Goal: Information Seeking & Learning: Compare options

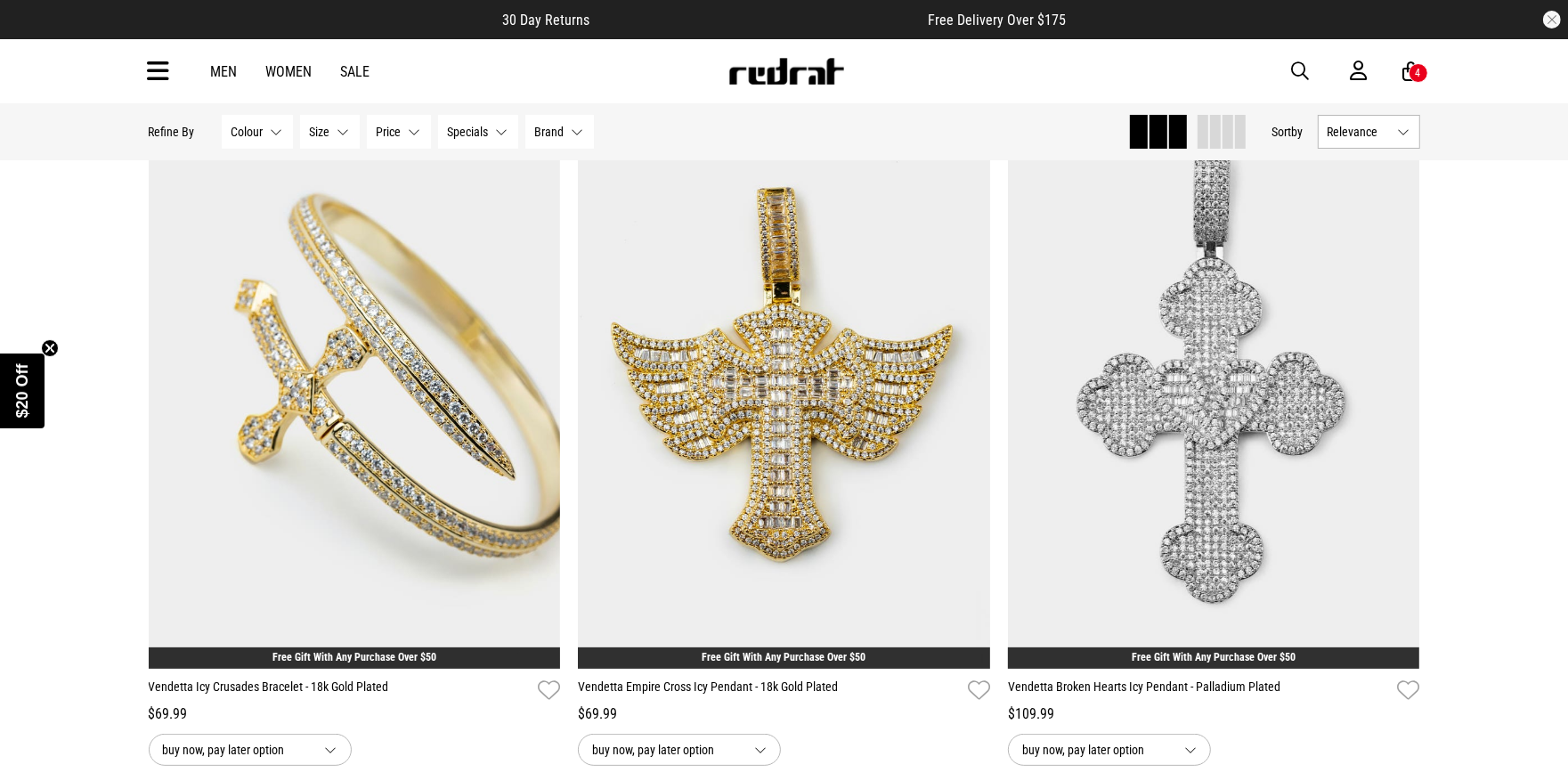
scroll to position [197, 0]
click at [1300, 65] on span "button" at bounding box center [1300, 71] width 18 height 21
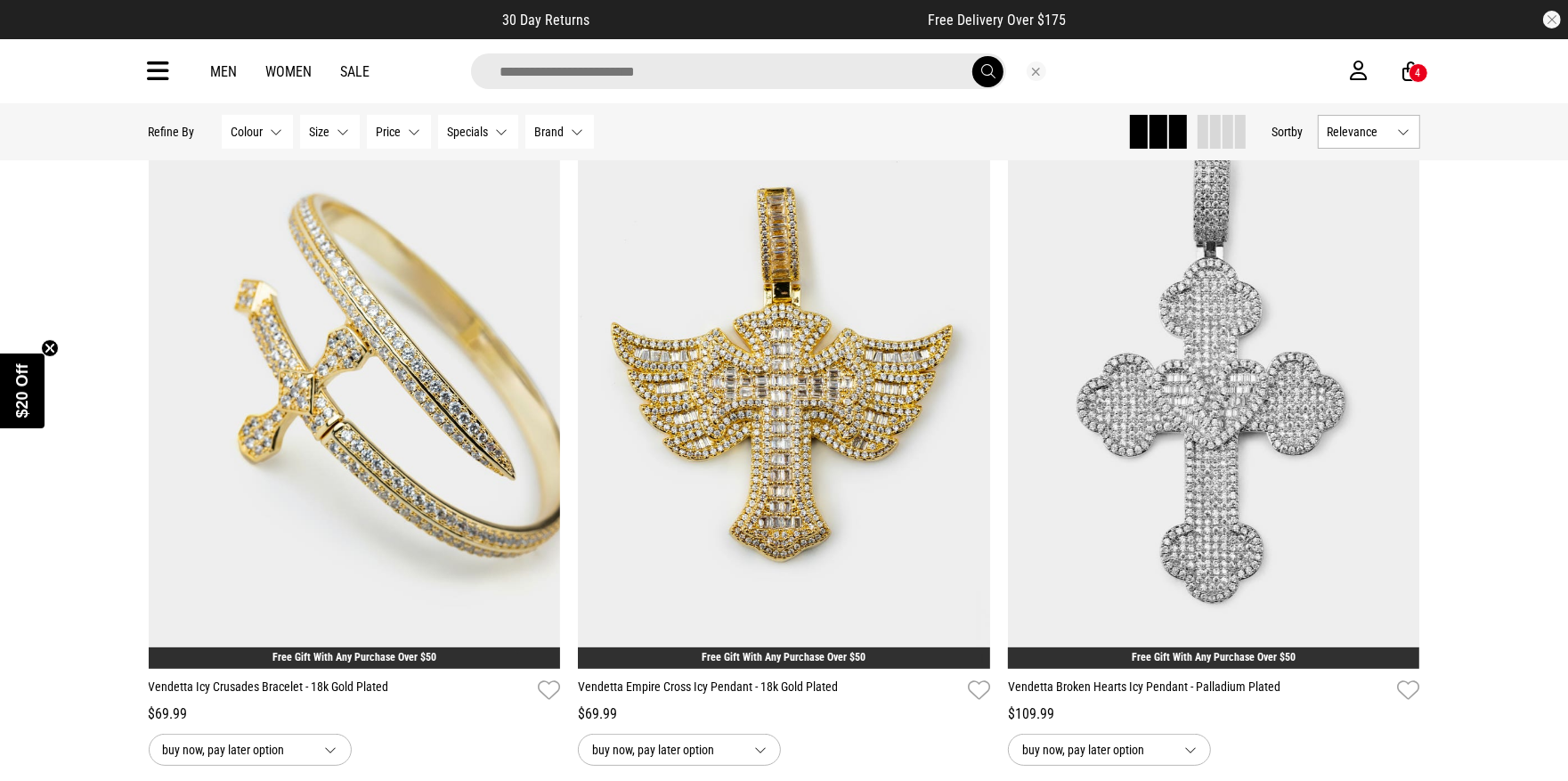
click at [722, 74] on input "search" at bounding box center [739, 71] width 535 height 35
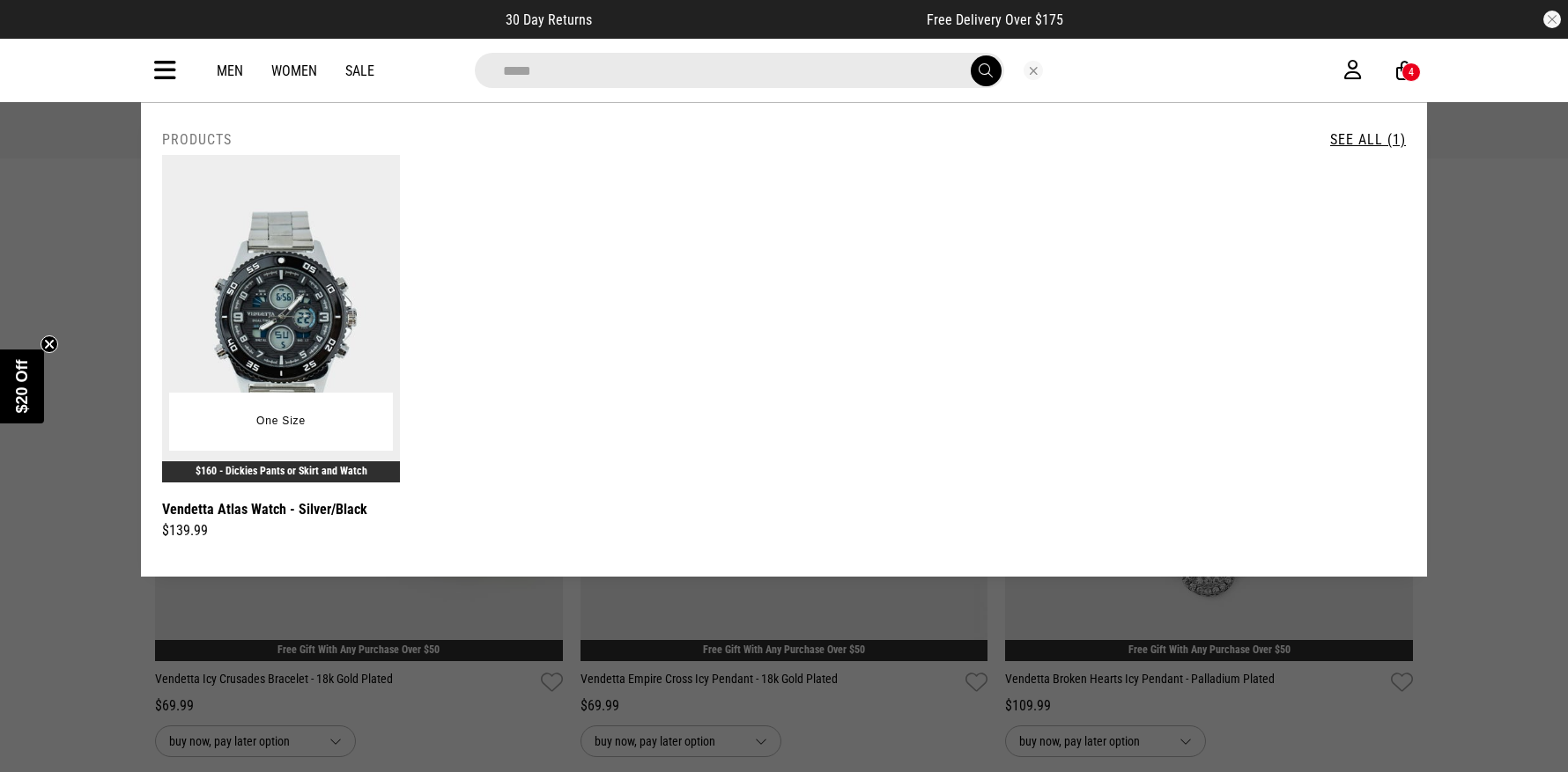
type input "*****"
click at [292, 359] on img at bounding box center [281, 318] width 238 height 327
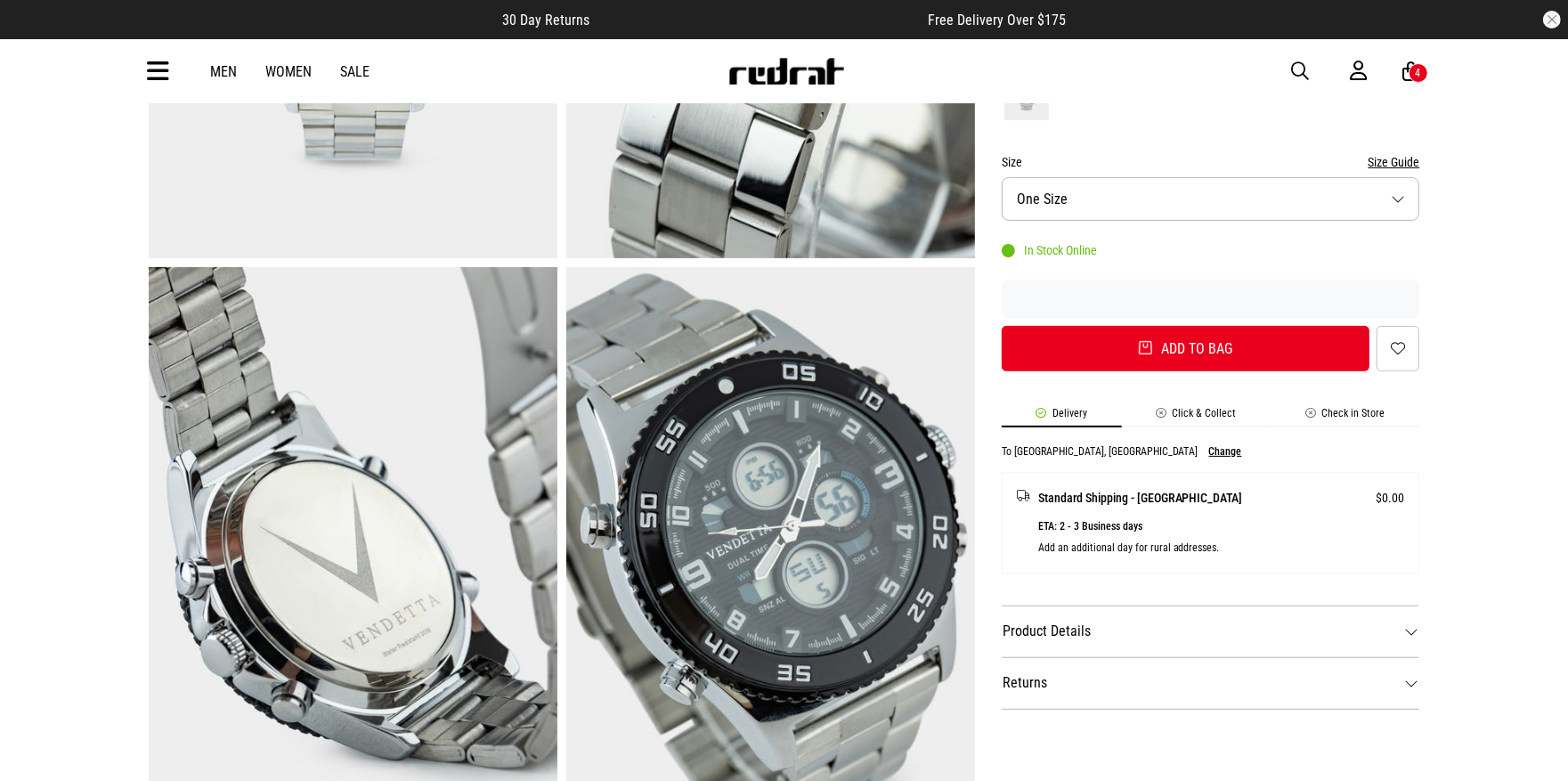
scroll to position [549, 0]
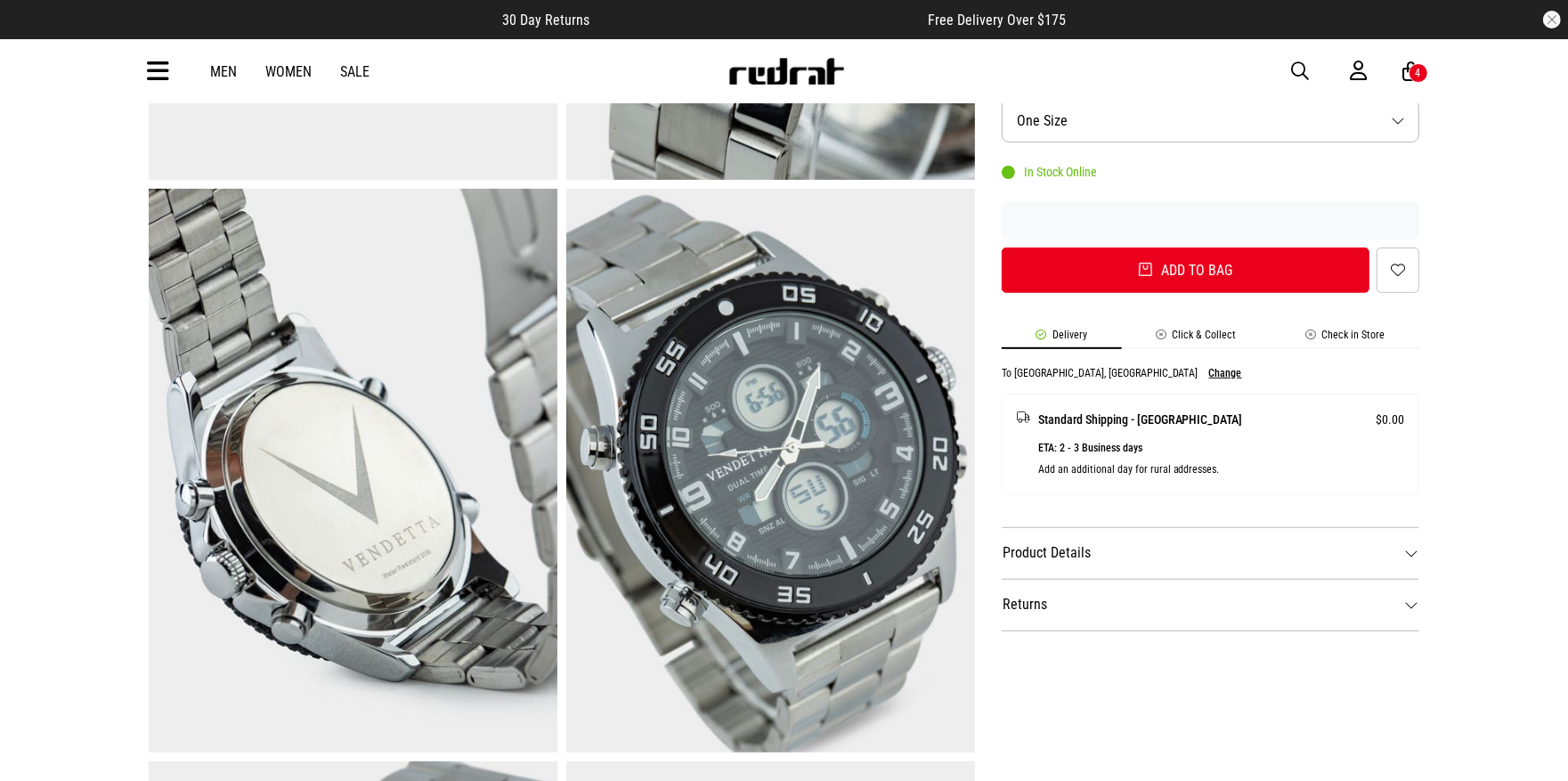
click at [1094, 553] on dt "Product Details" at bounding box center [1211, 553] width 419 height 52
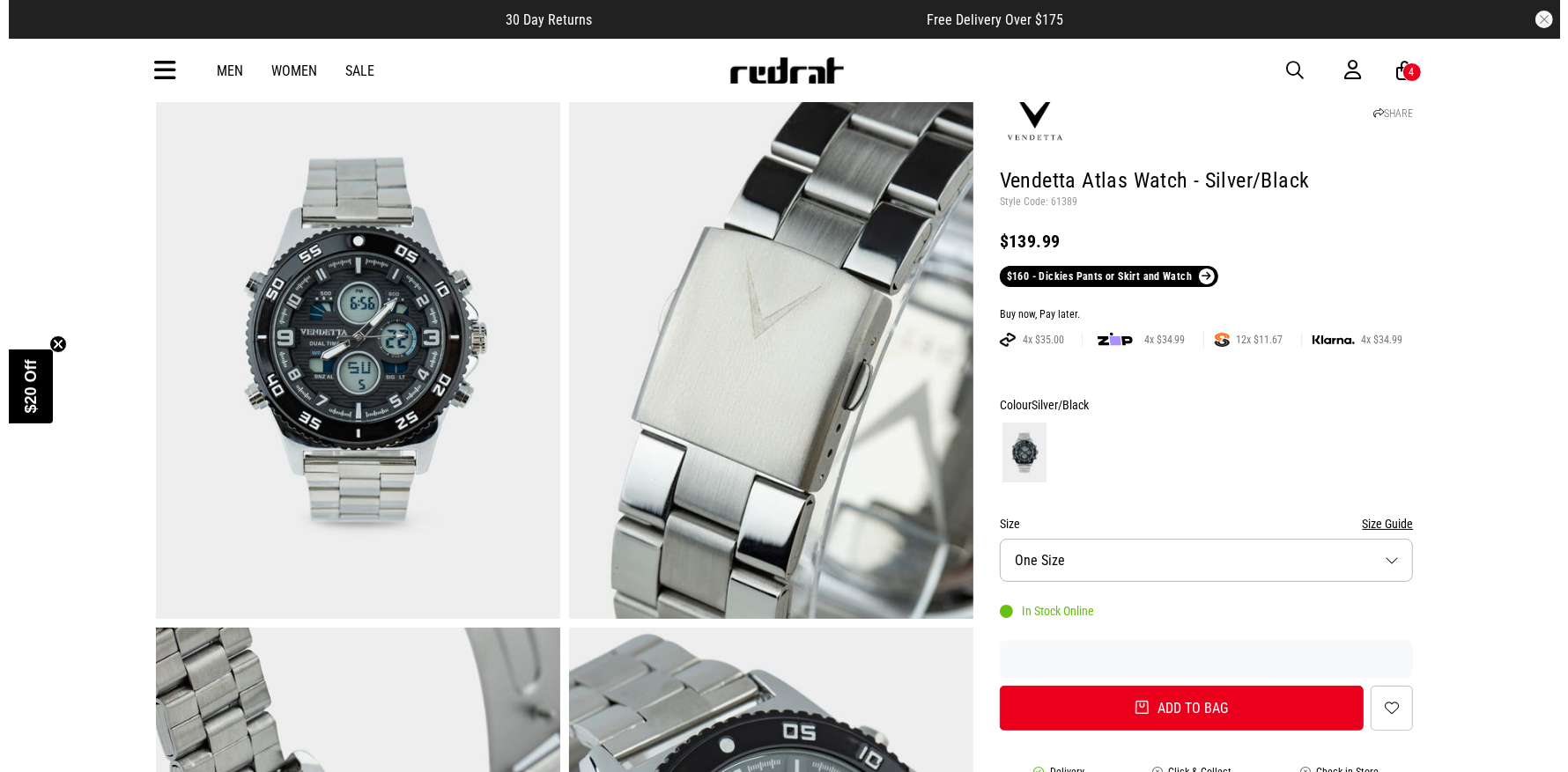
scroll to position [52, 0]
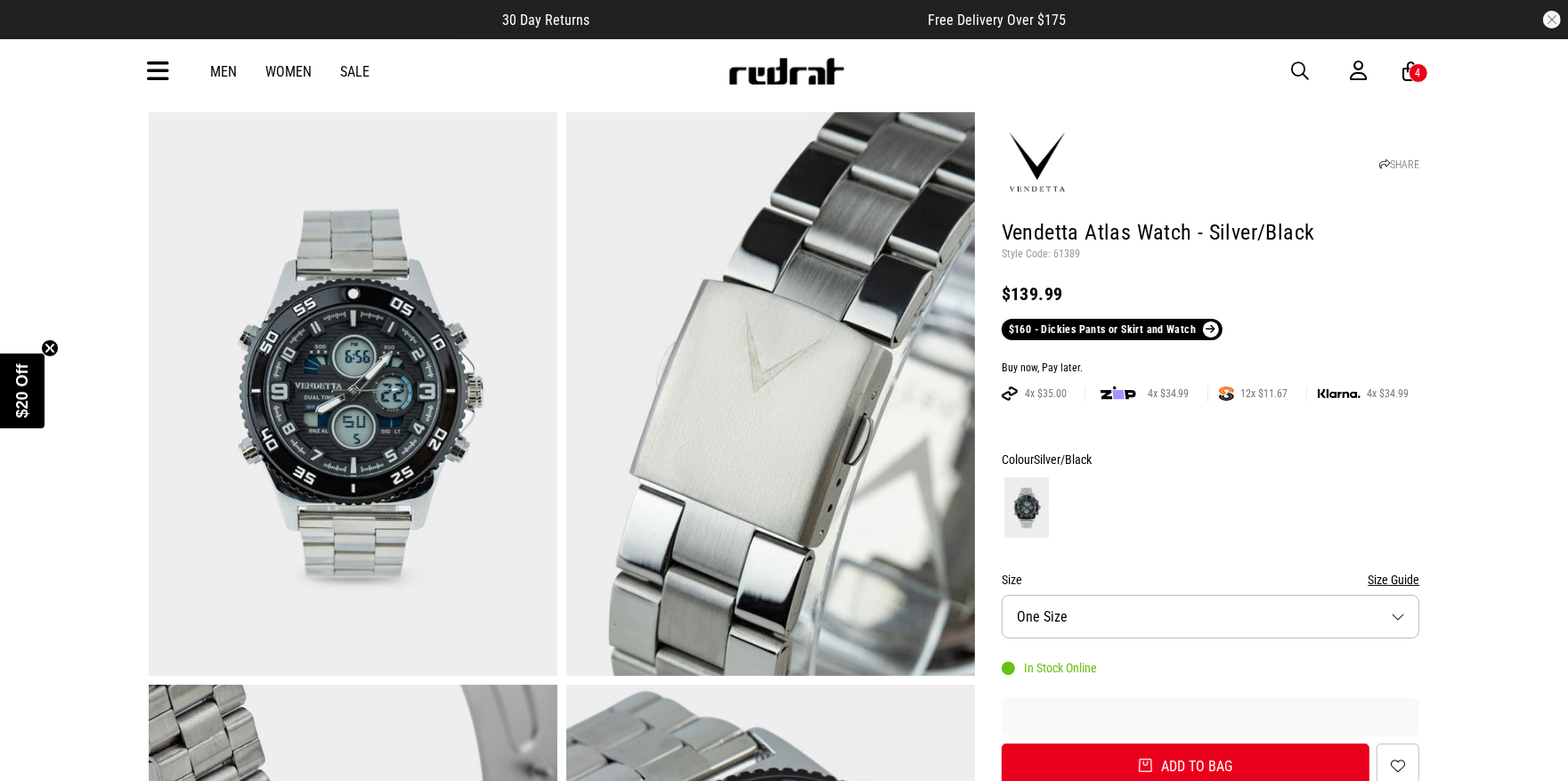
click at [1301, 69] on span "button" at bounding box center [1300, 71] width 18 height 21
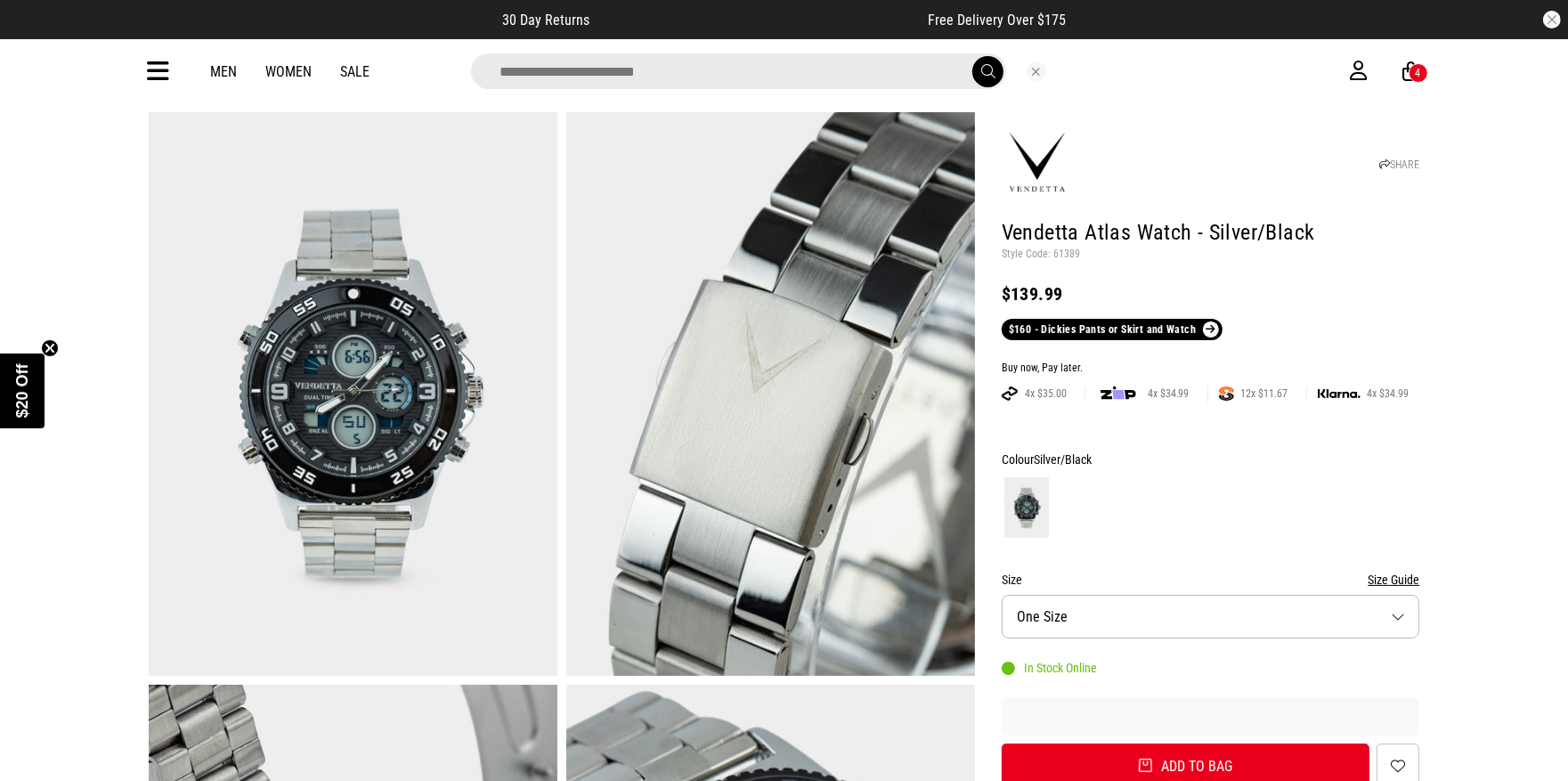
click at [682, 75] on input "search" at bounding box center [739, 71] width 535 height 35
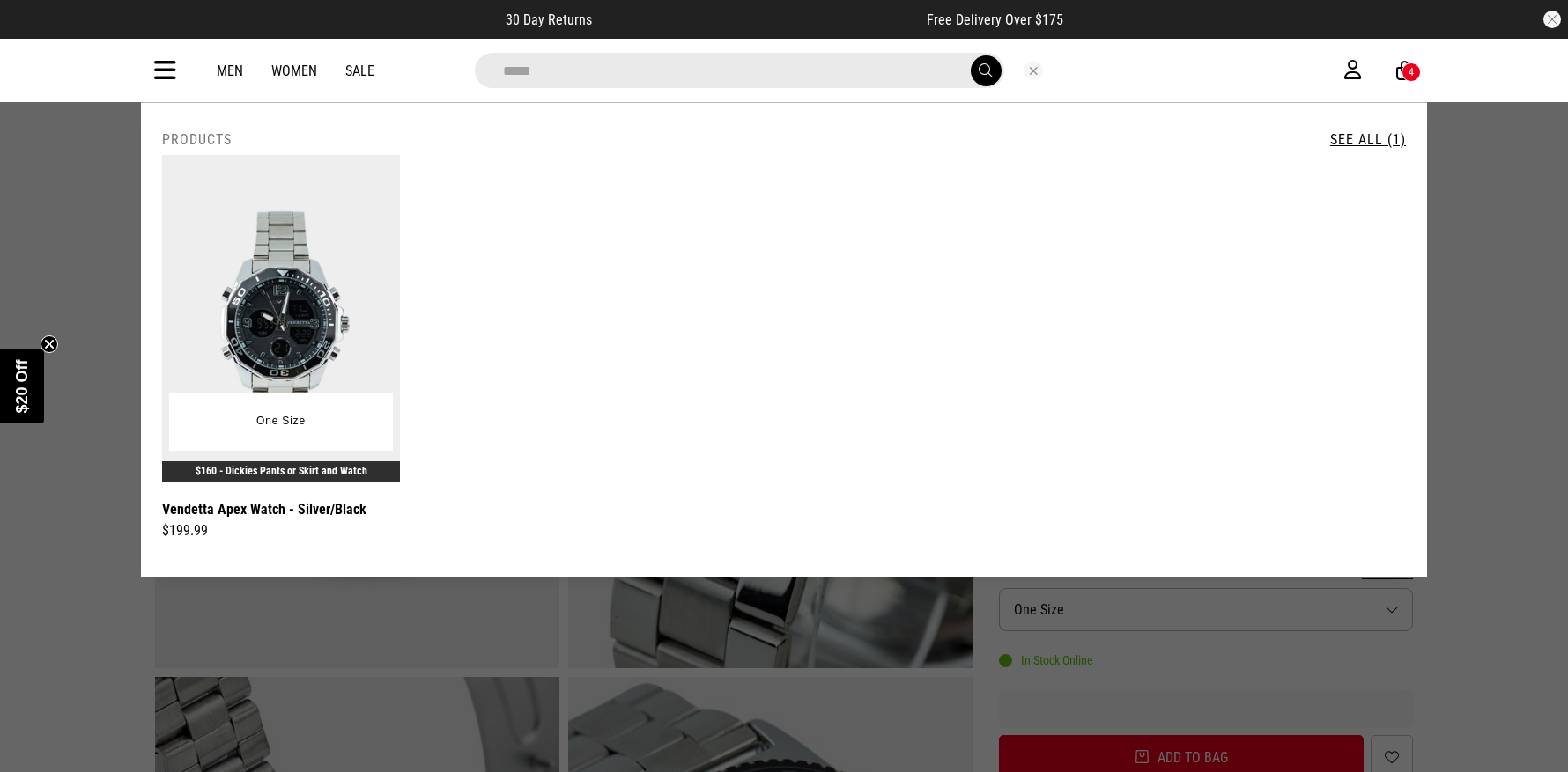
type input "*****"
click at [282, 316] on img at bounding box center [281, 318] width 238 height 327
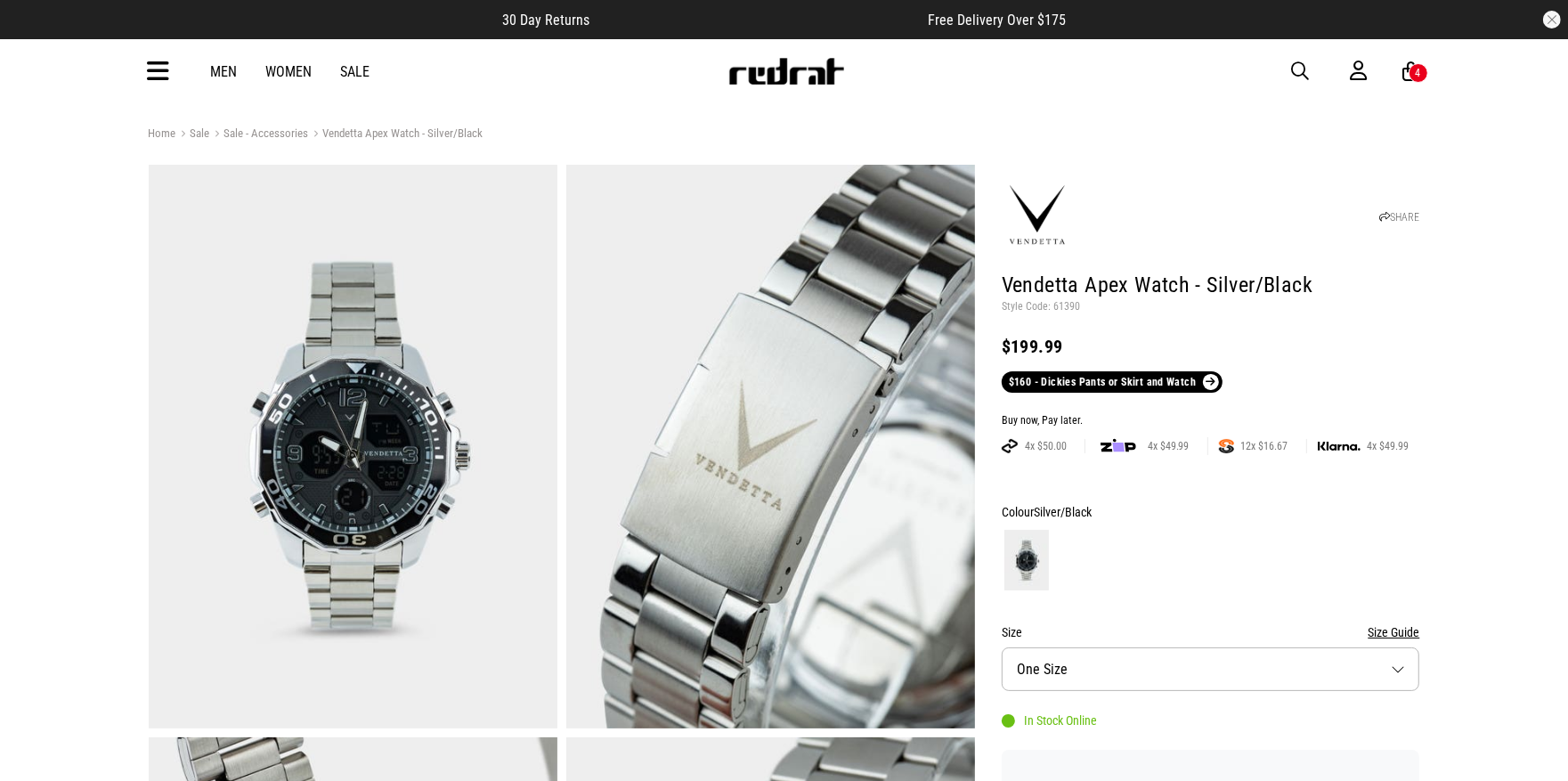
click at [392, 476] on img at bounding box center [352, 446] width 409 height 563
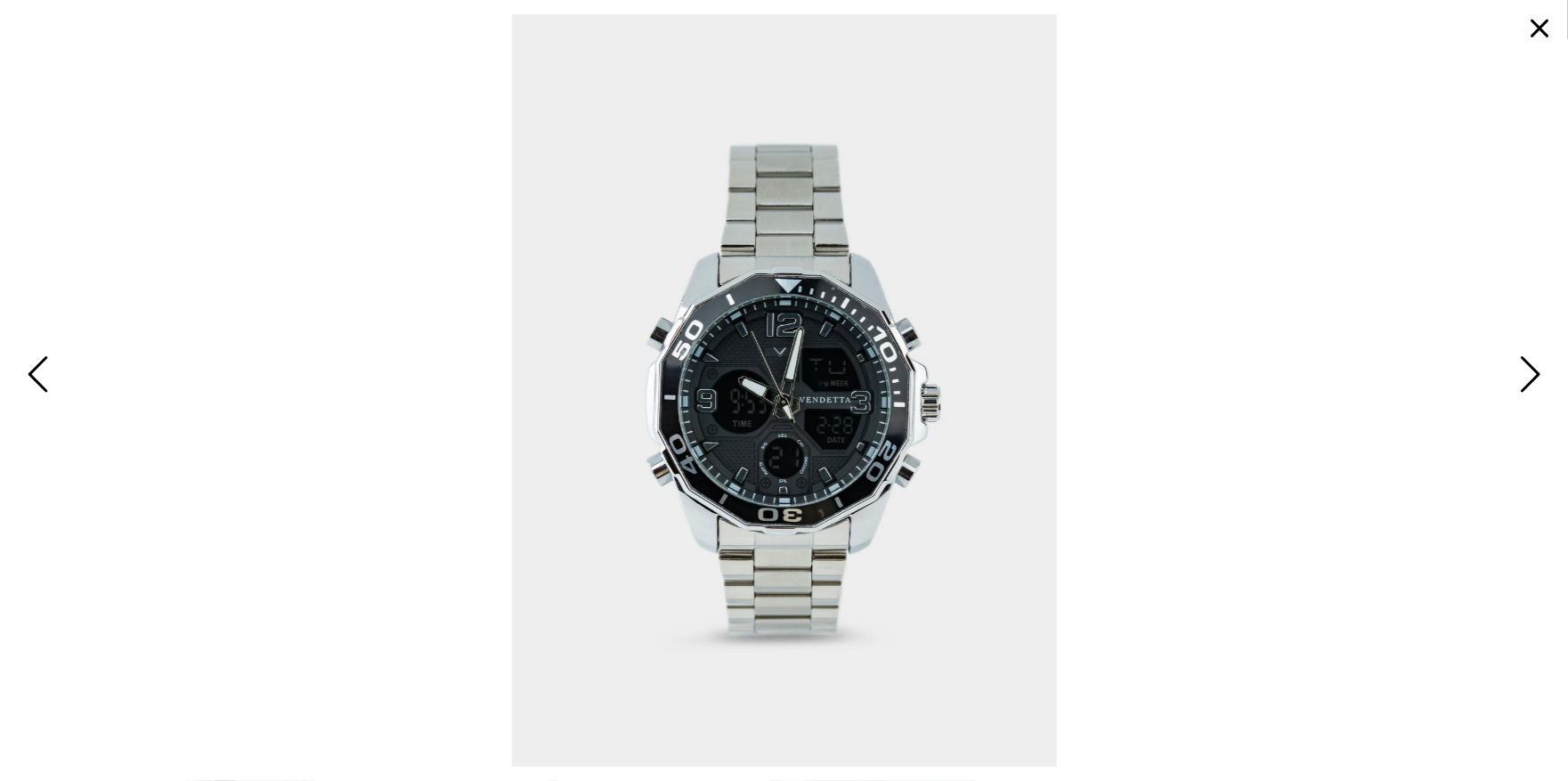
click at [1528, 370] on span "Next" at bounding box center [1528, 375] width 27 height 52
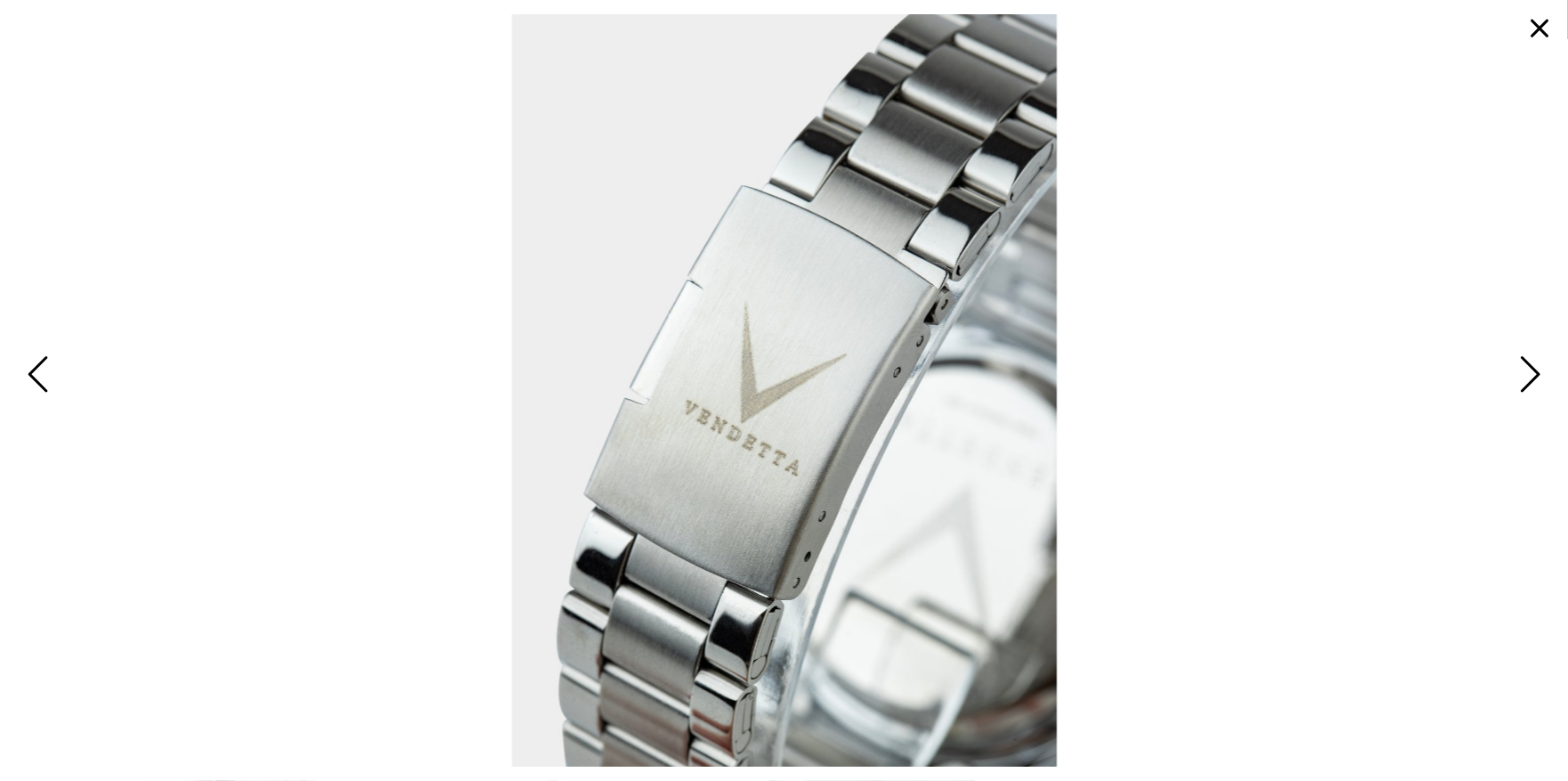
click at [1539, 370] on span "Next" at bounding box center [1528, 375] width 27 height 52
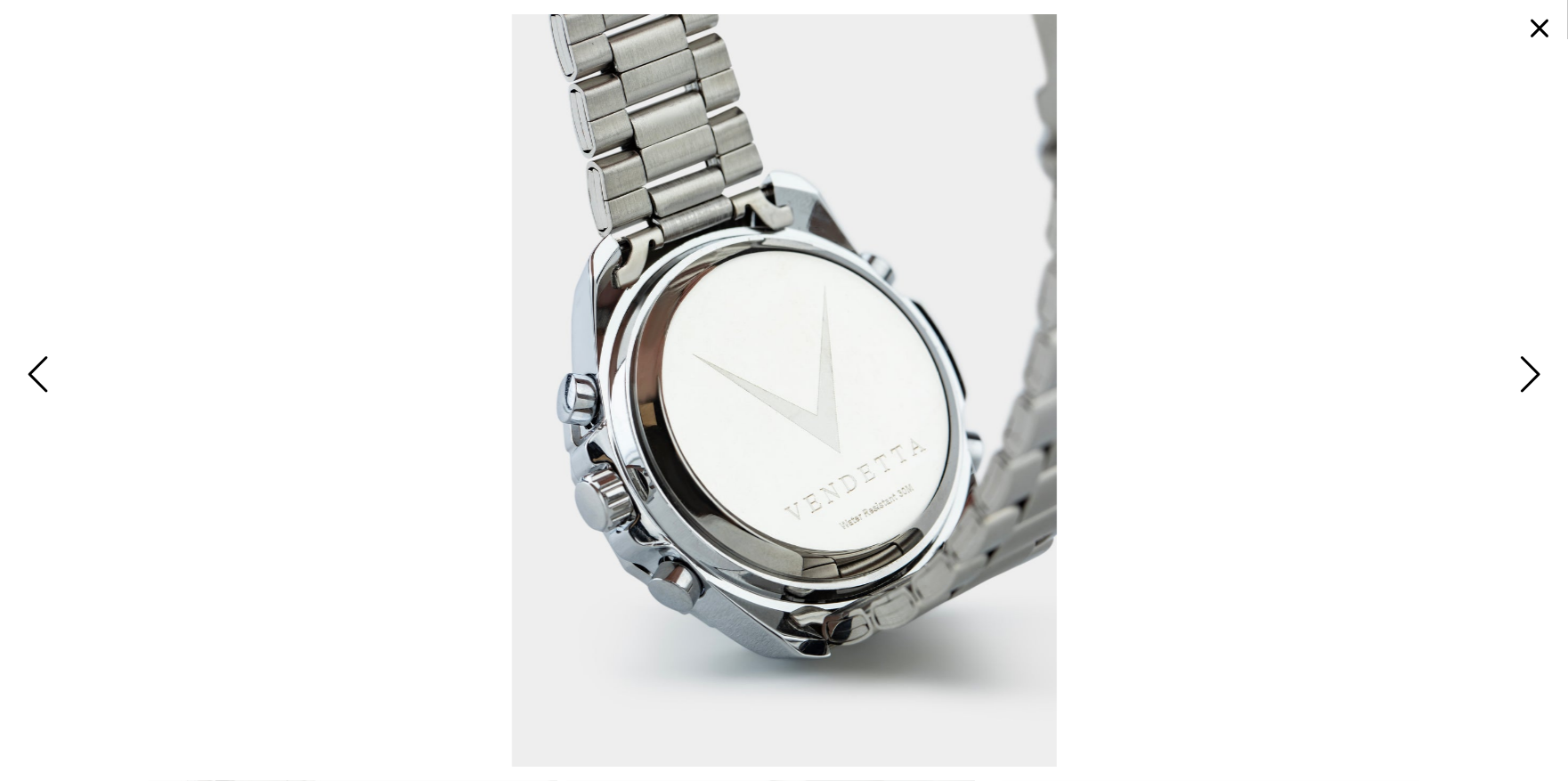
click at [1535, 371] on span "Next" at bounding box center [1528, 375] width 27 height 52
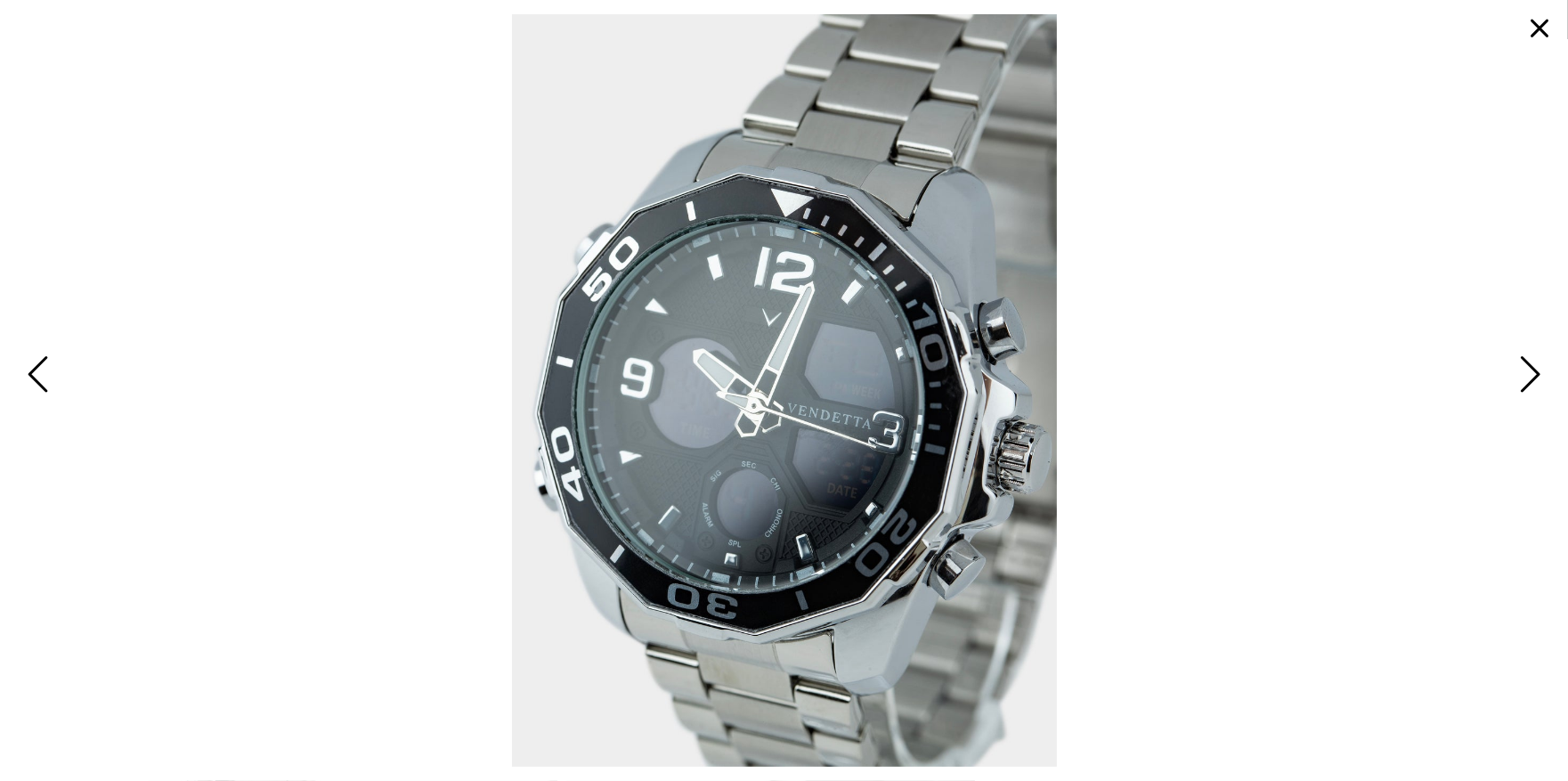
click at [1536, 370] on span "Next" at bounding box center [1528, 375] width 27 height 52
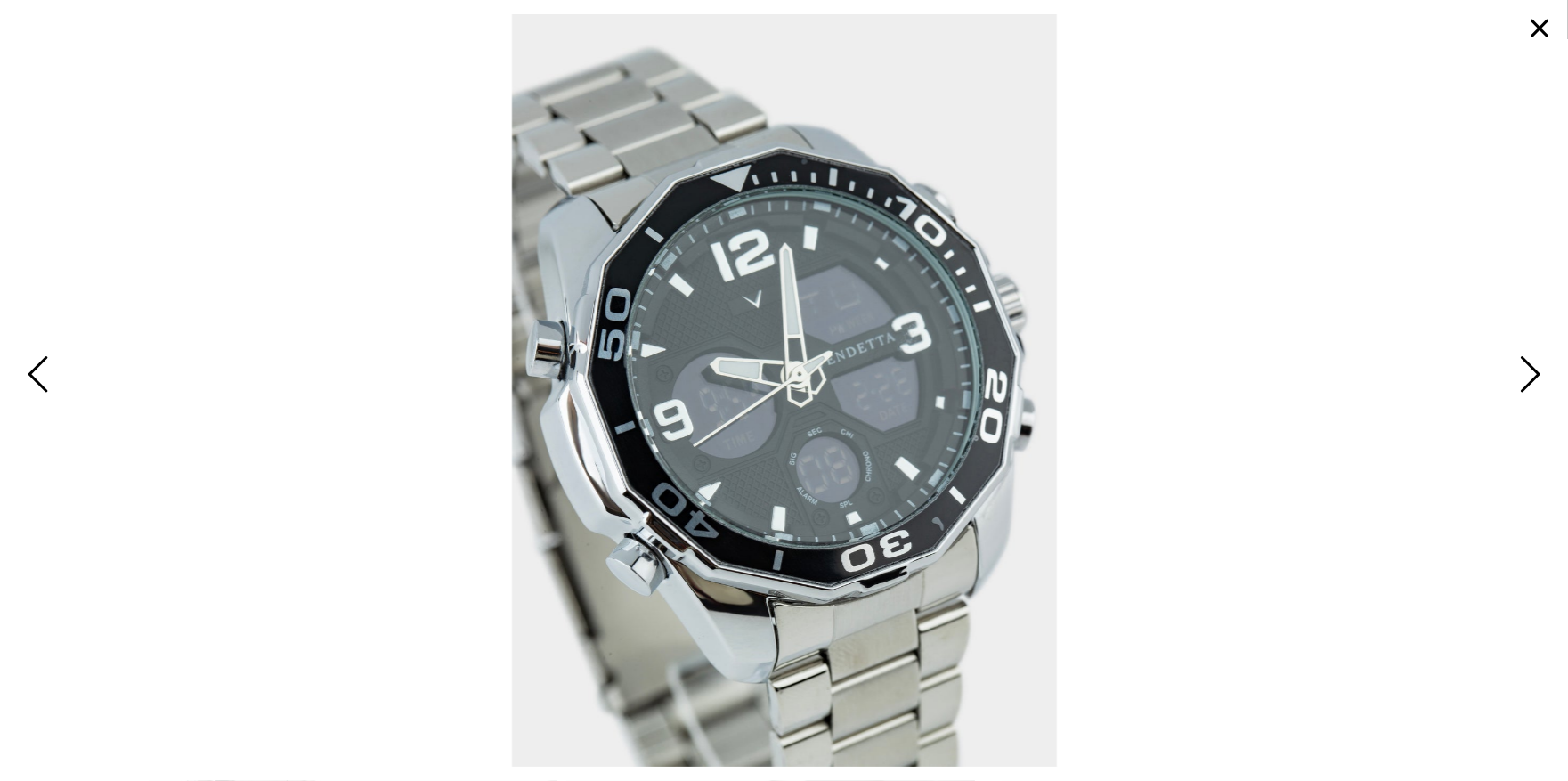
click at [1533, 373] on span "Next" at bounding box center [1528, 375] width 27 height 52
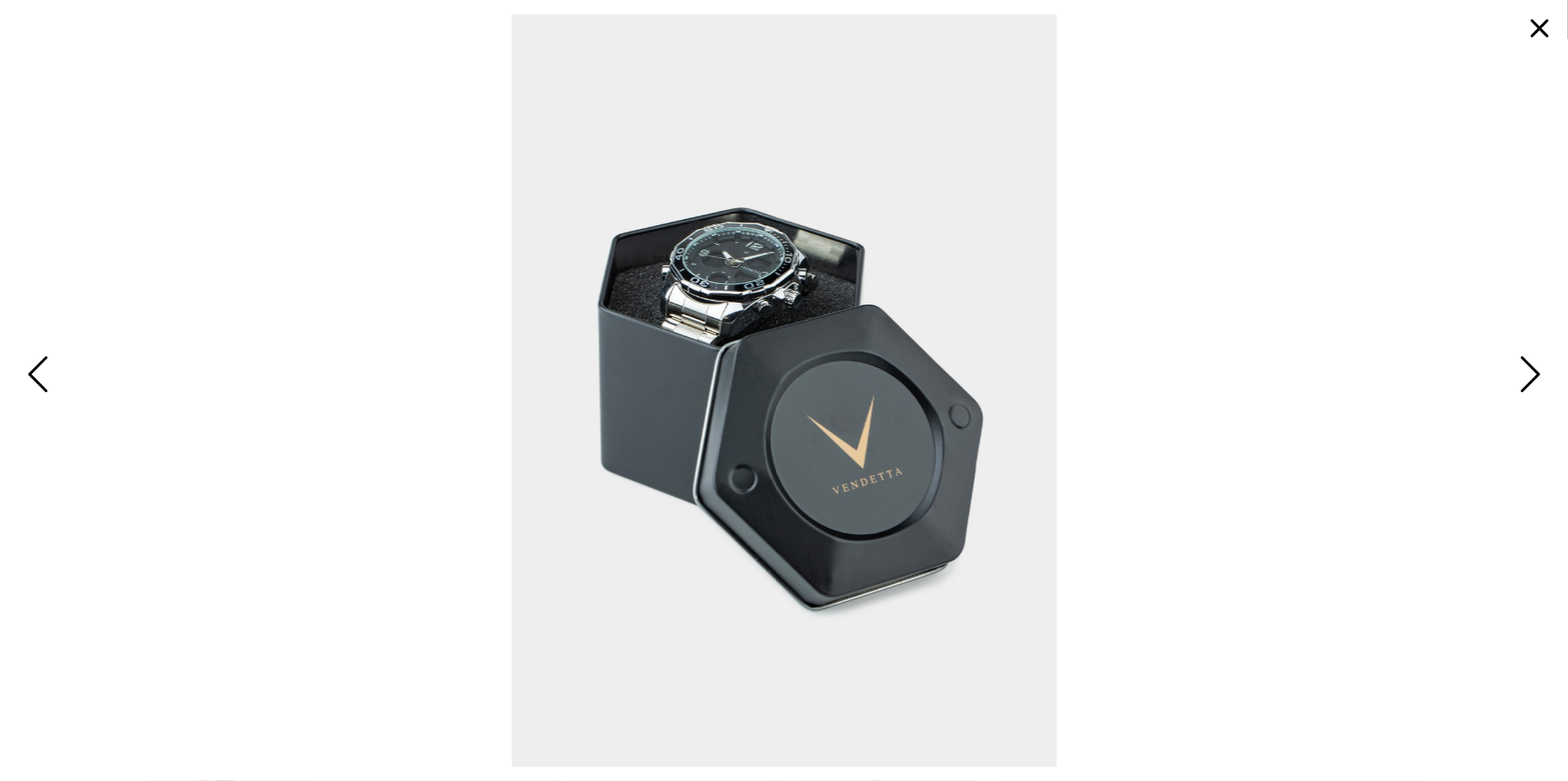
click at [1532, 368] on span "Next" at bounding box center [1528, 375] width 27 height 52
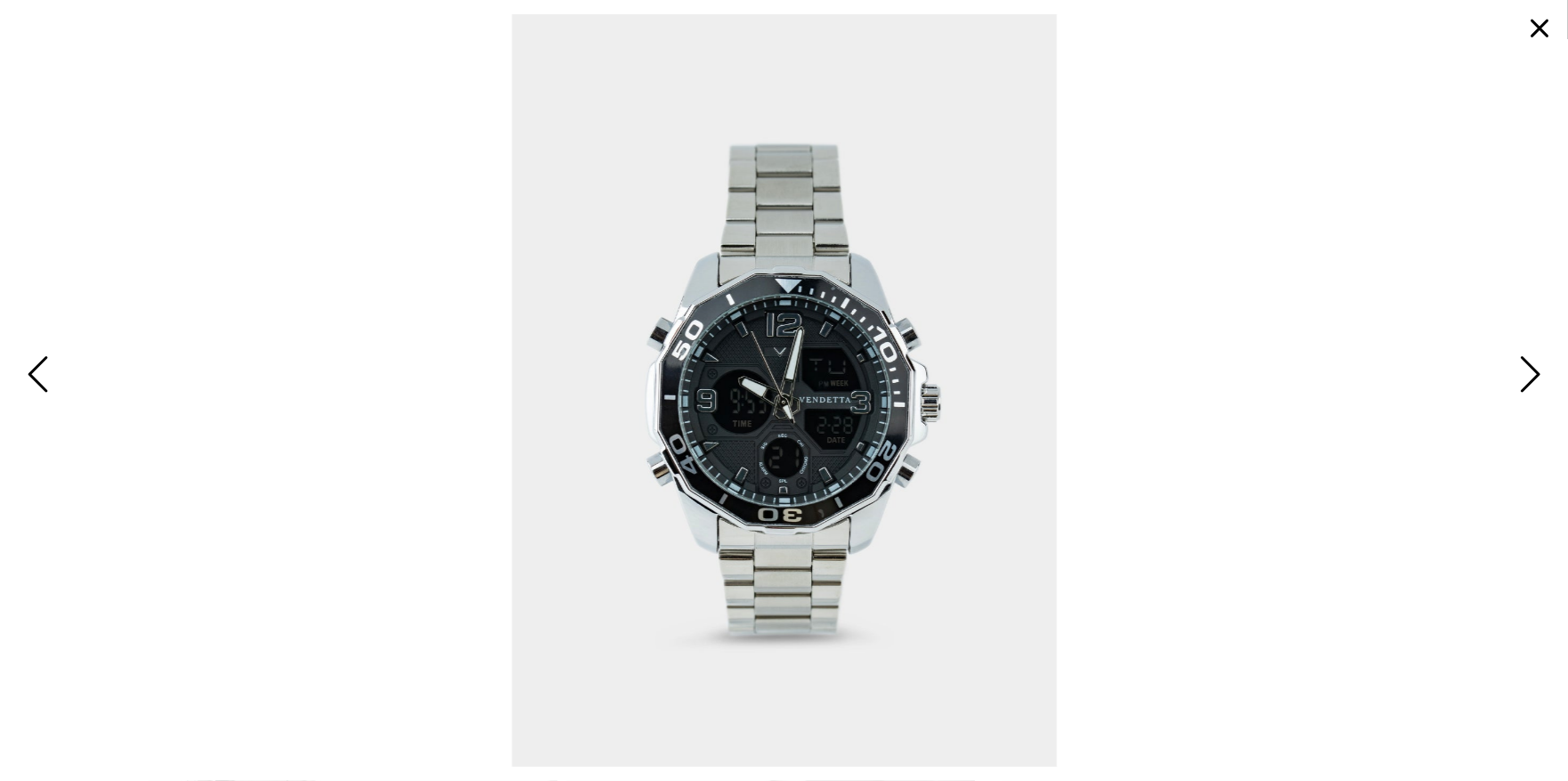
click at [1525, 367] on span "Next" at bounding box center [1528, 375] width 27 height 52
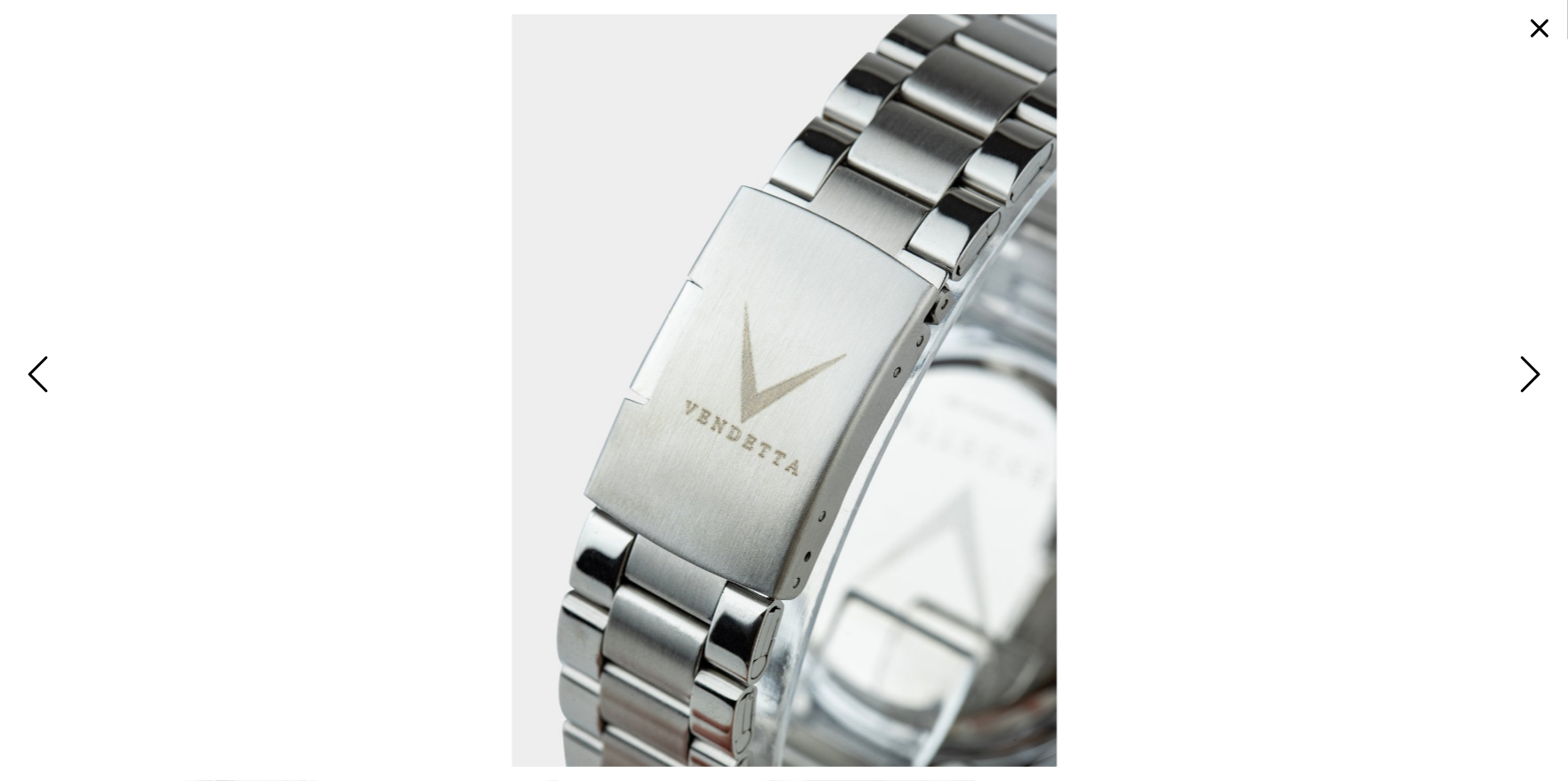
click at [1535, 22] on button "button" at bounding box center [1540, 28] width 43 height 43
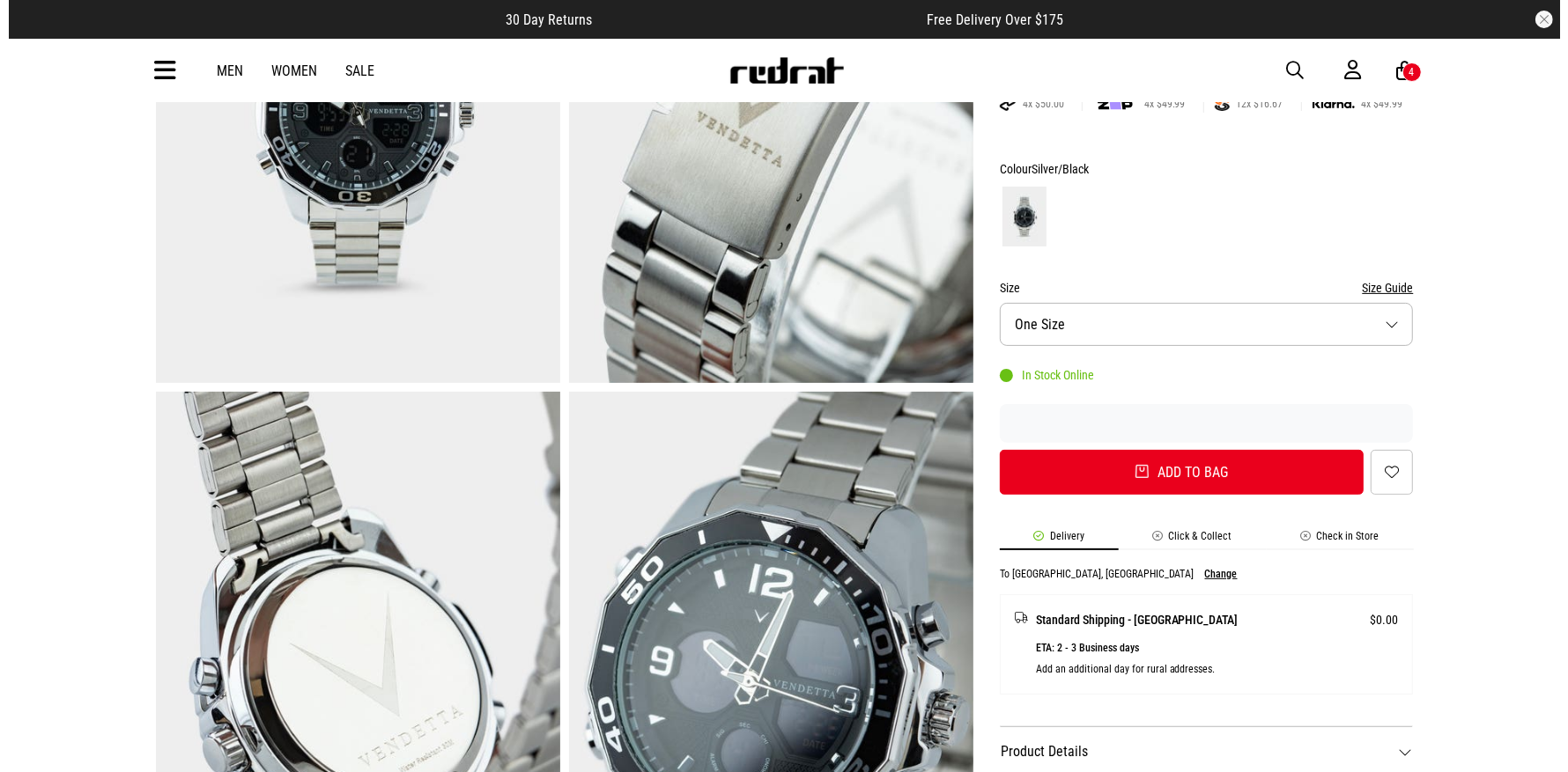
scroll to position [796, 0]
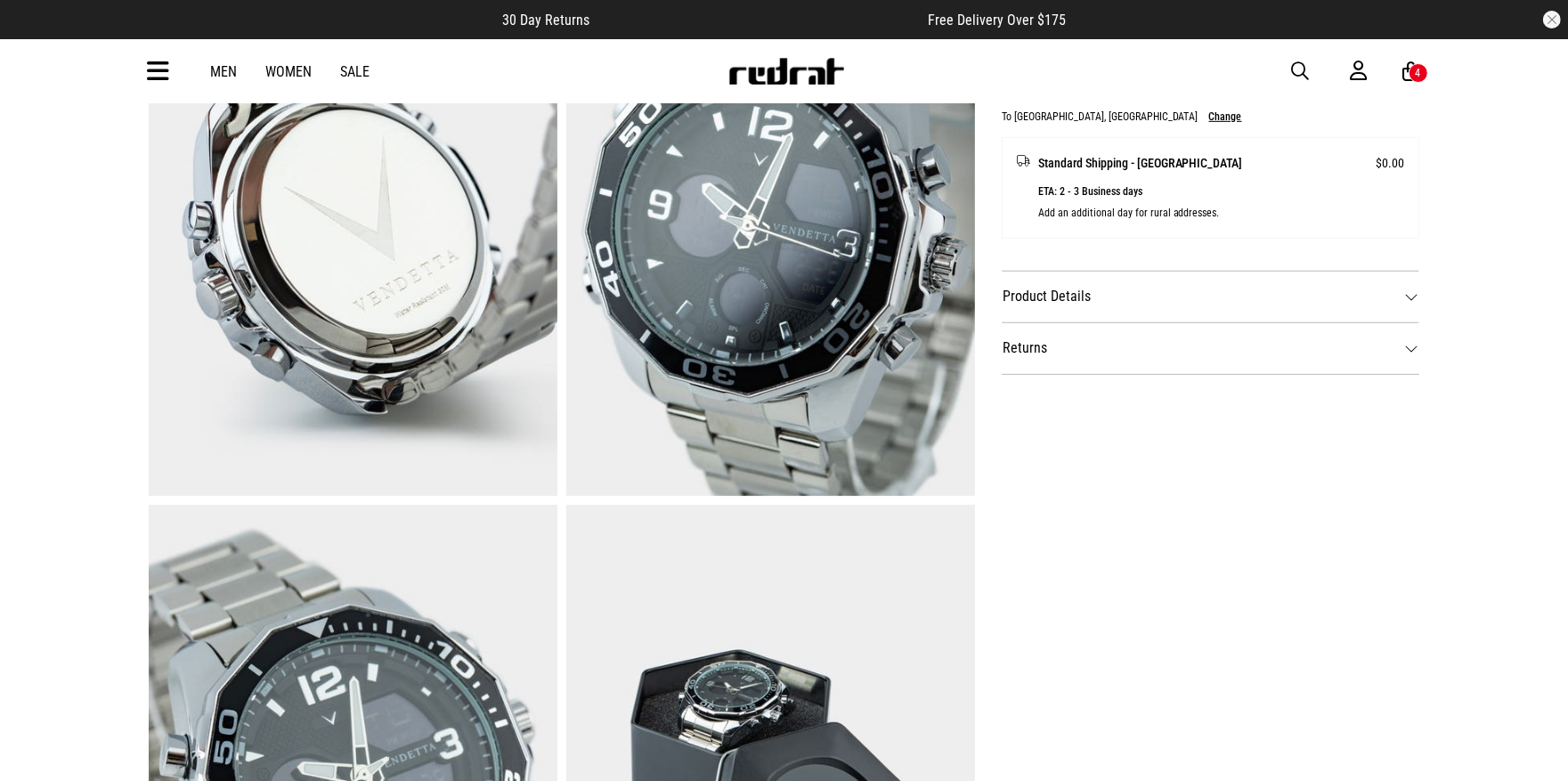
click at [1115, 297] on dt "Product Details" at bounding box center [1211, 296] width 419 height 52
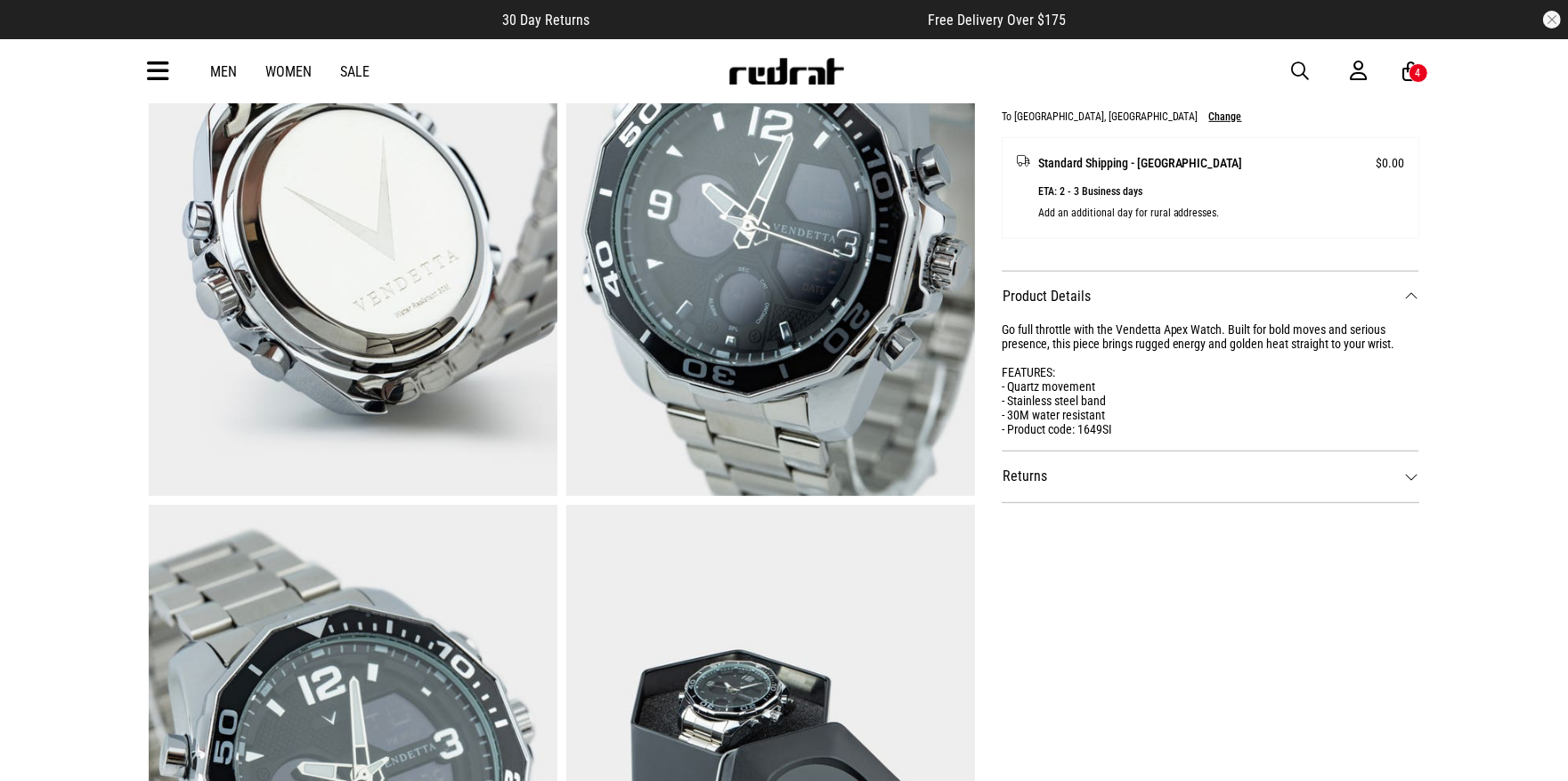
click at [1296, 66] on span "button" at bounding box center [1300, 71] width 18 height 21
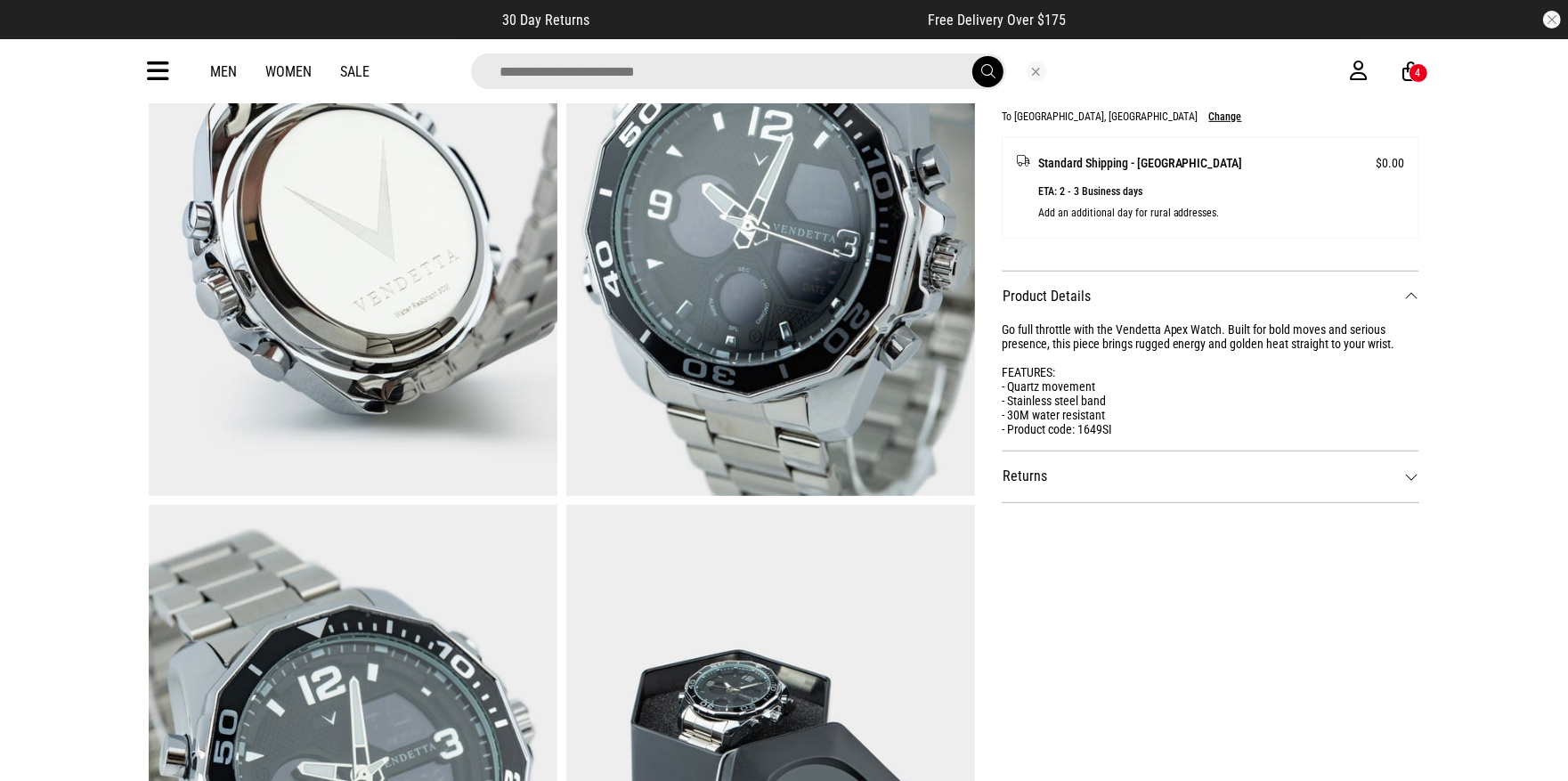
click at [695, 70] on input "search" at bounding box center [739, 71] width 535 height 35
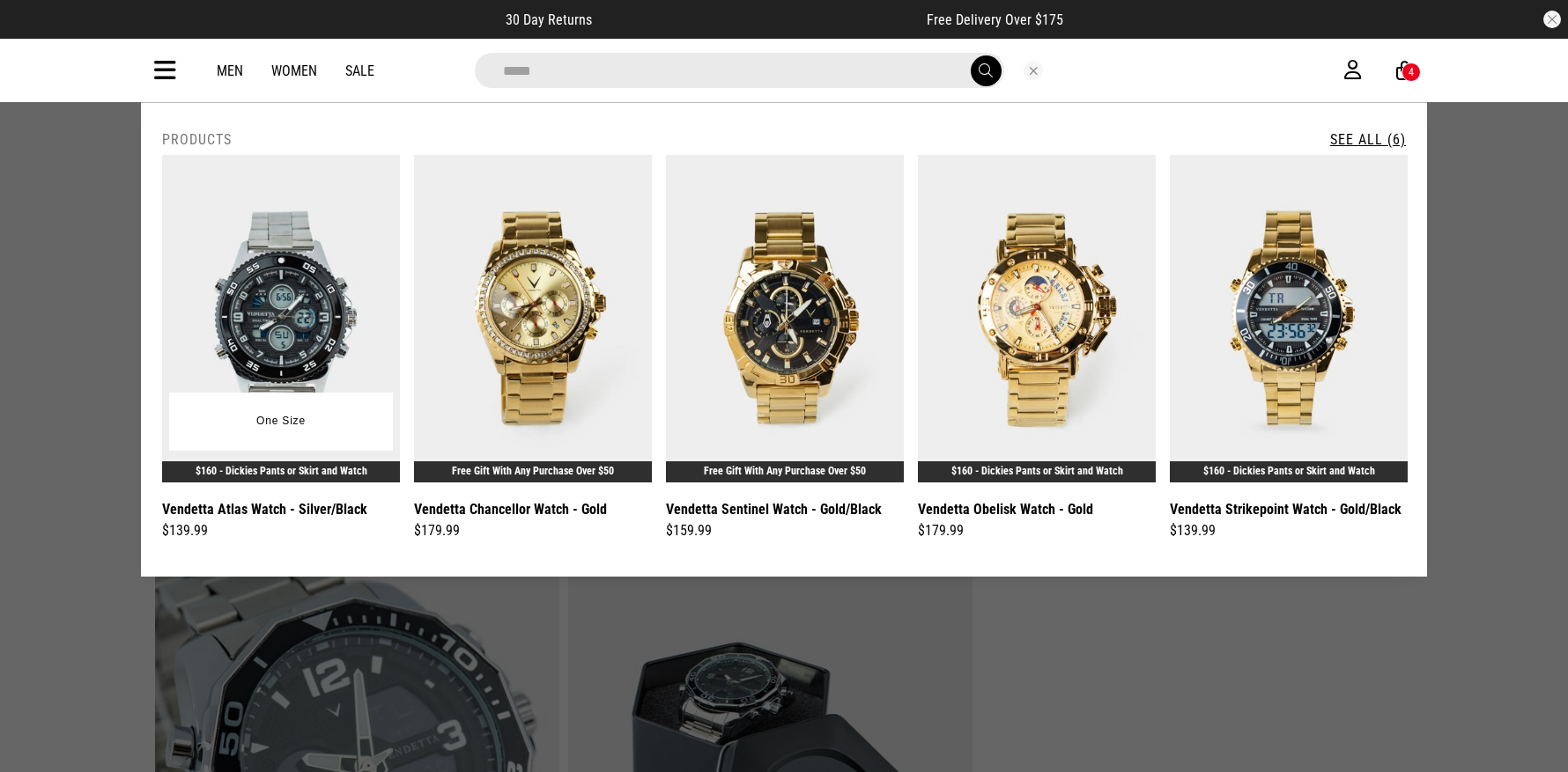
type input "*****"
click at [309, 274] on img at bounding box center [281, 318] width 238 height 327
click at [276, 279] on img at bounding box center [281, 318] width 238 height 327
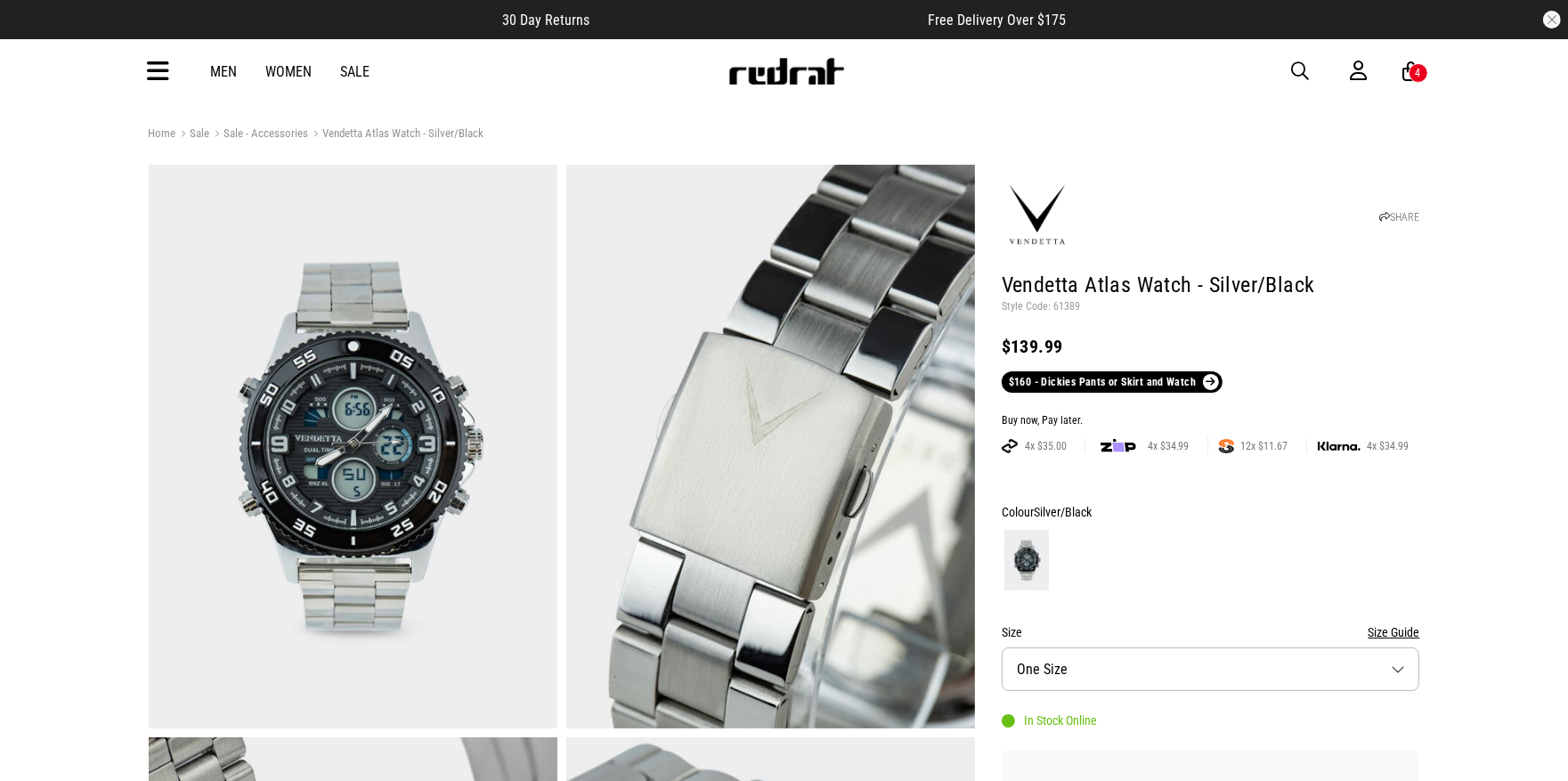
click at [339, 380] on img at bounding box center [352, 446] width 409 height 563
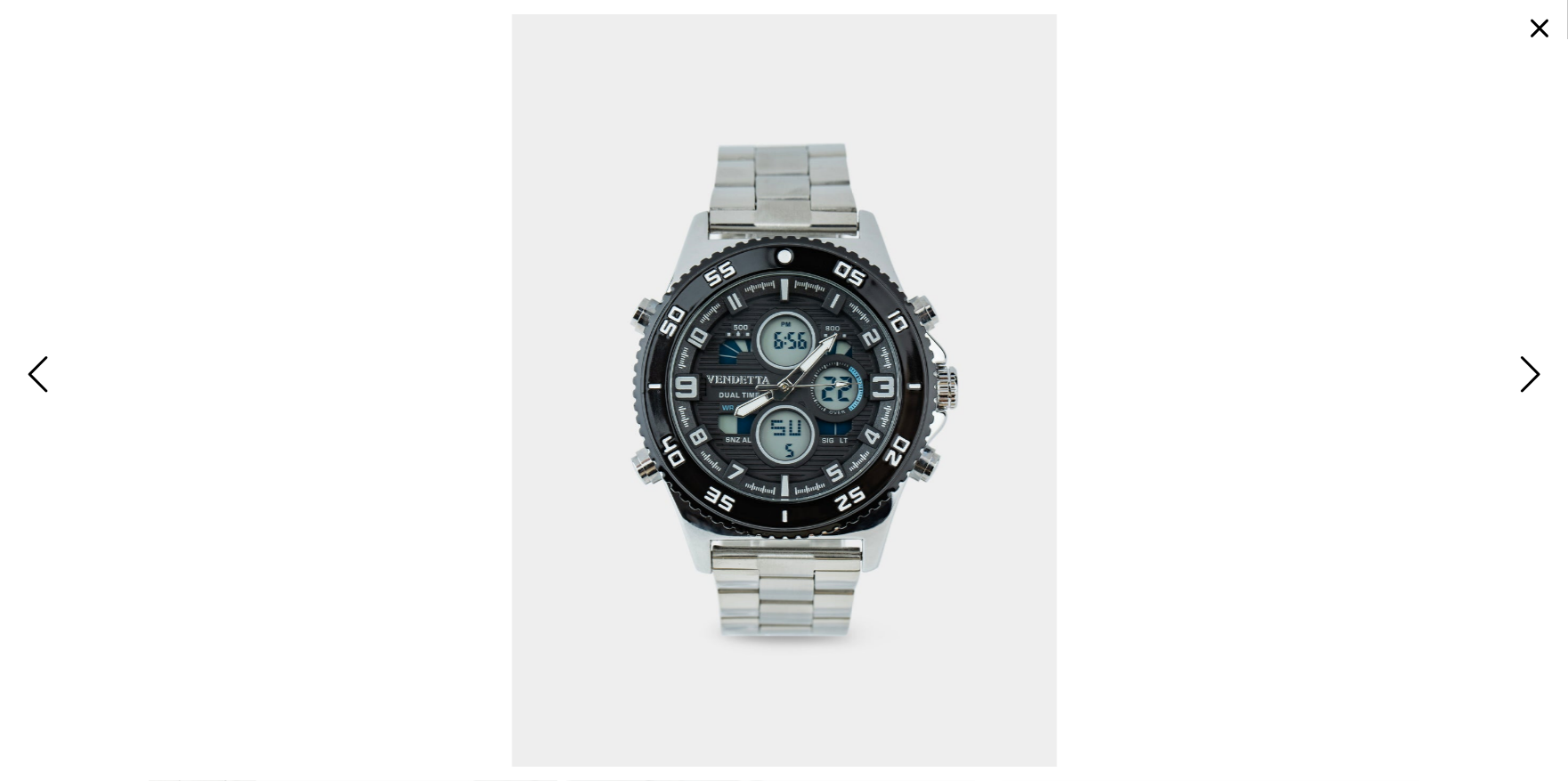
click at [1535, 375] on span "Next" at bounding box center [1528, 375] width 27 height 52
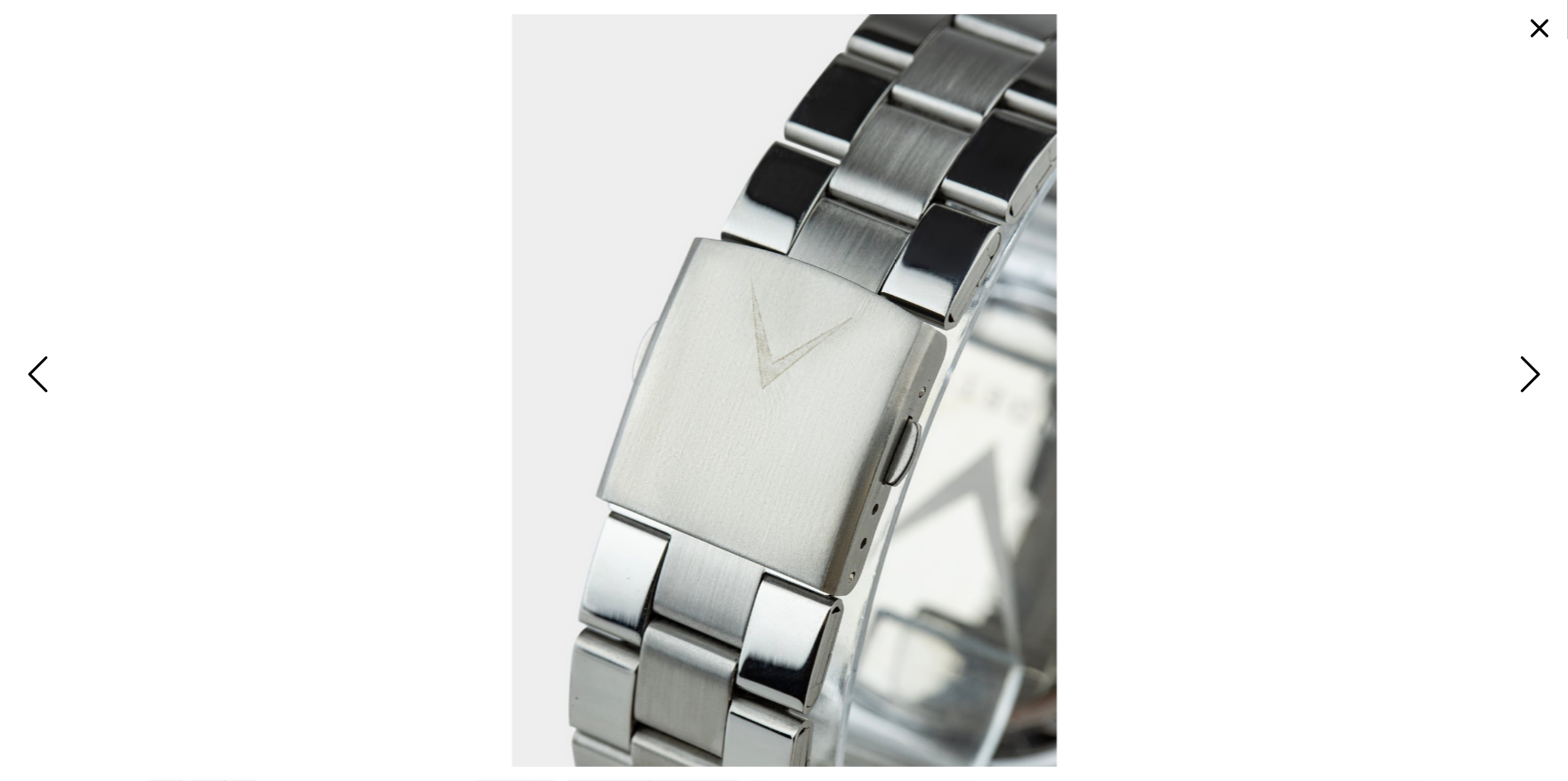
click at [1538, 370] on span "Next" at bounding box center [1528, 375] width 27 height 52
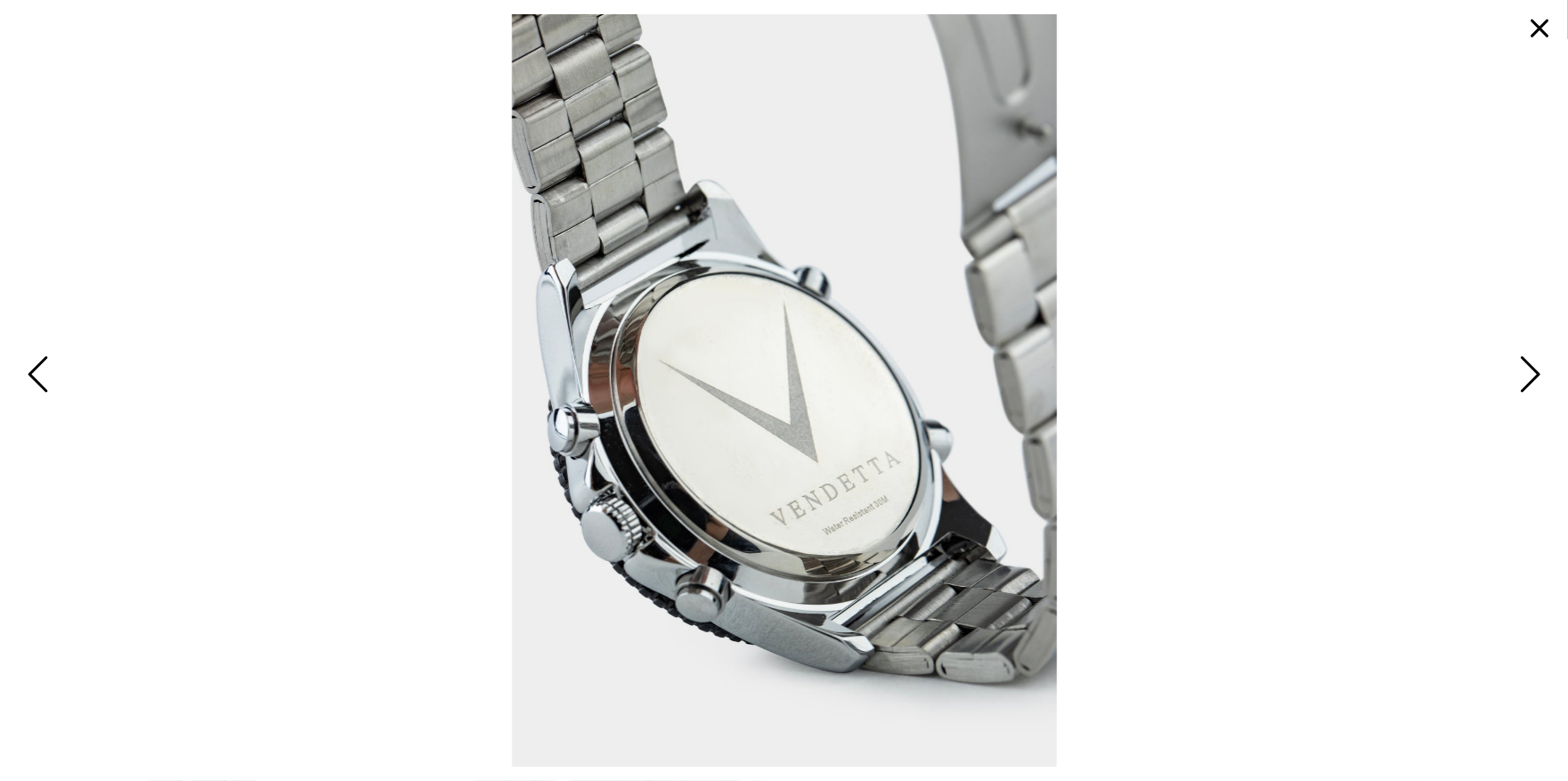
click at [1533, 373] on span "Next" at bounding box center [1528, 375] width 27 height 52
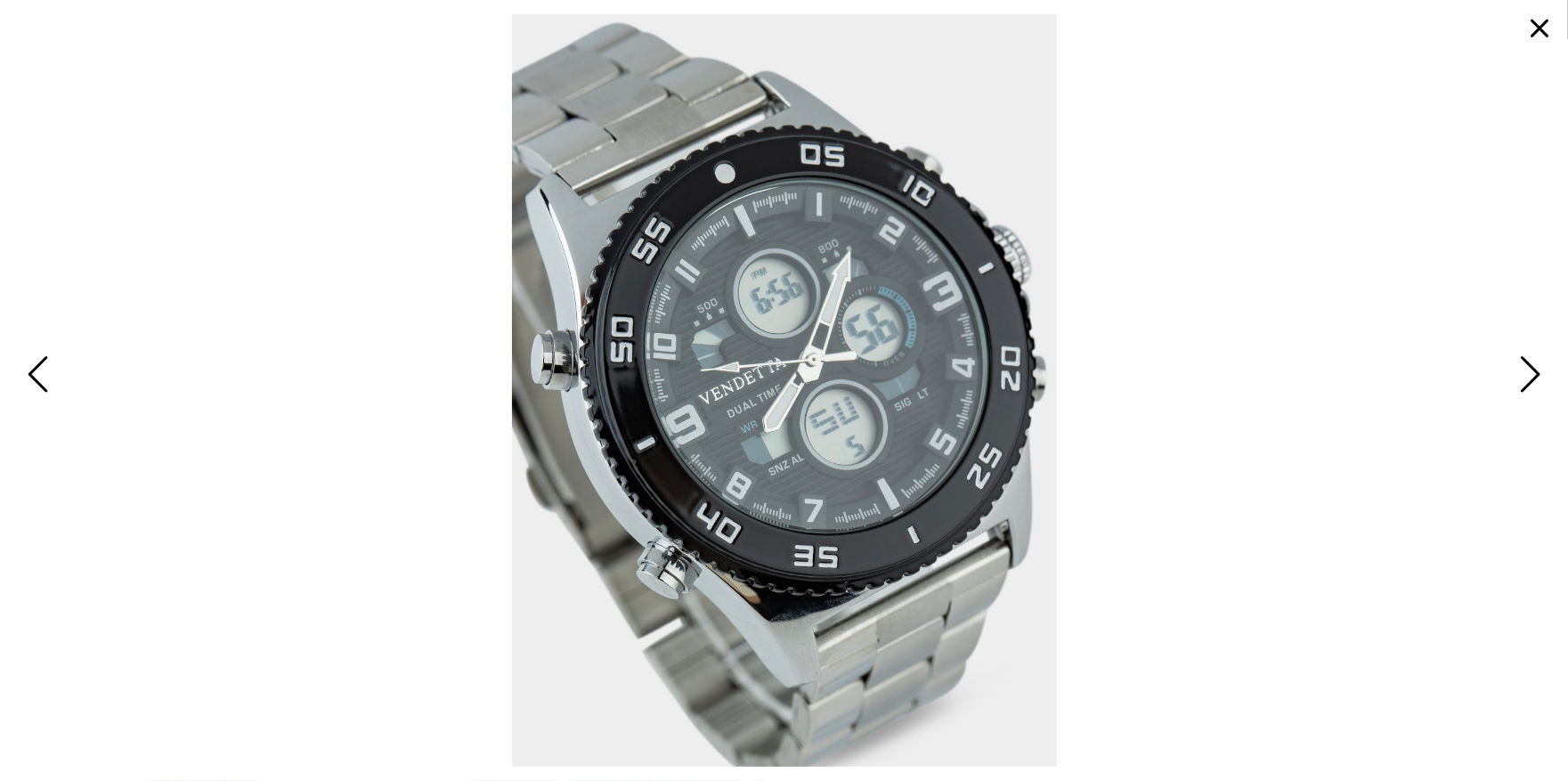
click at [1540, 371] on span "Next" at bounding box center [1528, 375] width 27 height 52
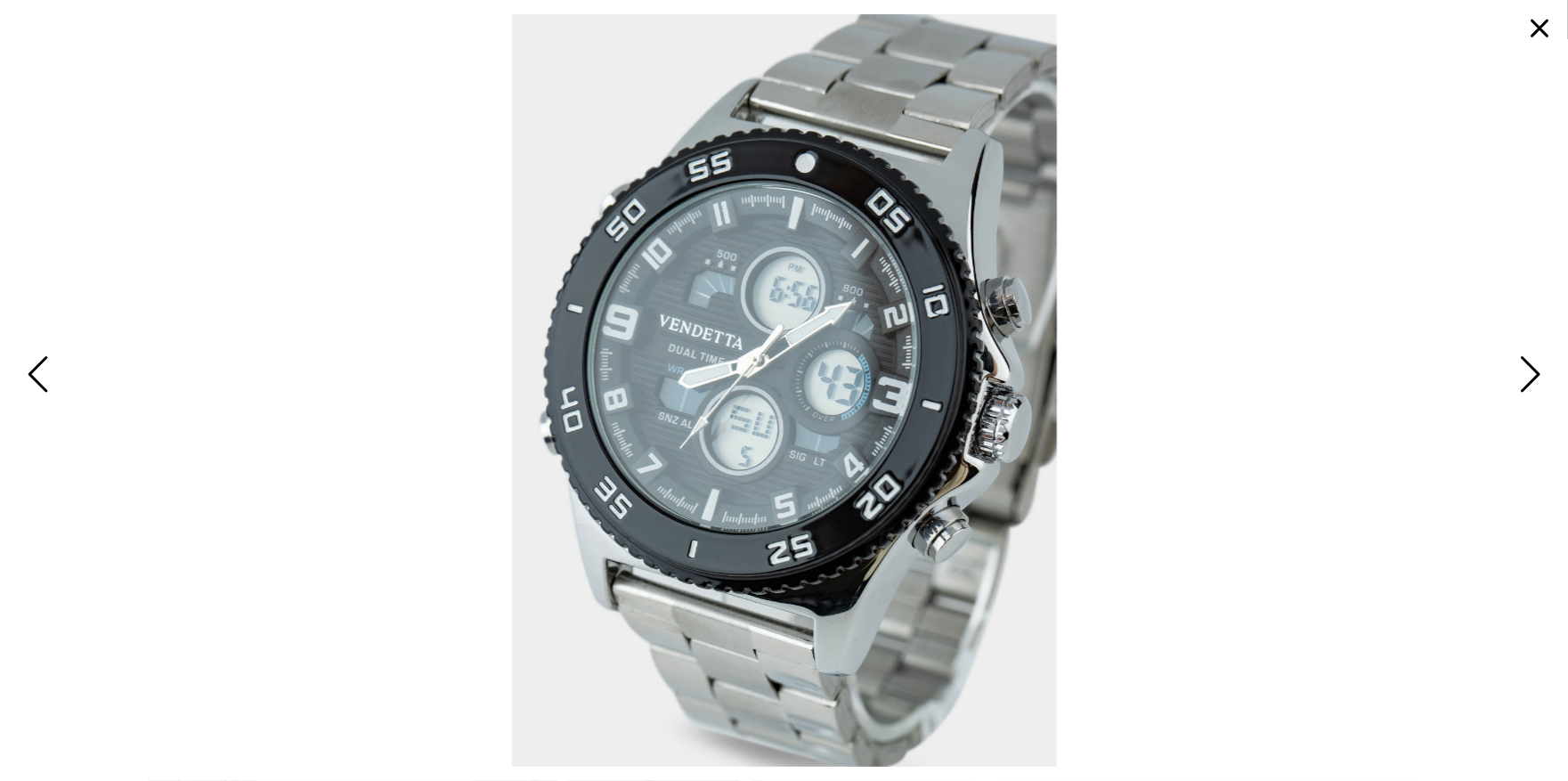
click at [1535, 377] on span "Next" at bounding box center [1528, 375] width 27 height 52
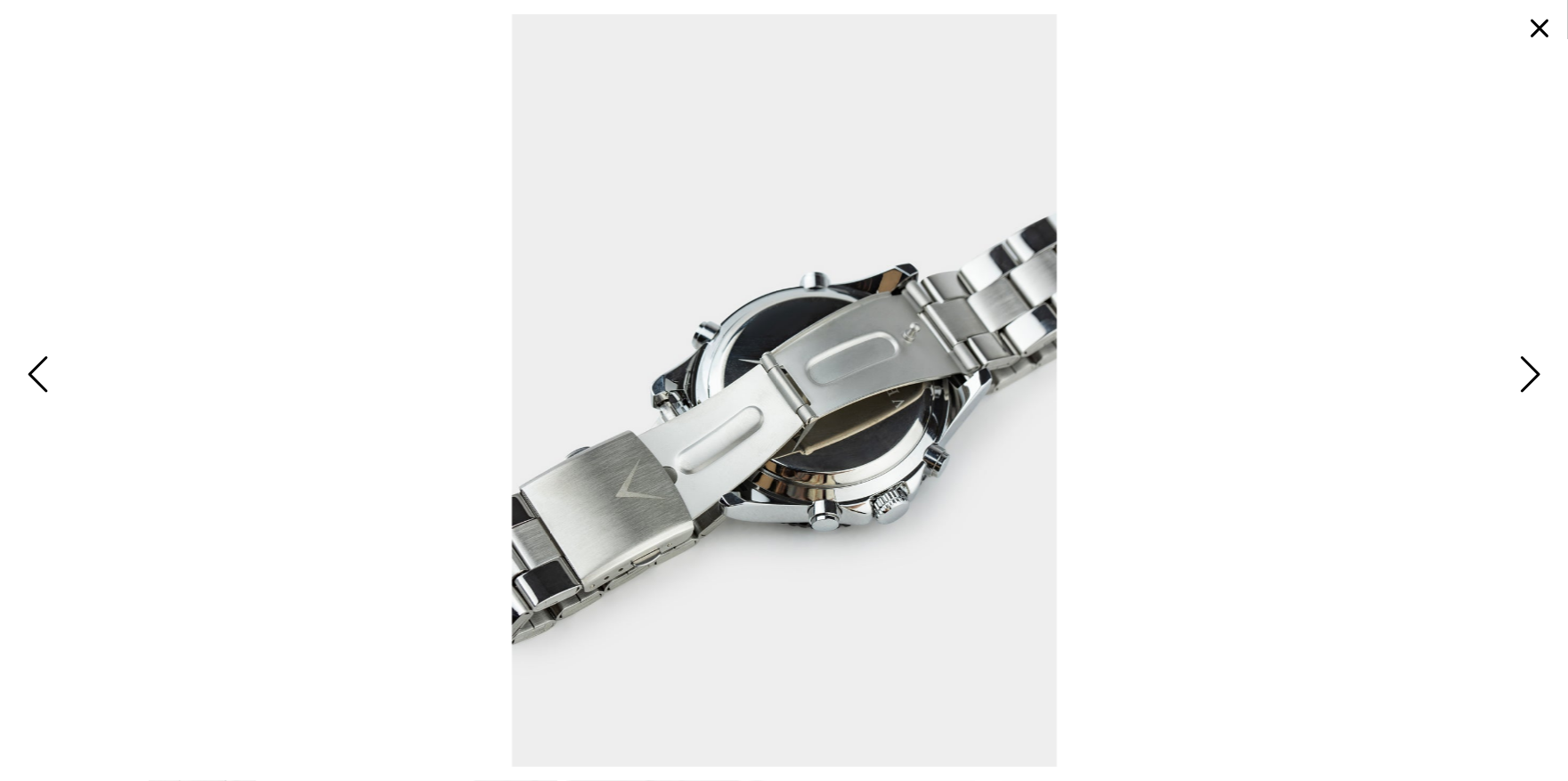
click at [1537, 370] on span "Next" at bounding box center [1528, 375] width 27 height 52
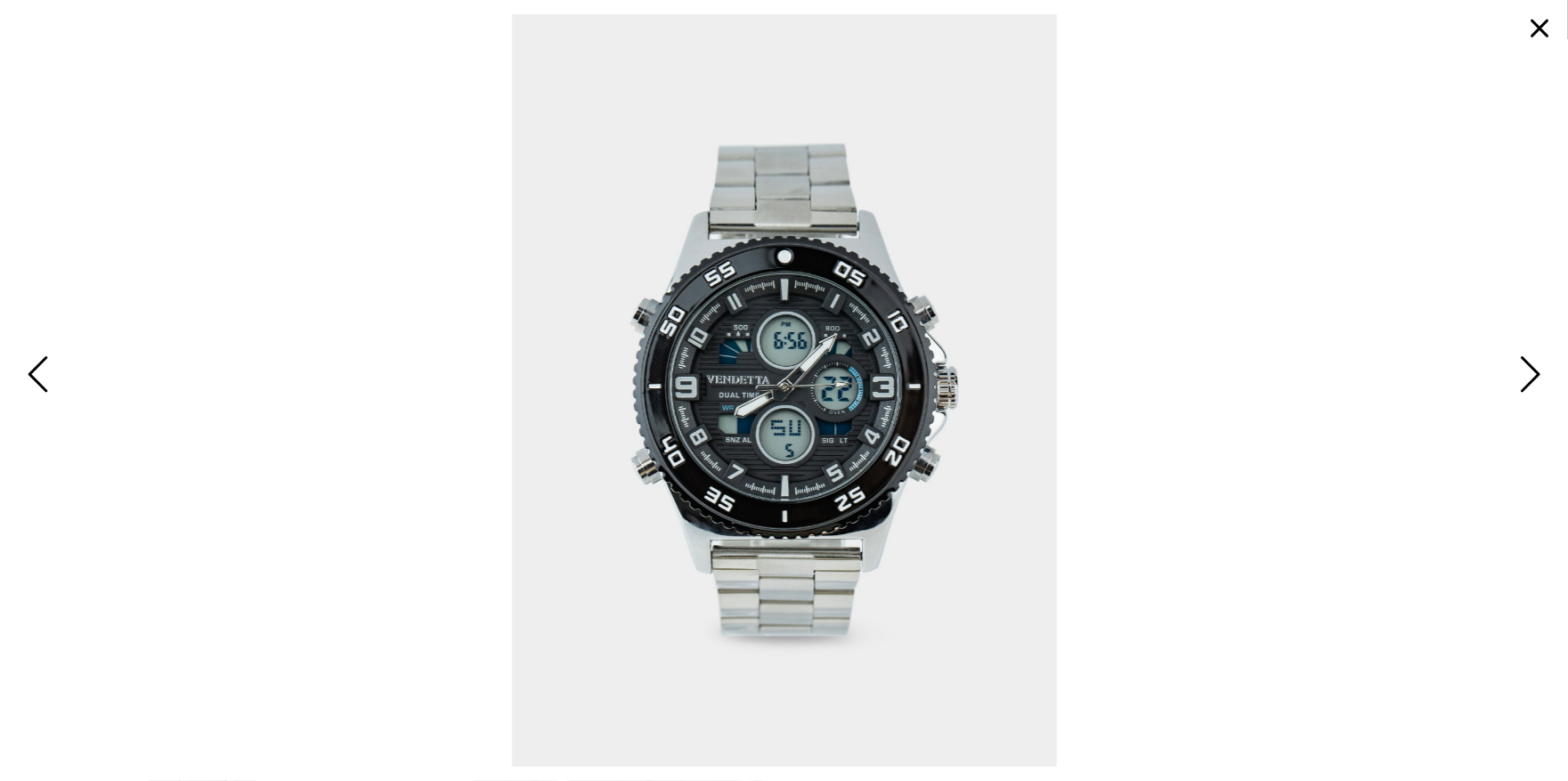
click at [1545, 28] on button "button" at bounding box center [1540, 28] width 43 height 43
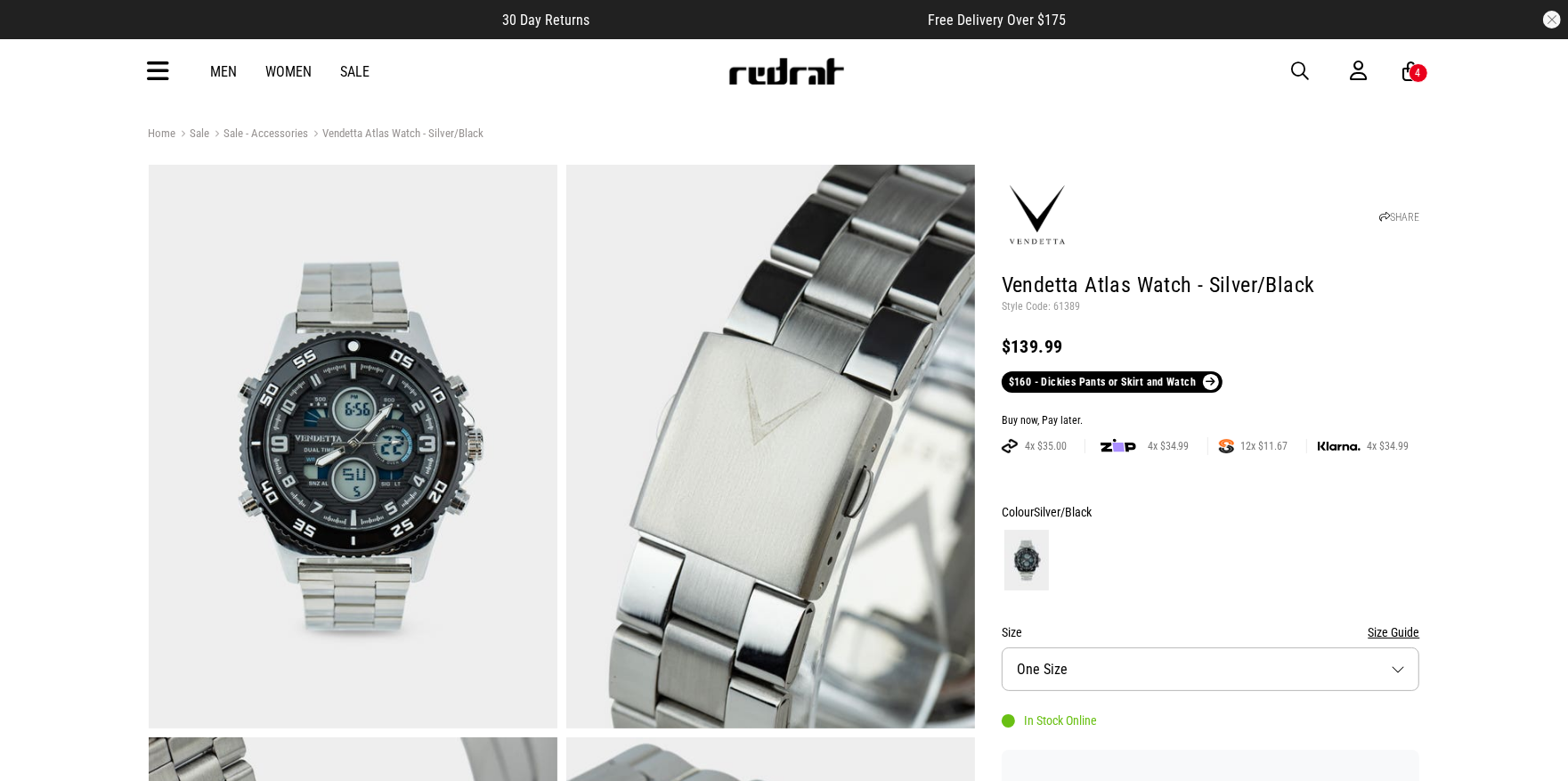
click at [1307, 72] on span "button" at bounding box center [1300, 71] width 18 height 21
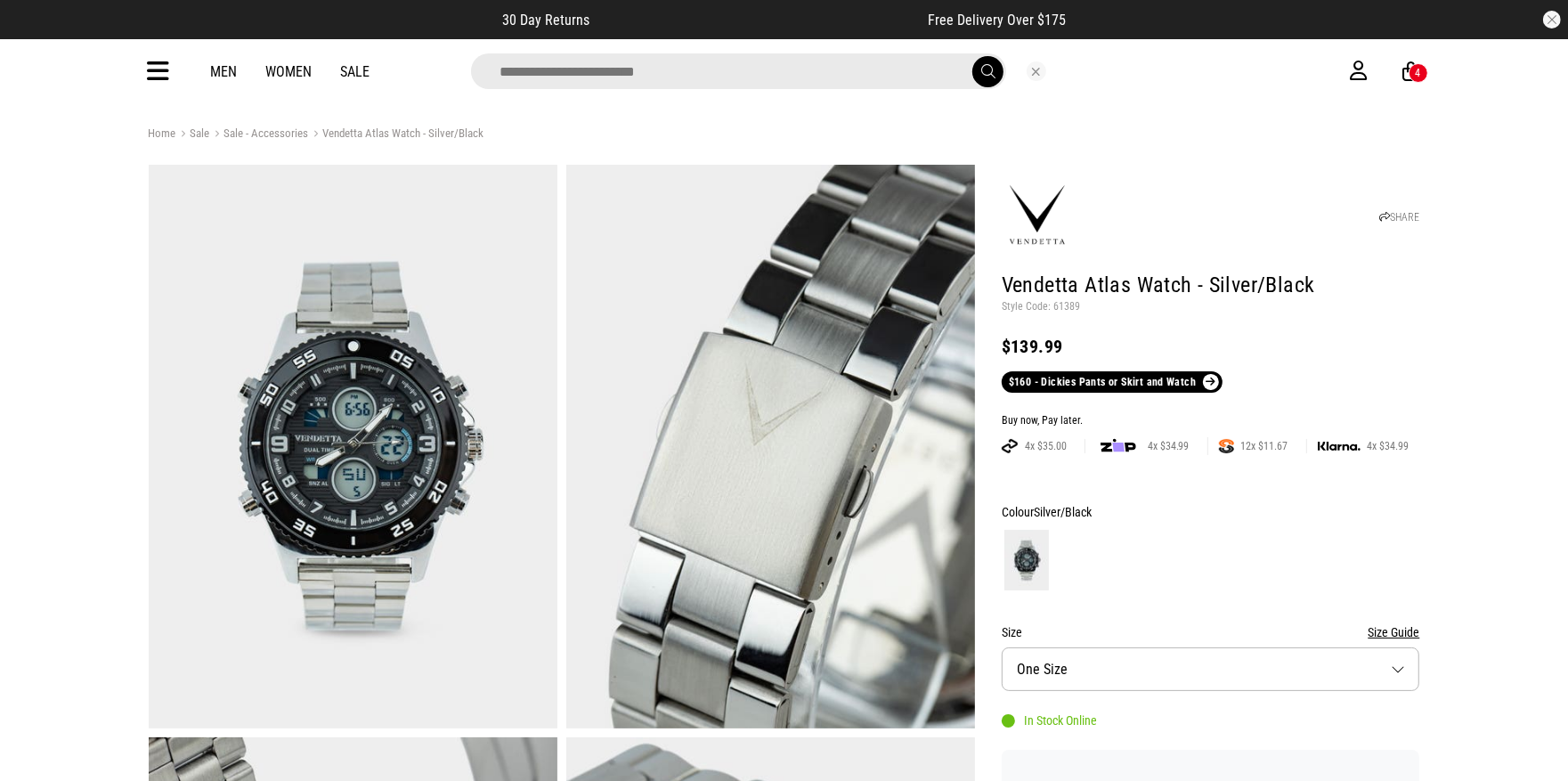
click at [593, 62] on input "search" at bounding box center [739, 71] width 535 height 35
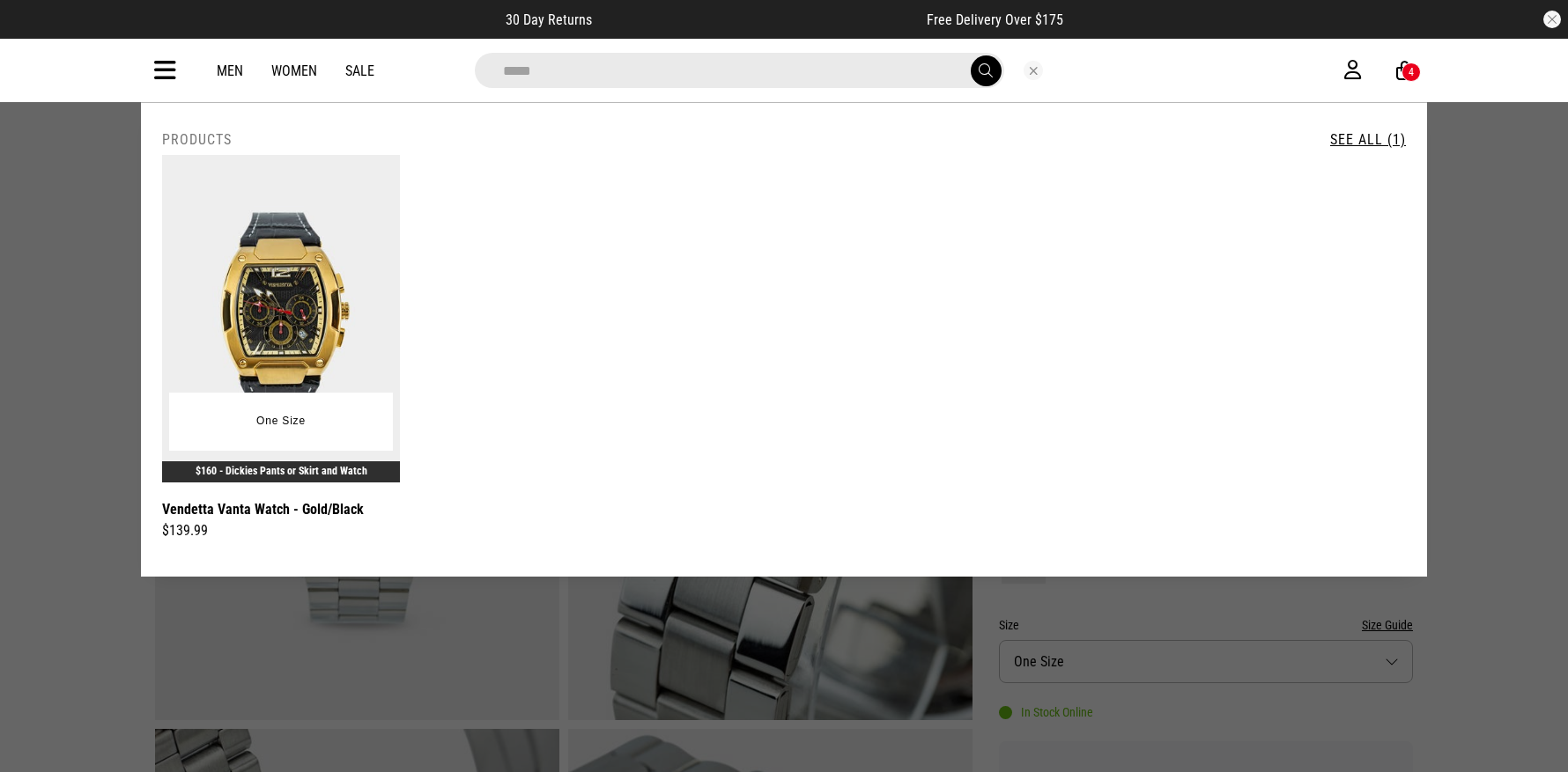
type input "*****"
click at [284, 351] on img at bounding box center [281, 318] width 238 height 327
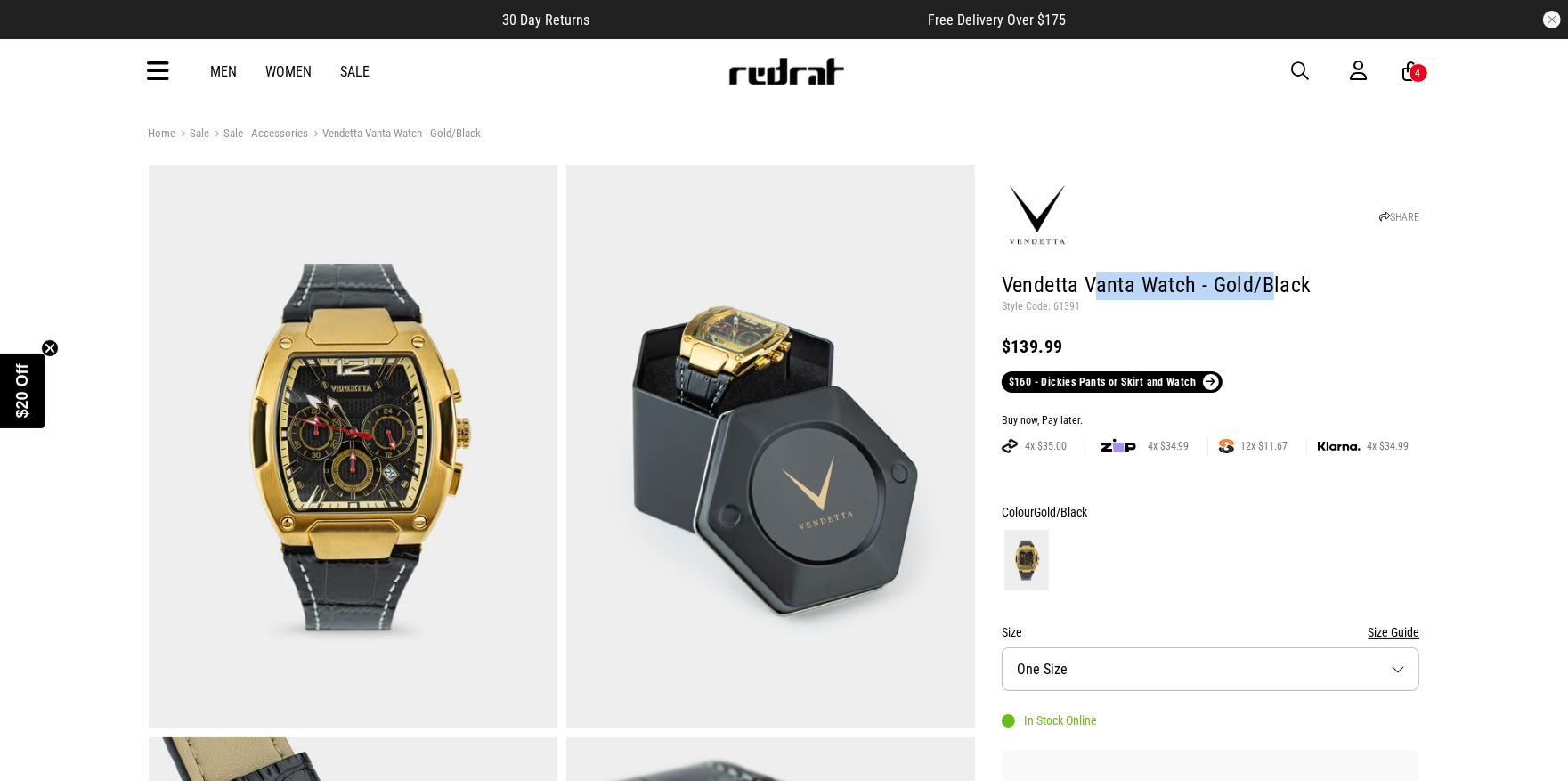
drag, startPoint x: 1092, startPoint y: 285, endPoint x: 1129, endPoint y: 292, distance: 37.7
click at [1268, 289] on h1 "Vendetta Vanta Watch - Gold/Black" at bounding box center [1211, 285] width 419 height 28
drag, startPoint x: 1087, startPoint y: 286, endPoint x: 1320, endPoint y: 292, distance: 233.1
click at [1320, 292] on h1 "Vendetta Vanta Watch - Gold/Black" at bounding box center [1211, 285] width 419 height 28
copy h1 "Vanta Watch - Gold/Black"
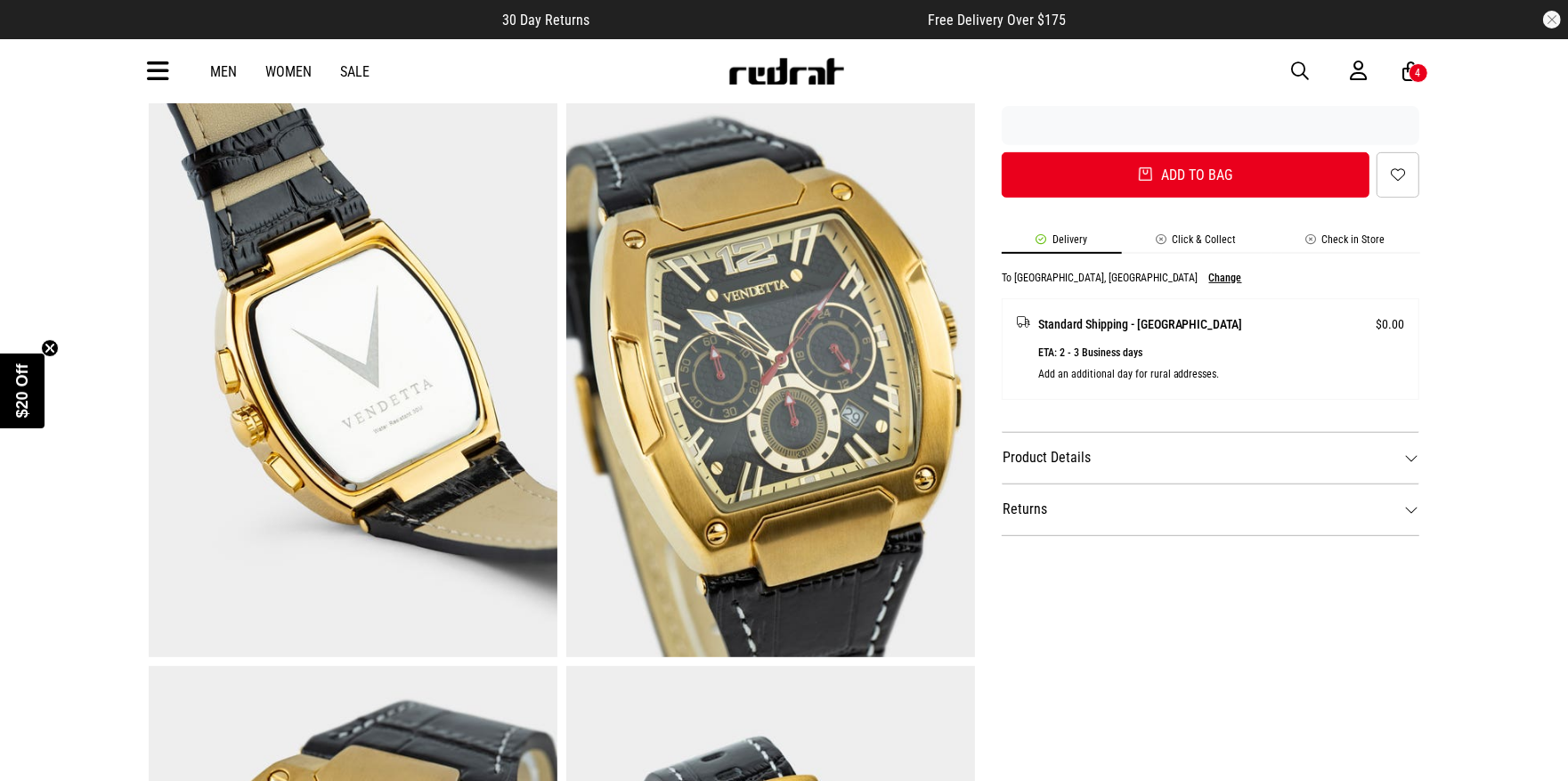
scroll to position [646, 0]
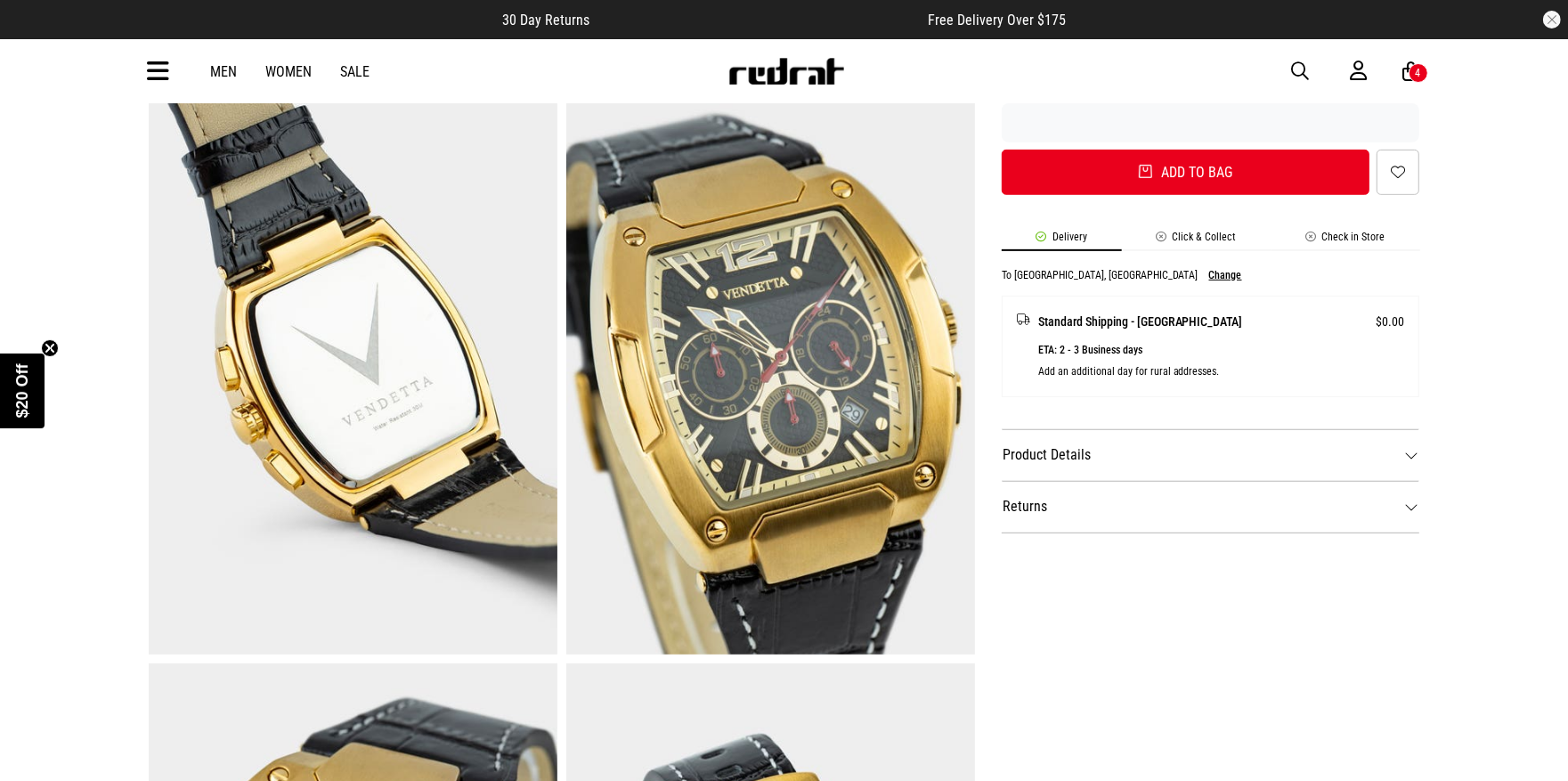
click at [1218, 451] on dt "Product Details" at bounding box center [1211, 455] width 419 height 52
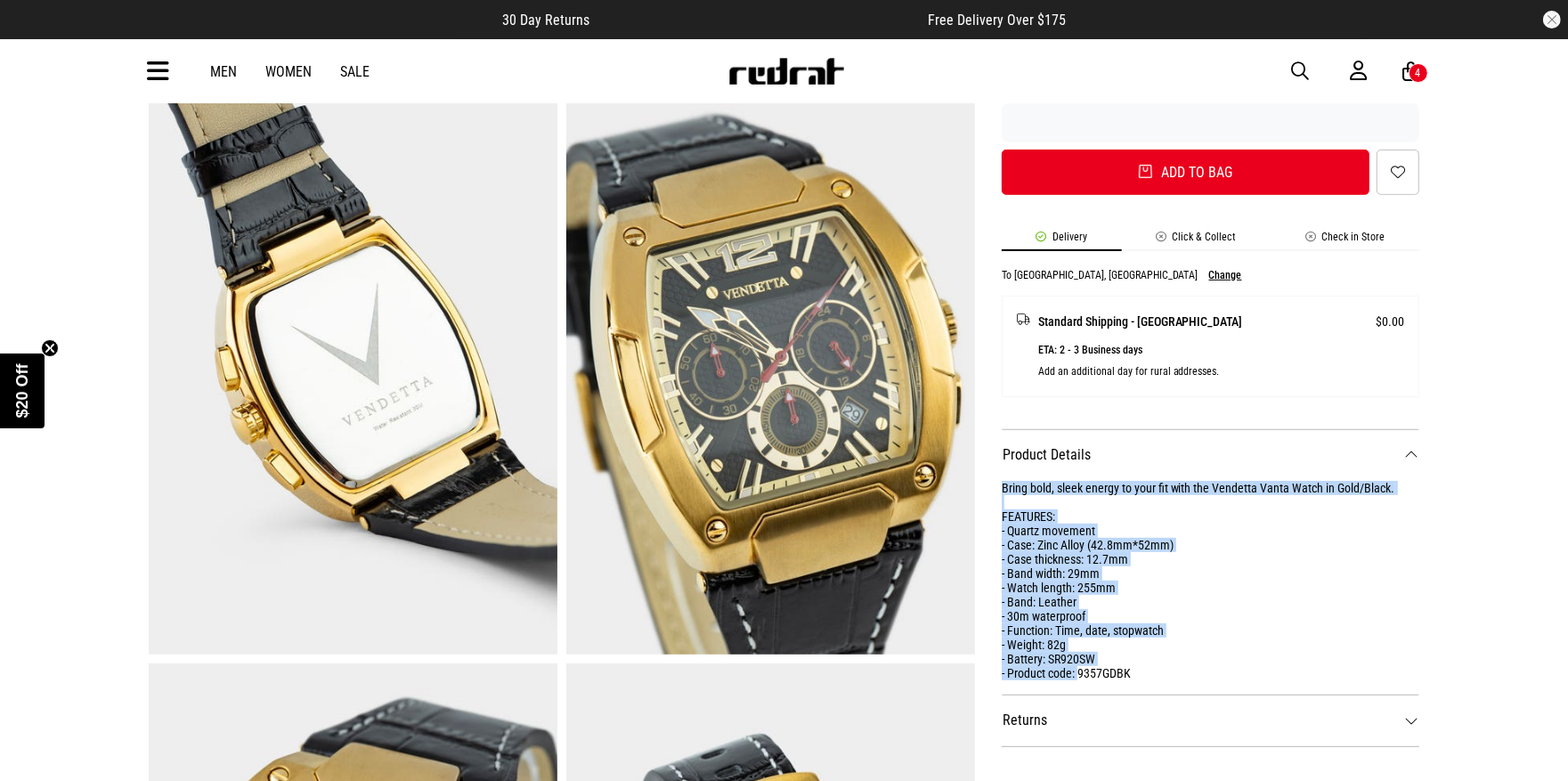
drag, startPoint x: 1081, startPoint y: 670, endPoint x: 997, endPoint y: 486, distance: 202.3
click at [997, 486] on div "SHARE Vendetta Vanta Watch - Gold/Black Style Code: 61391 $139.99 $160 - Dickie…" at bounding box center [1198, 377] width 445 height 1717
copy div "Bring bold, sleek energy to your fit with the Vendetta Vanta Watch in Gold/Blac…"
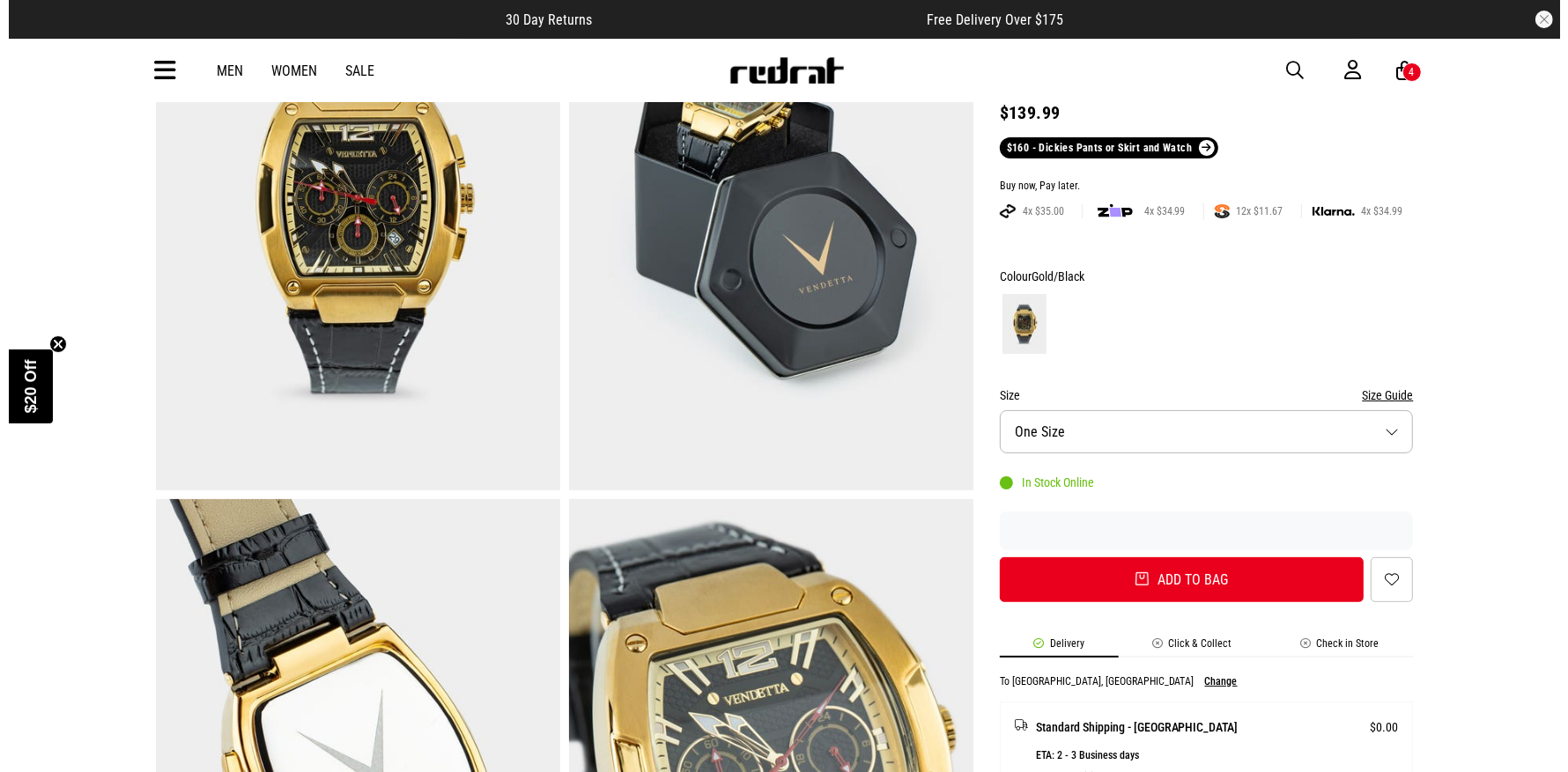
scroll to position [216, 0]
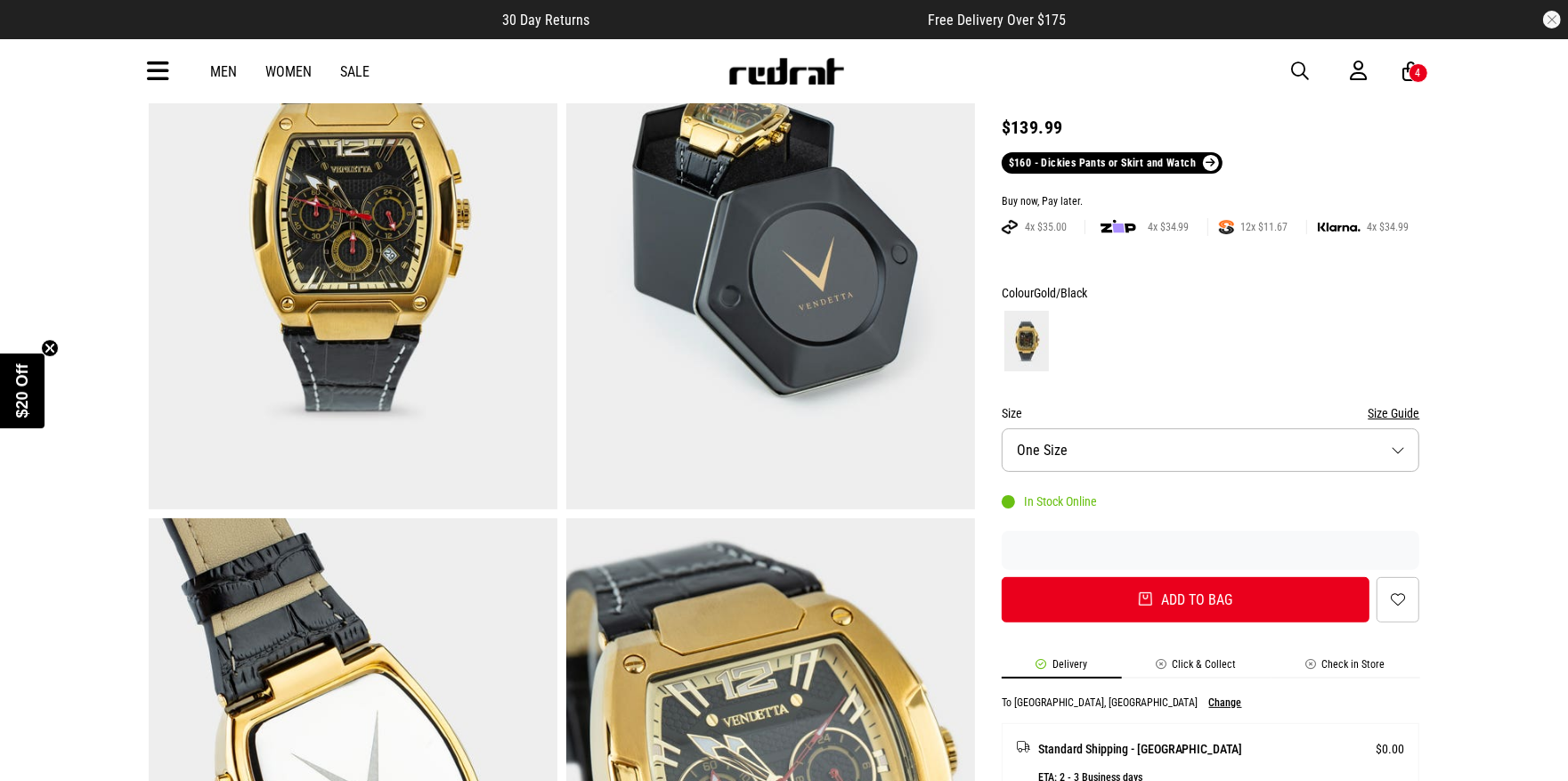
click at [359, 240] on img at bounding box center [352, 226] width 409 height 563
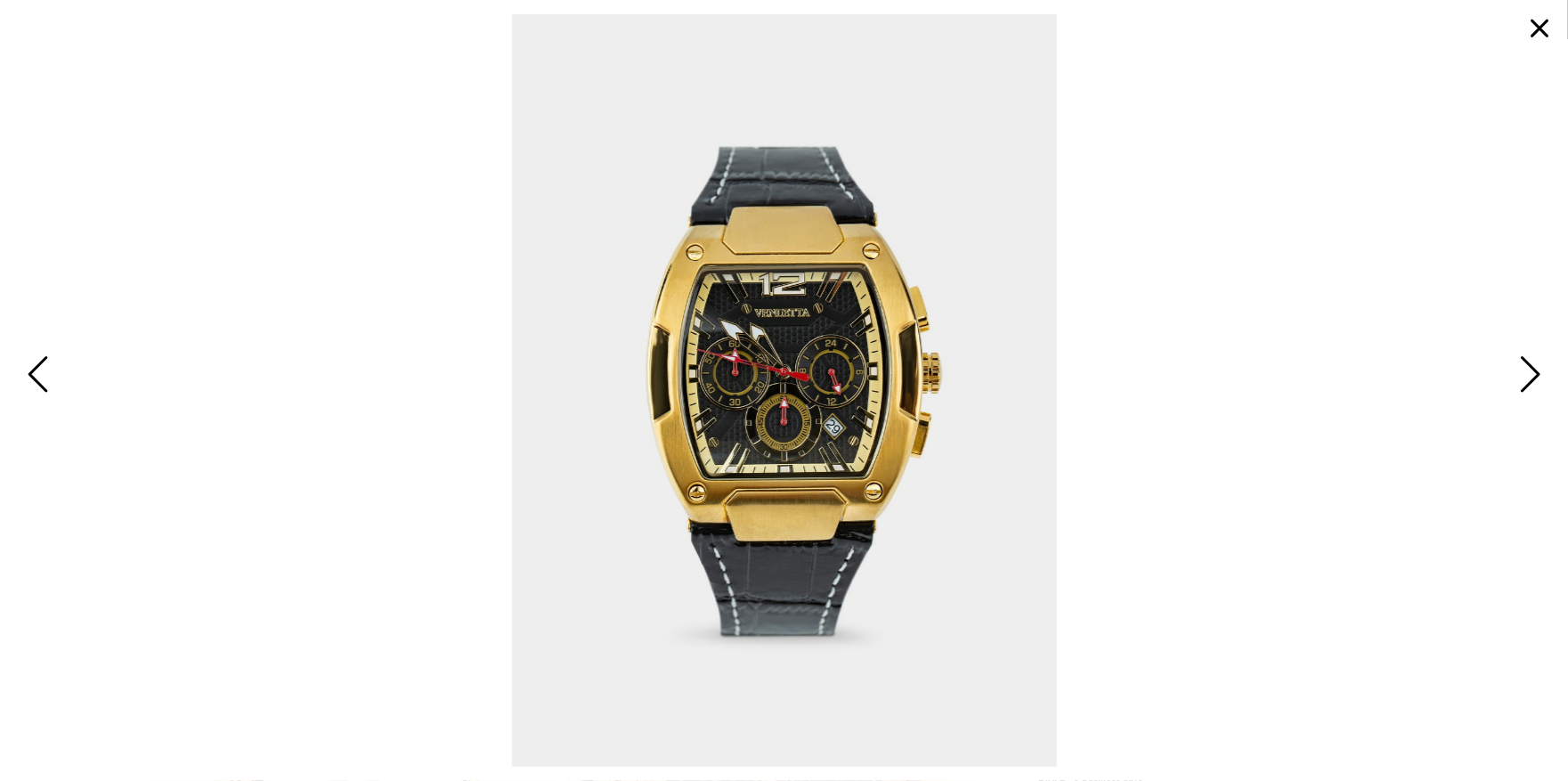
click at [1526, 373] on span "Next" at bounding box center [1528, 375] width 27 height 52
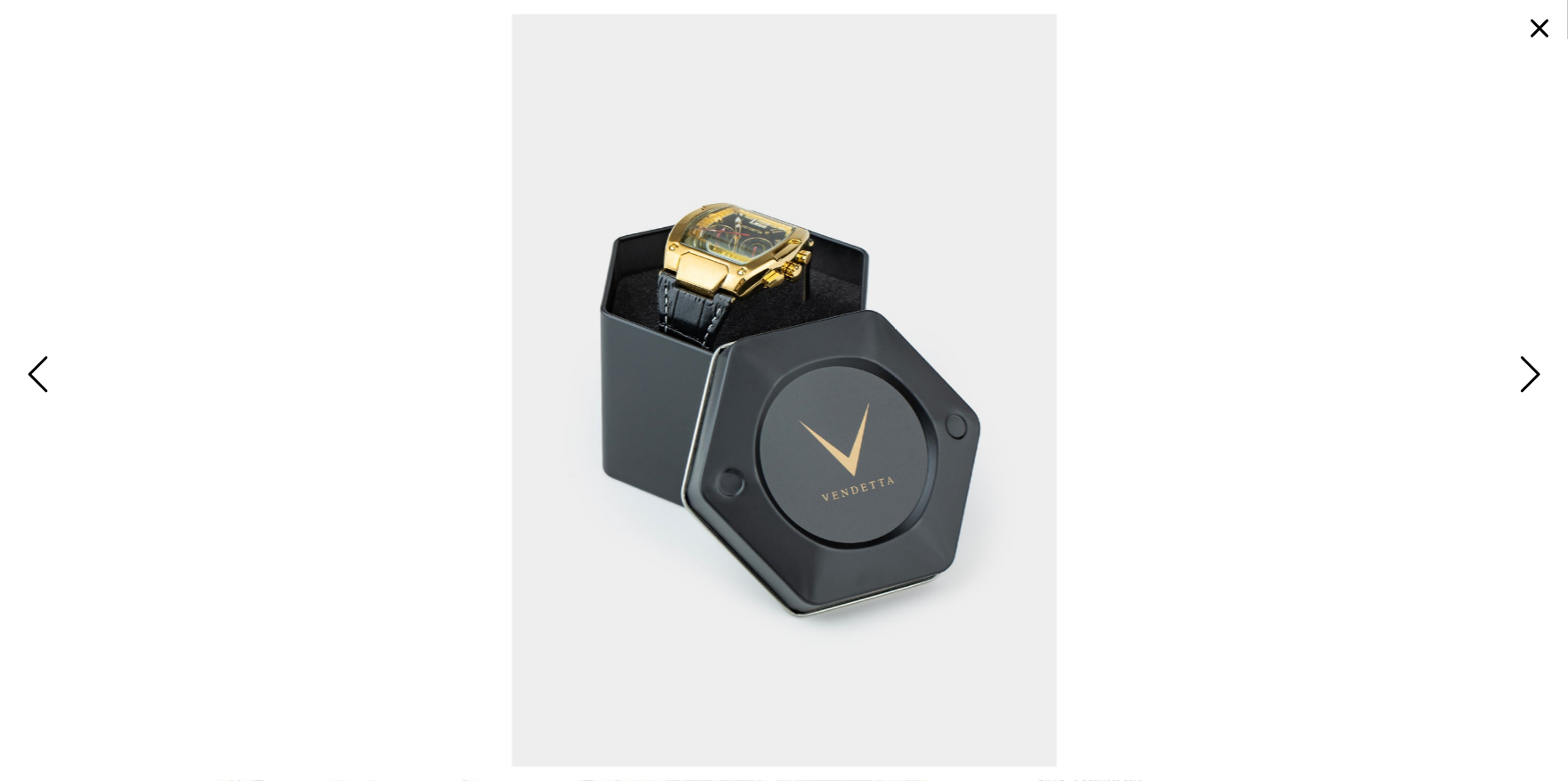
click at [1526, 372] on span "Next" at bounding box center [1528, 375] width 27 height 52
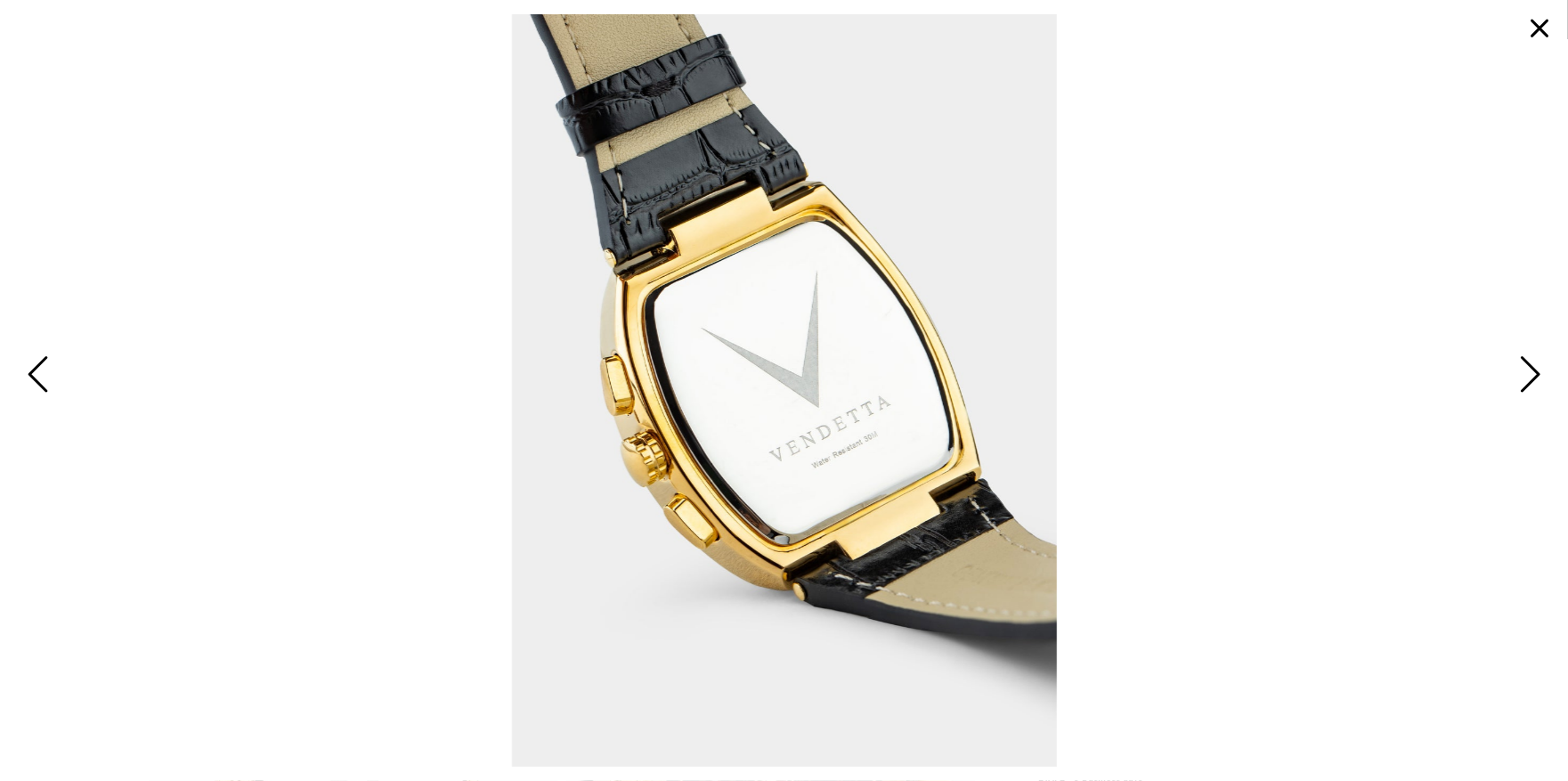
click at [1533, 369] on span "Next" at bounding box center [1528, 375] width 27 height 52
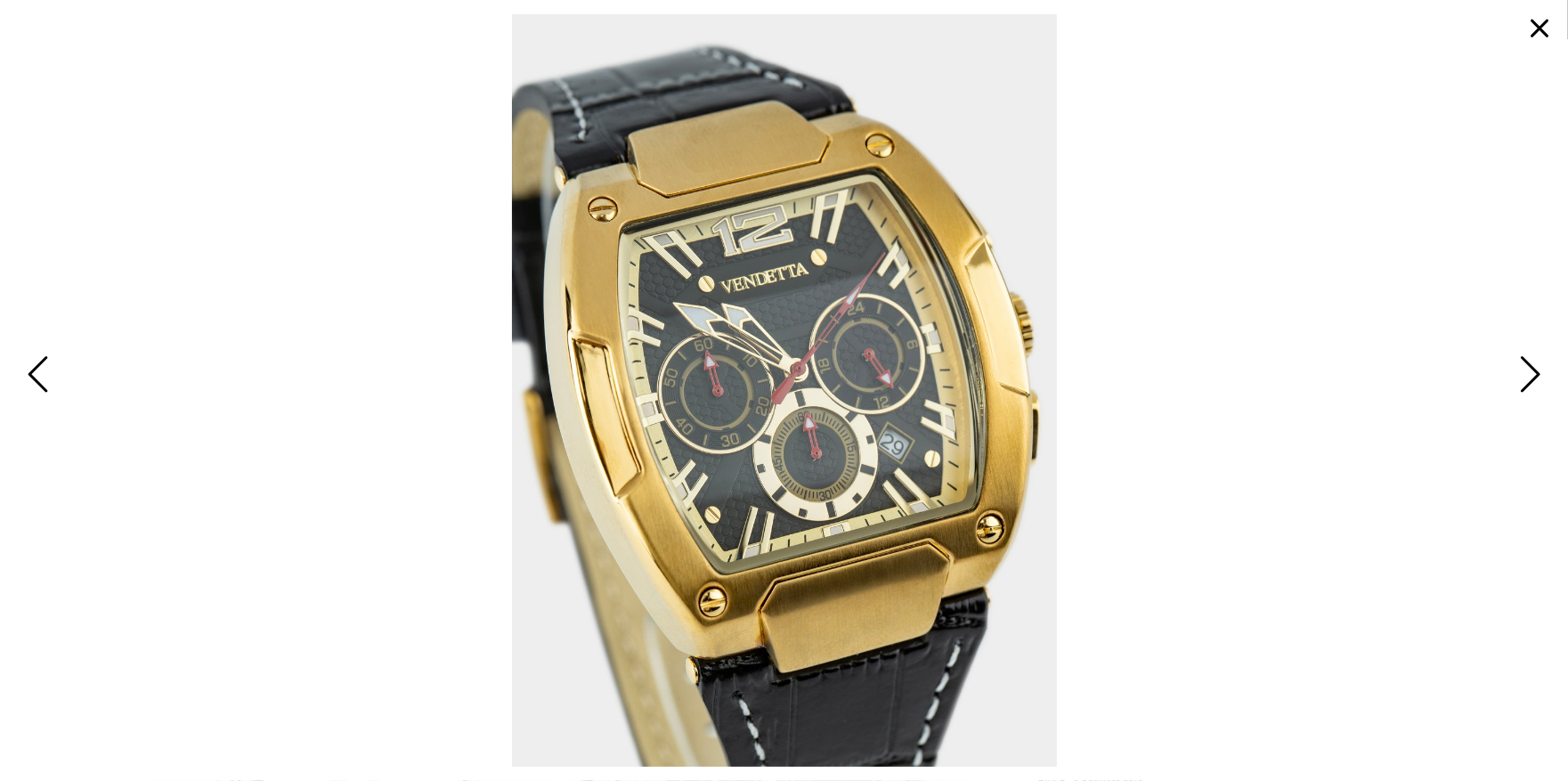
click at [1536, 374] on span "Next" at bounding box center [1528, 375] width 27 height 52
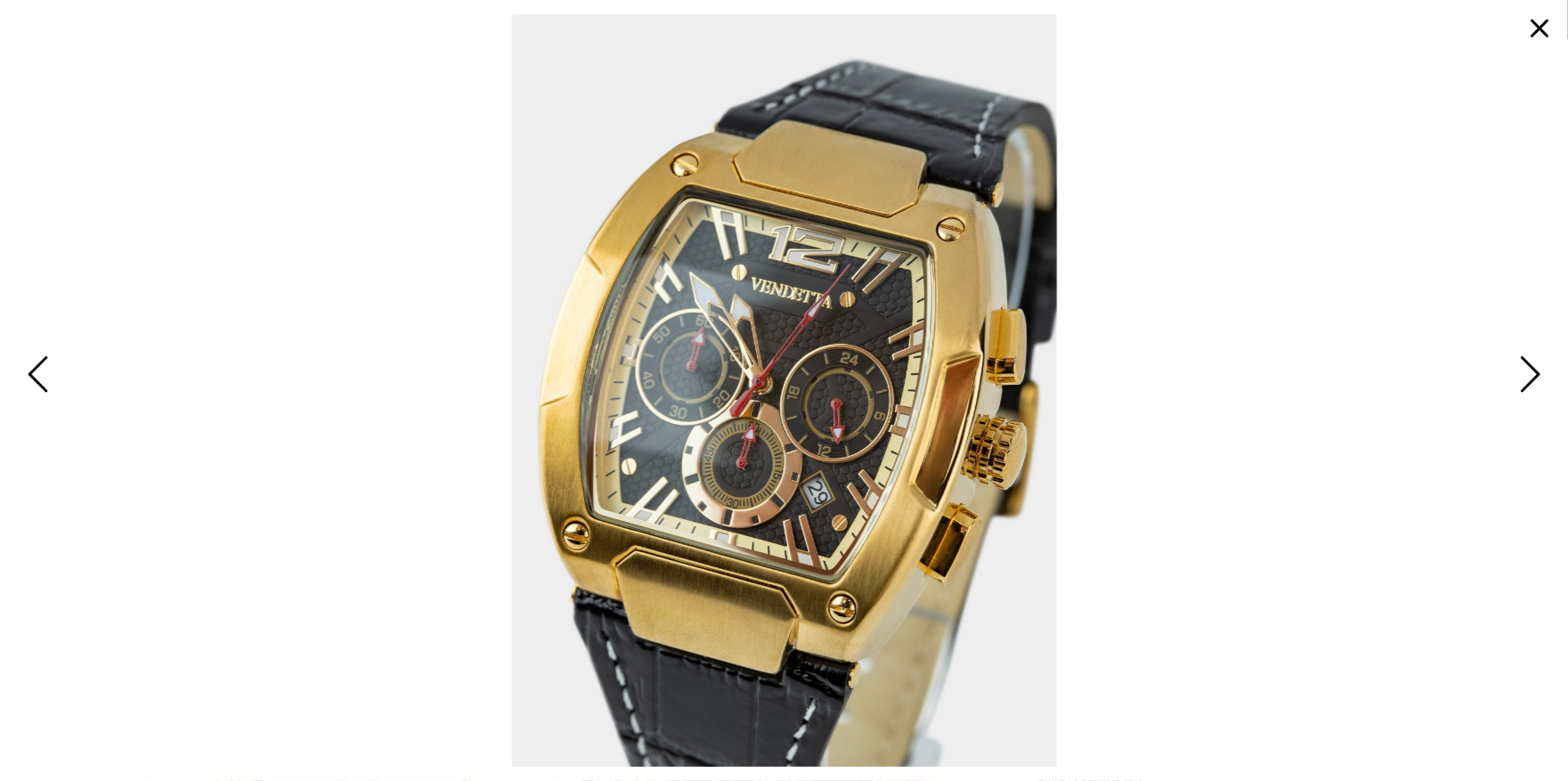
click at [1531, 368] on span "Next" at bounding box center [1528, 375] width 27 height 52
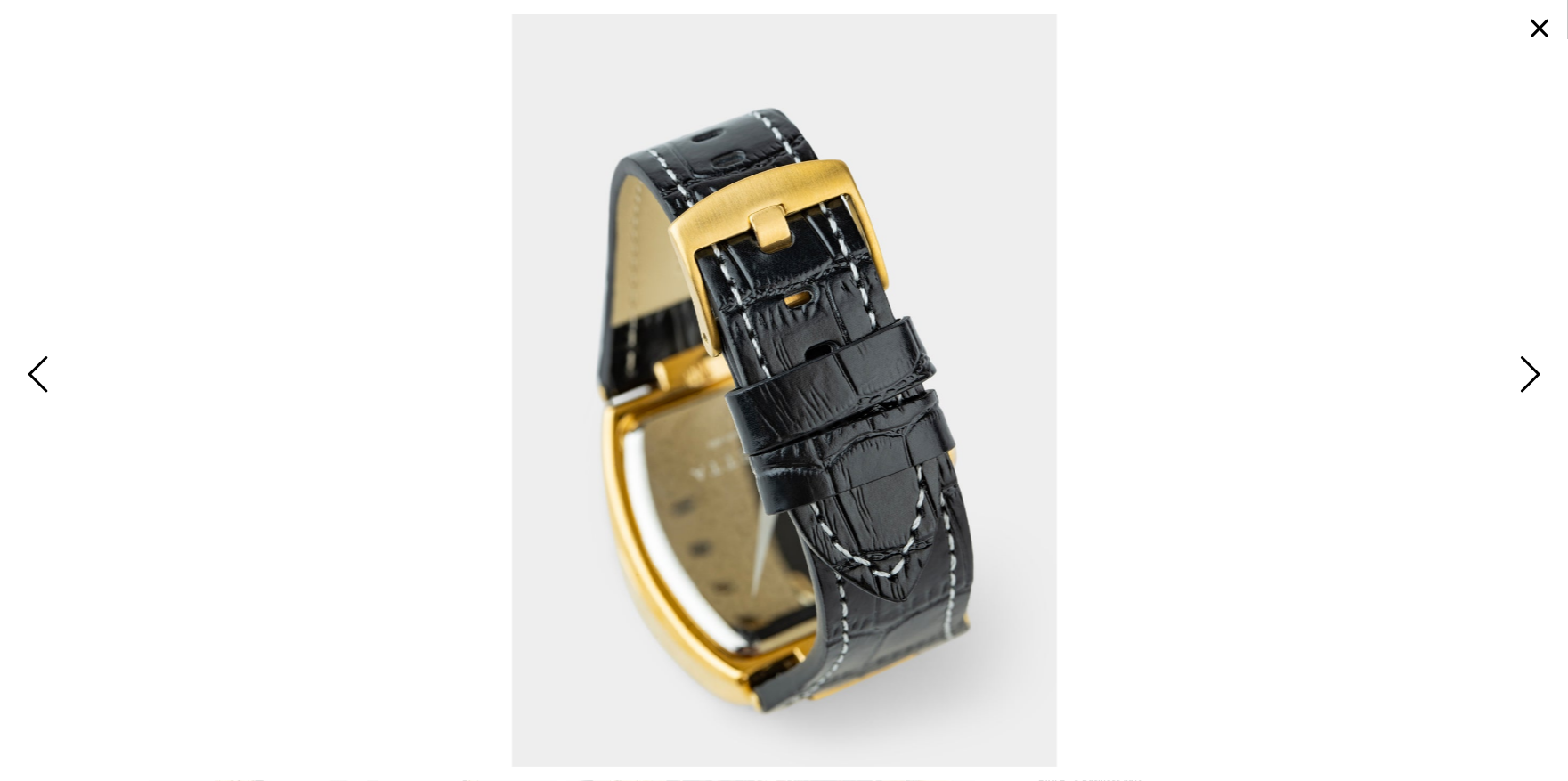
click at [1535, 375] on span "Next" at bounding box center [1528, 375] width 27 height 52
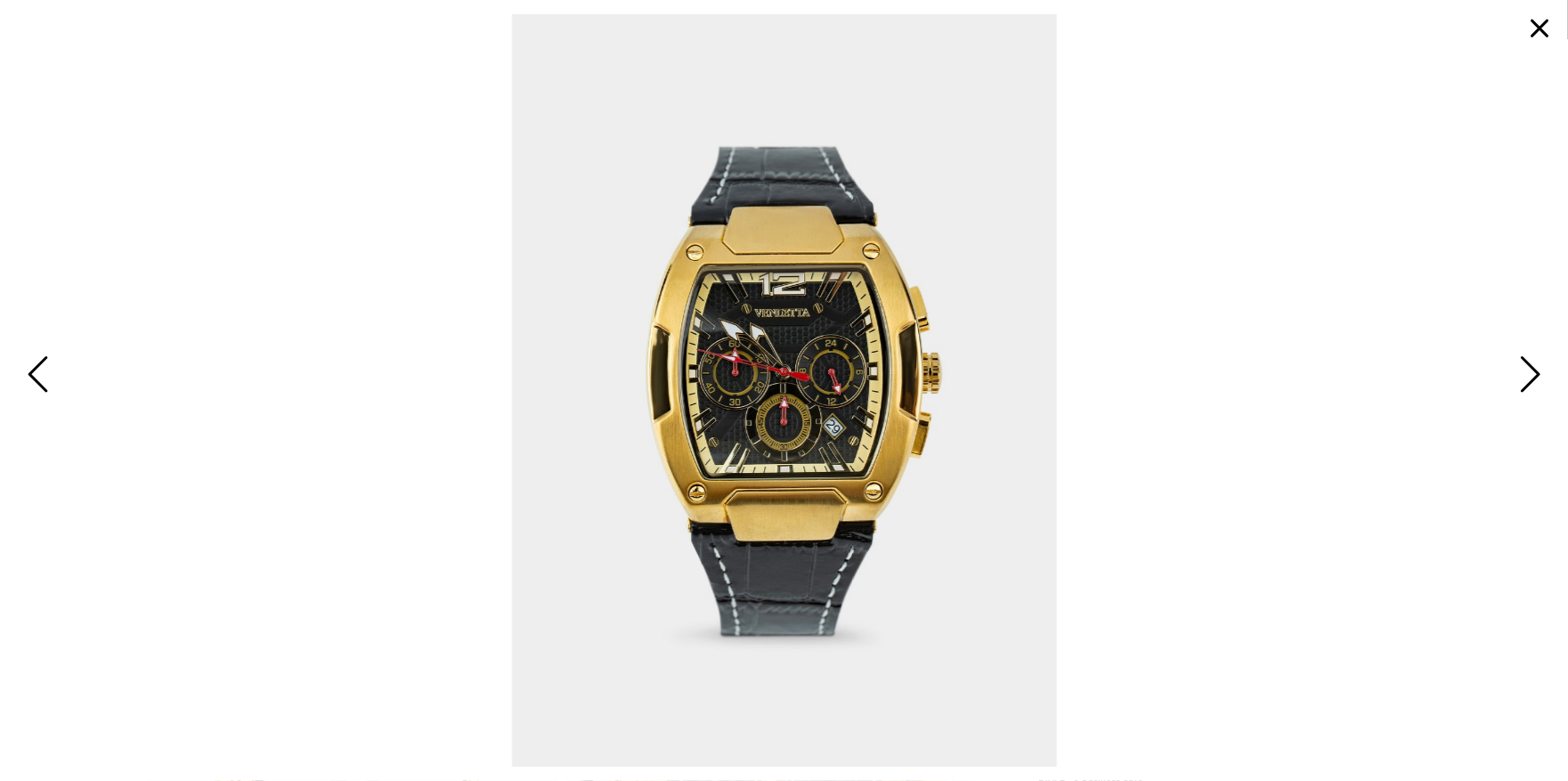
click at [1540, 31] on button "button" at bounding box center [1540, 28] width 43 height 43
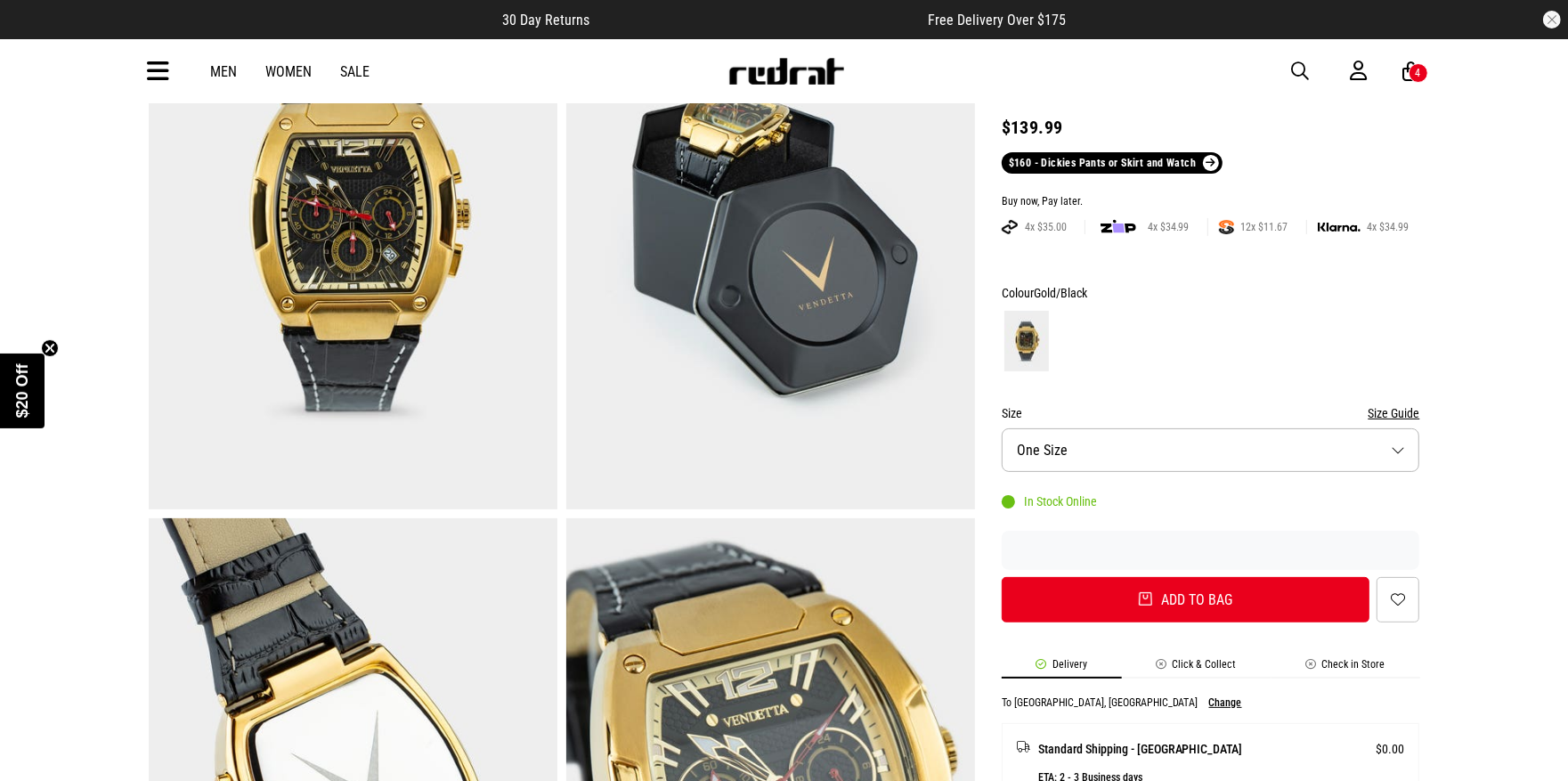
click at [1302, 68] on span "button" at bounding box center [1300, 71] width 18 height 21
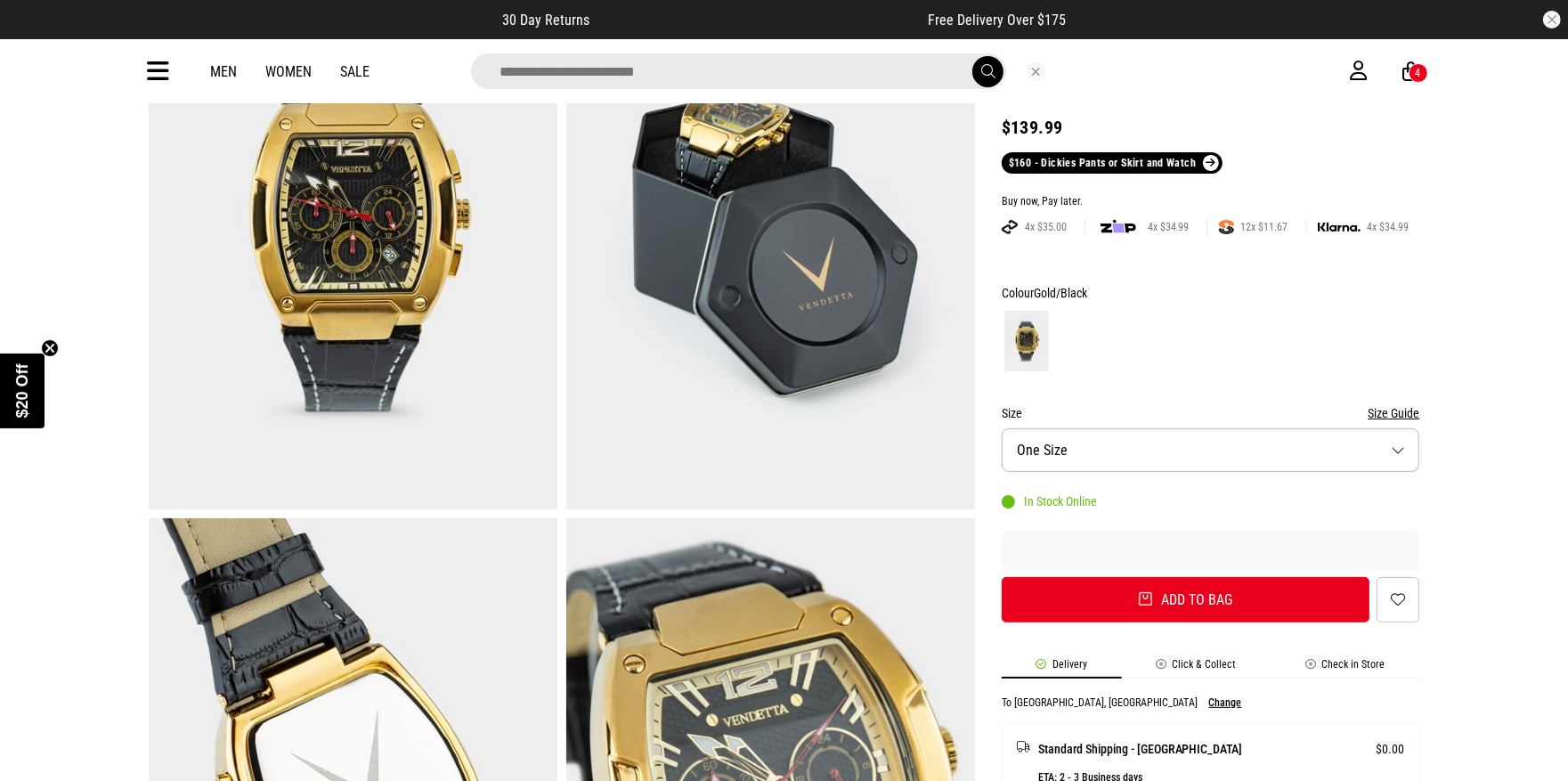
click at [826, 65] on input "search" at bounding box center [739, 71] width 535 height 35
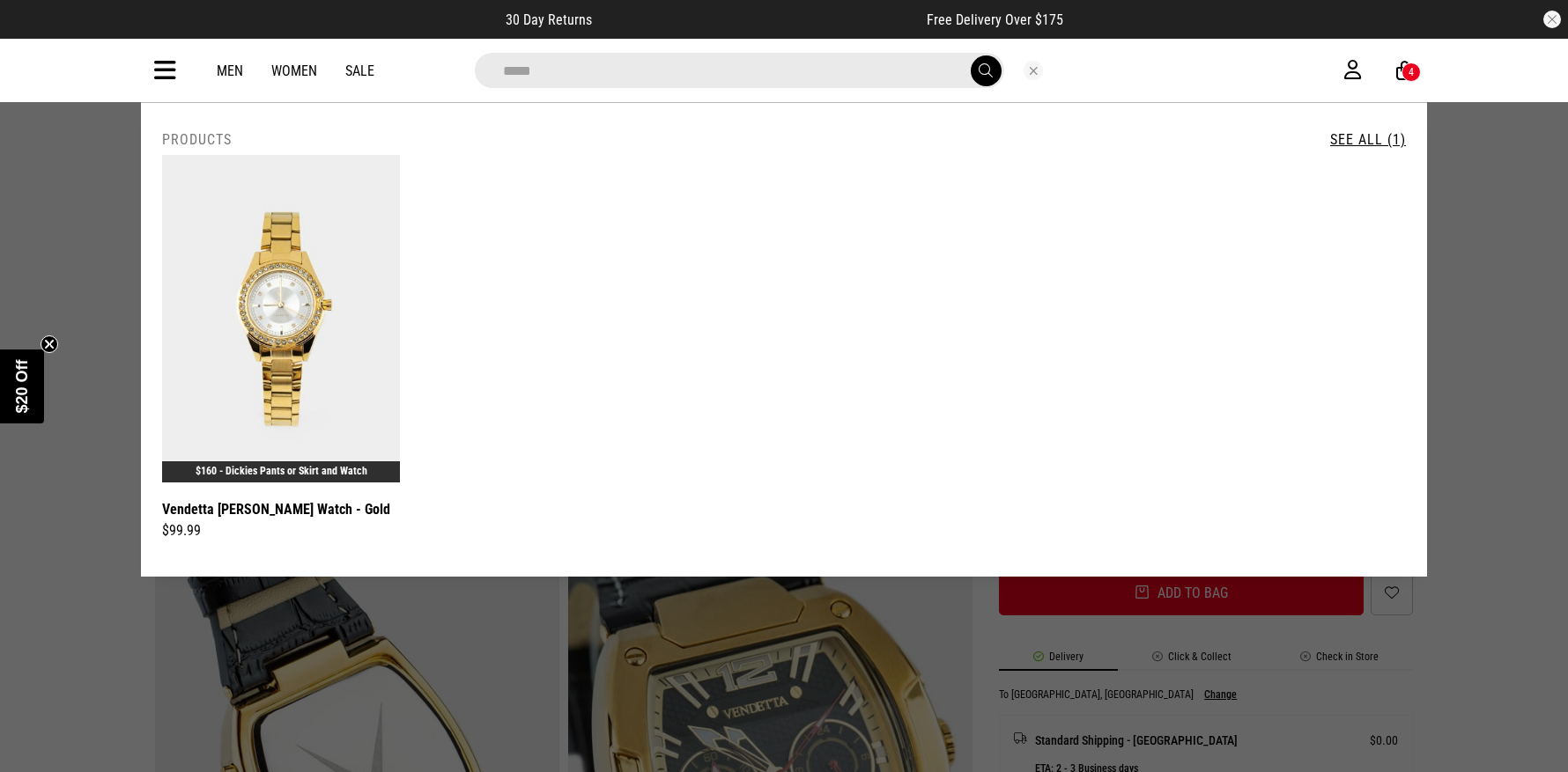
click at [515, 68] on input "*****" at bounding box center [740, 70] width 529 height 35
type input "*****"
click at [281, 271] on img at bounding box center [281, 318] width 238 height 327
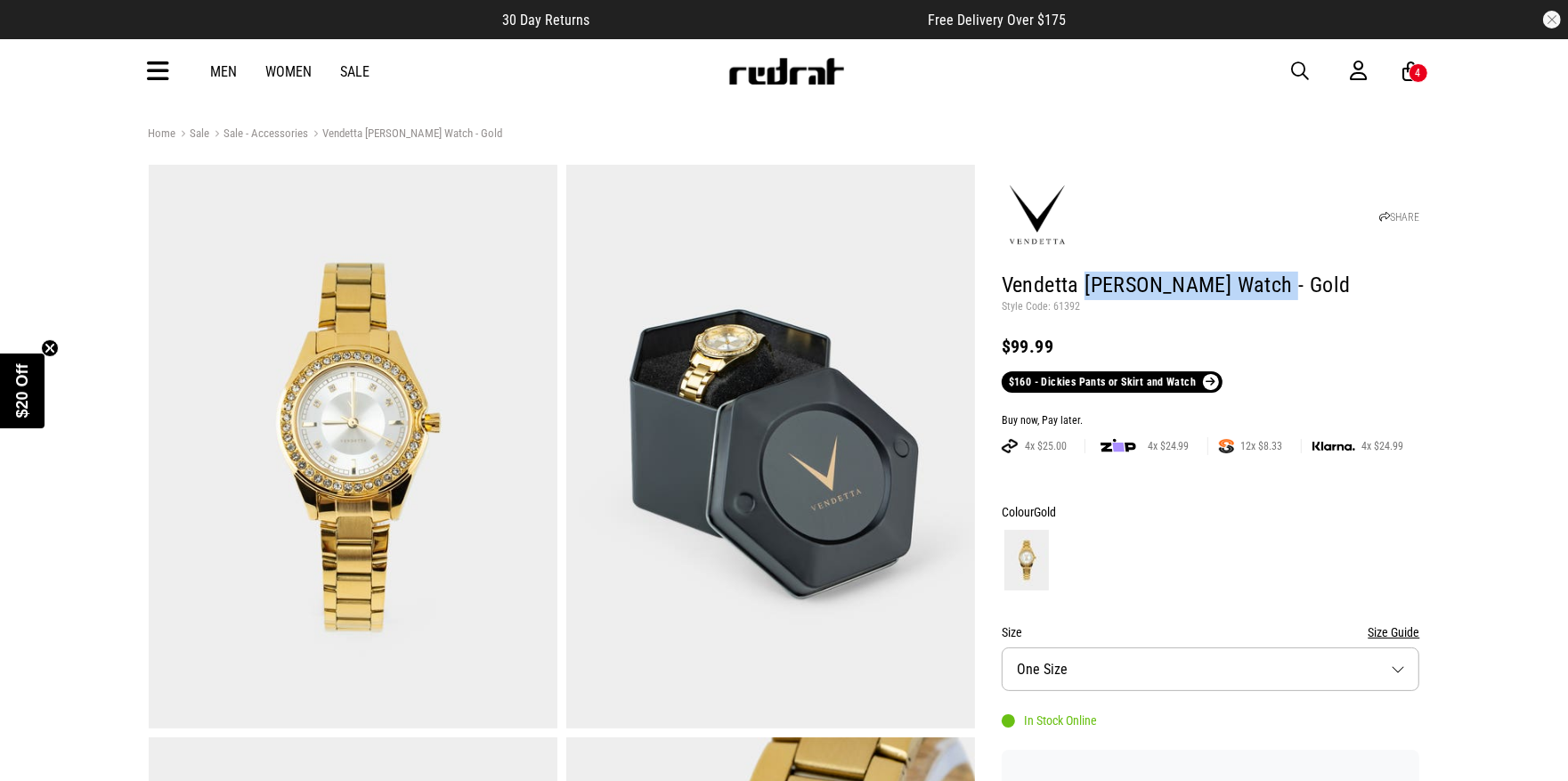
drag, startPoint x: 1087, startPoint y: 285, endPoint x: 1310, endPoint y: 292, distance: 223.1
click at [1310, 292] on h1 "Vendetta [PERSON_NAME] Watch - Gold" at bounding box center [1211, 285] width 419 height 28
copy h1 "[PERSON_NAME] Watch - Gold"
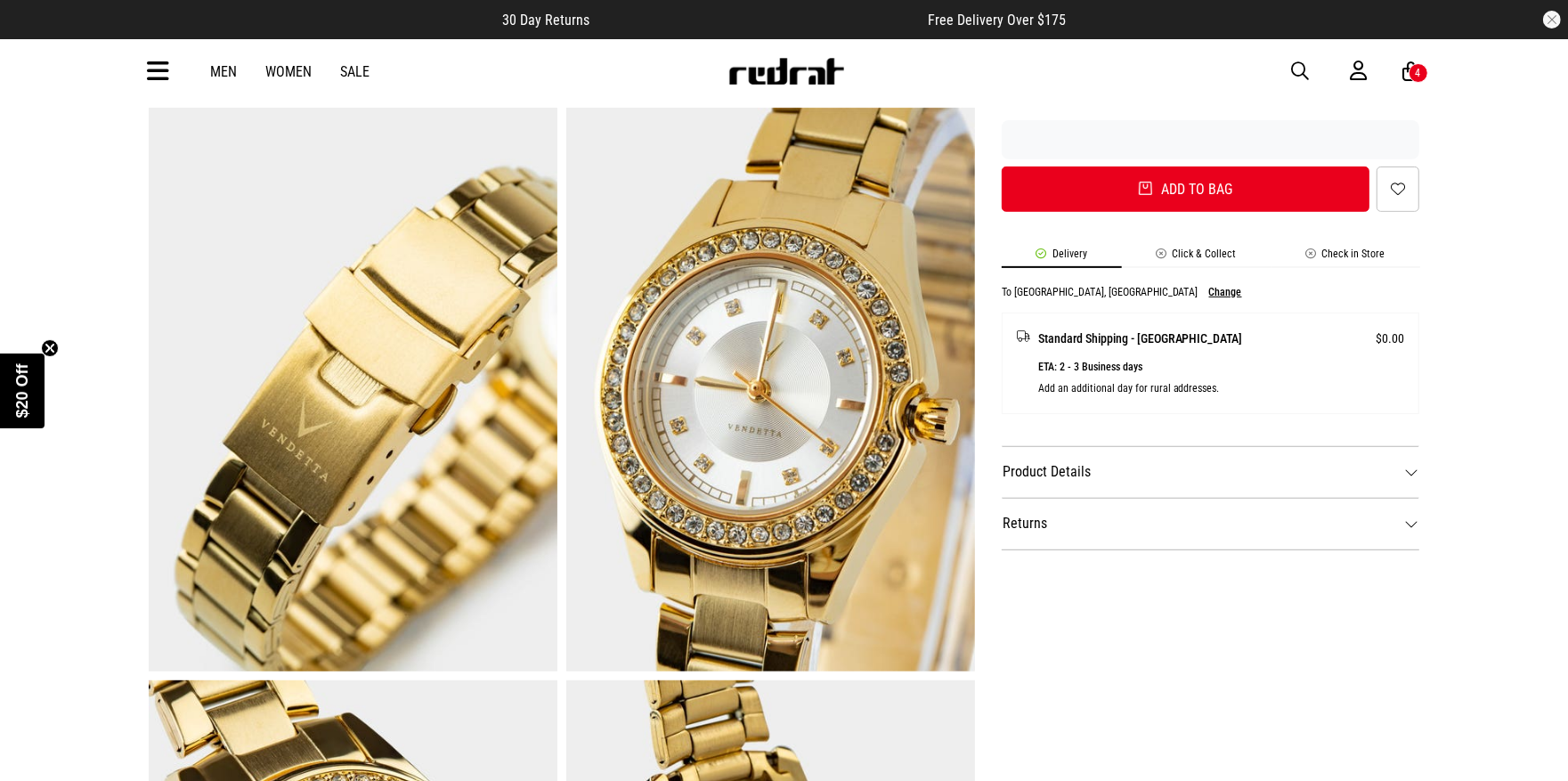
scroll to position [646, 0]
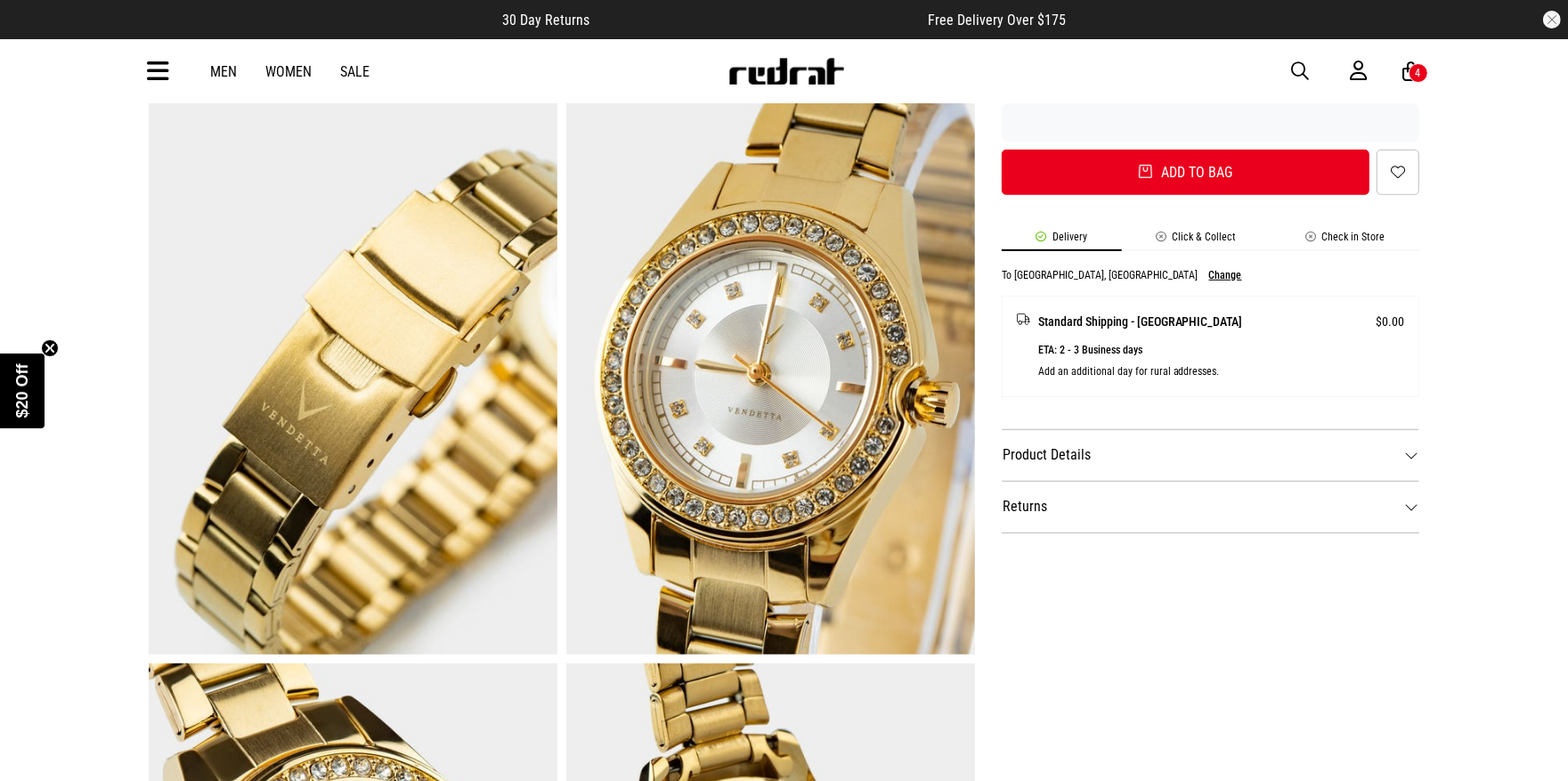
click at [1169, 460] on dt "Product Details" at bounding box center [1211, 455] width 419 height 52
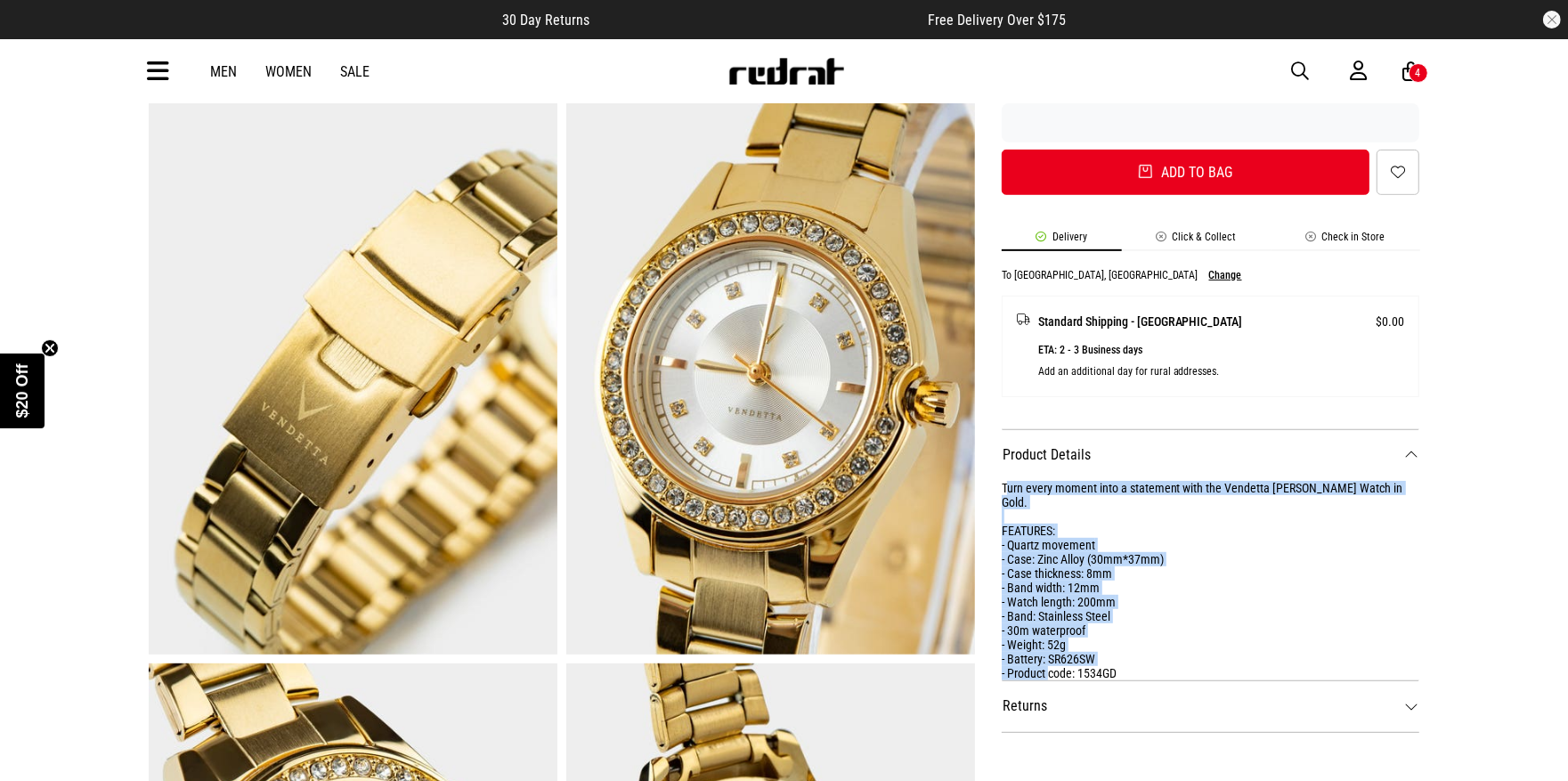
drag, startPoint x: 1078, startPoint y: 654, endPoint x: 1006, endPoint y: 489, distance: 180.0
click at [1006, 489] on div "Turn every moment into a statement with the Vendetta Celeste Watch in Gold. FEA…" at bounding box center [1211, 581] width 419 height 199
copy div "urn every moment into a statement with the Vendetta Celeste Watch in Gold. FEAT…"
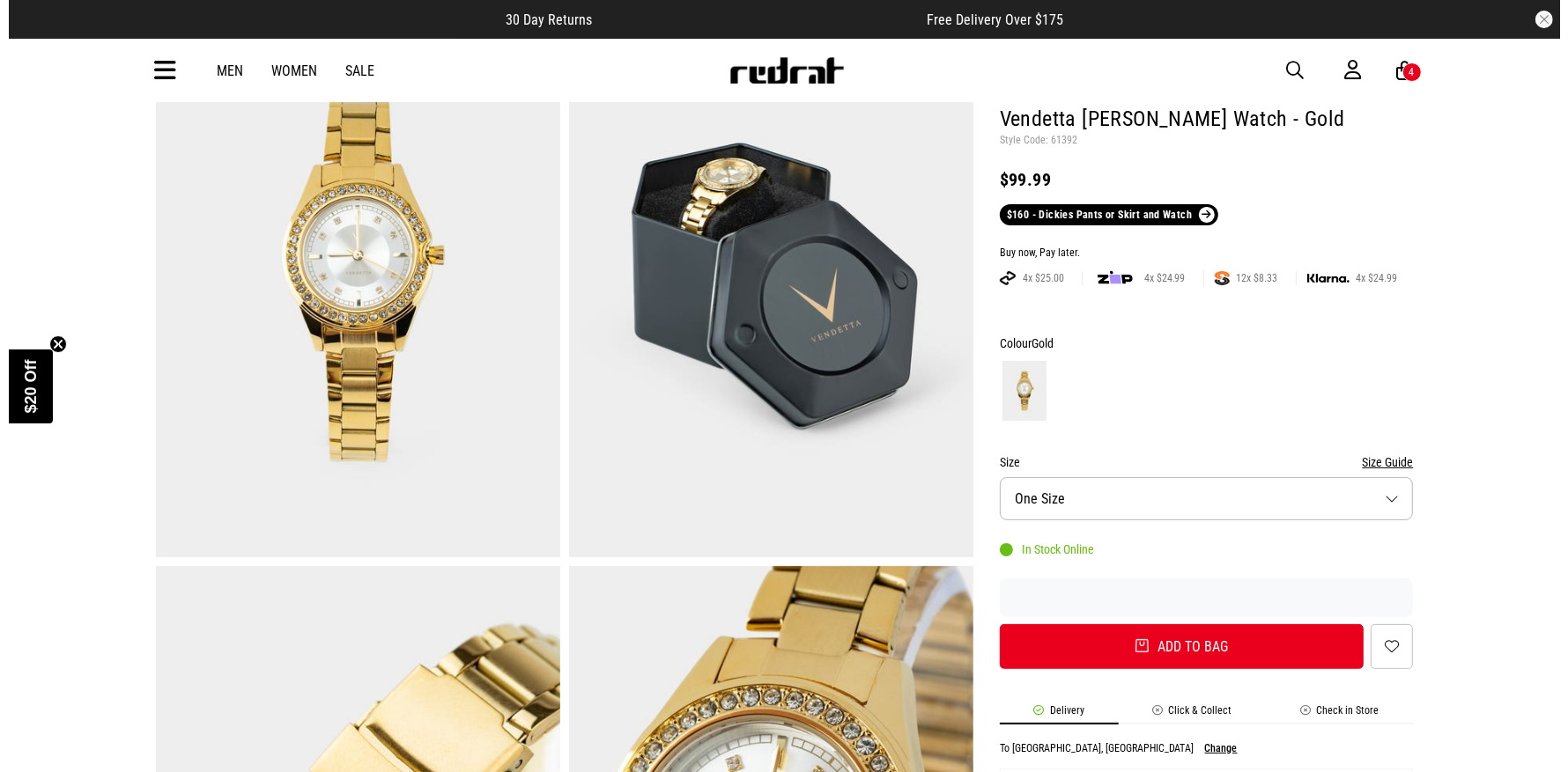
scroll to position [156, 0]
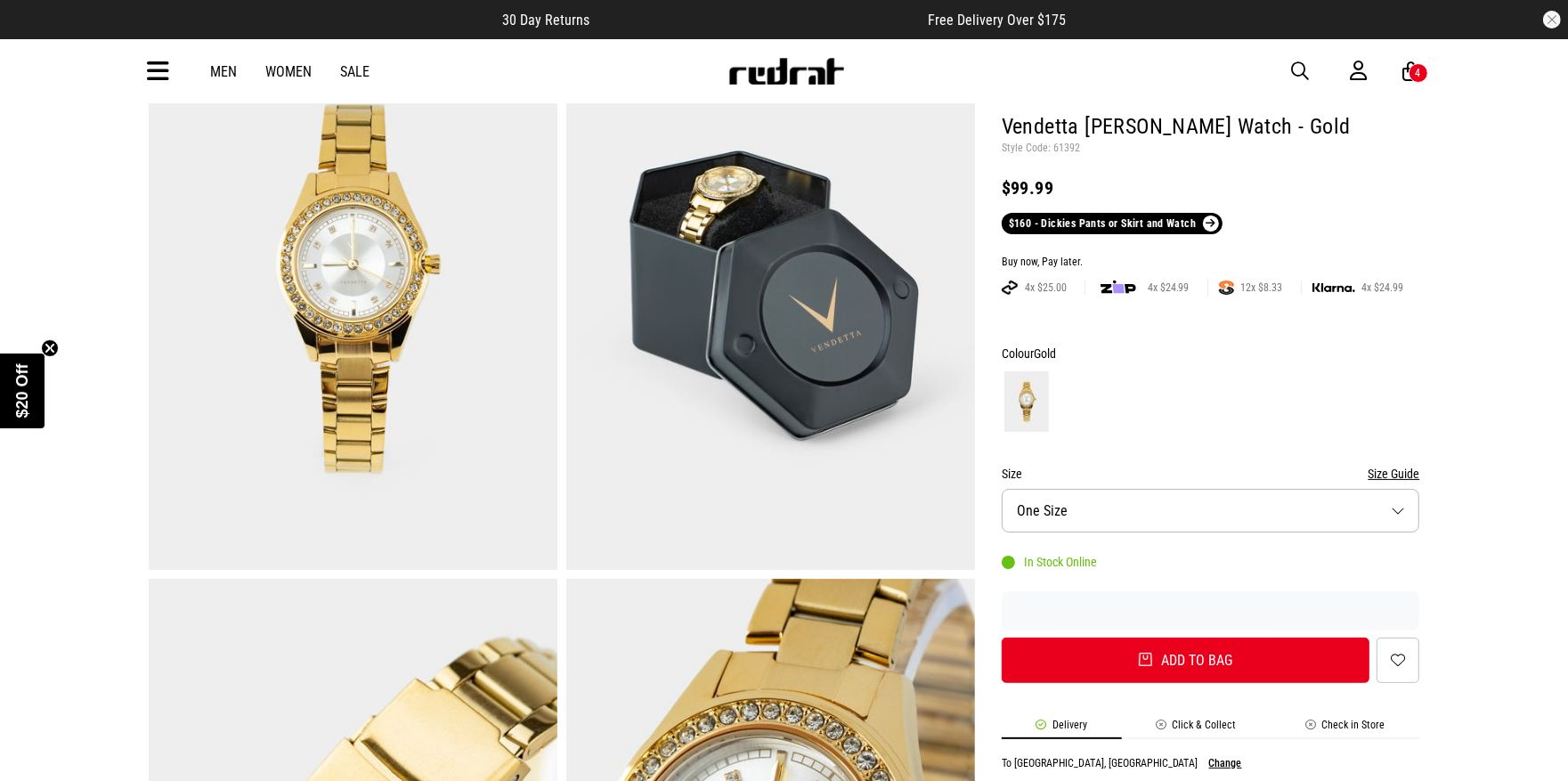
click at [444, 260] on img at bounding box center [352, 287] width 409 height 563
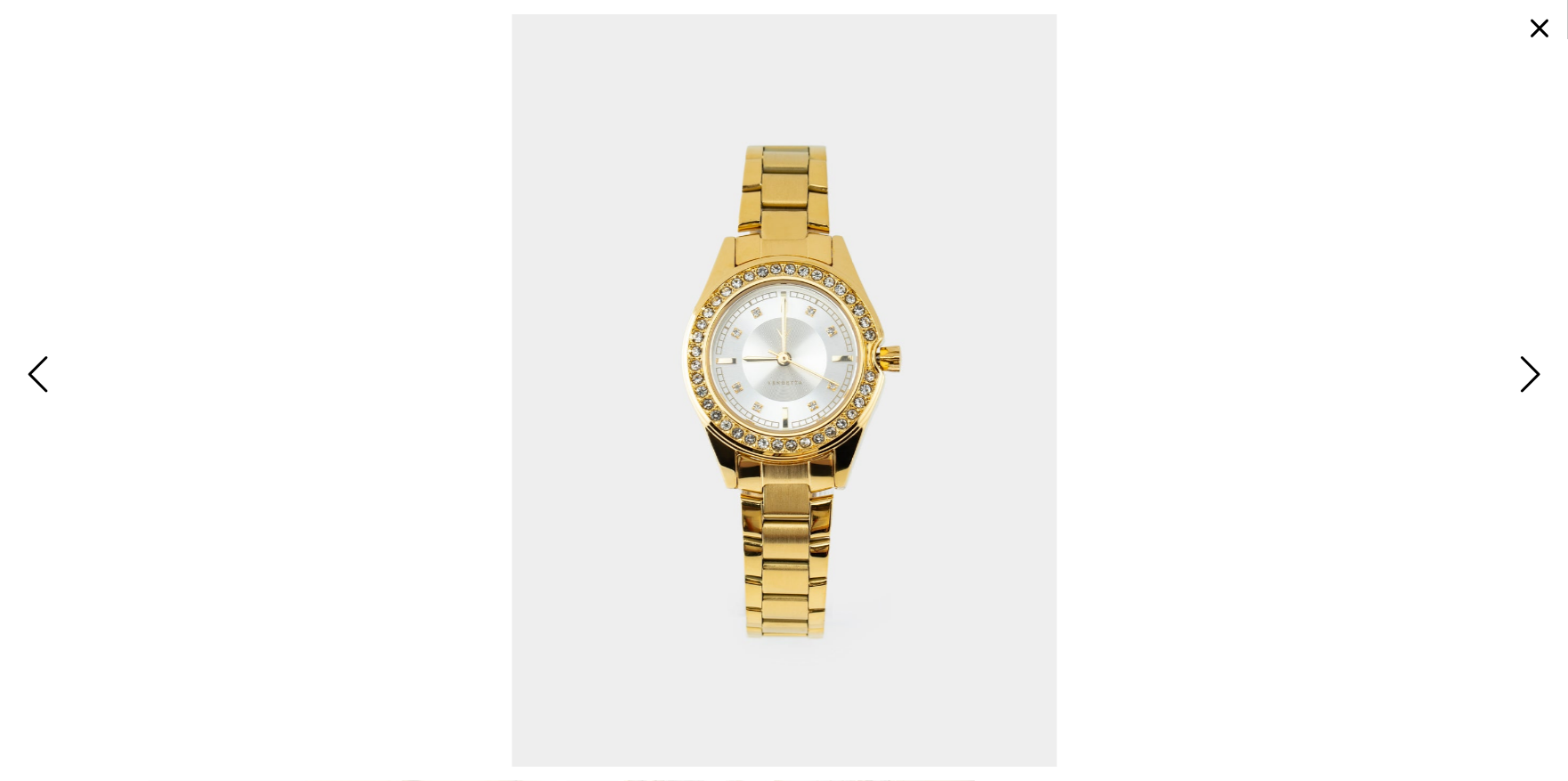
click at [1536, 372] on span "Next" at bounding box center [1528, 375] width 27 height 52
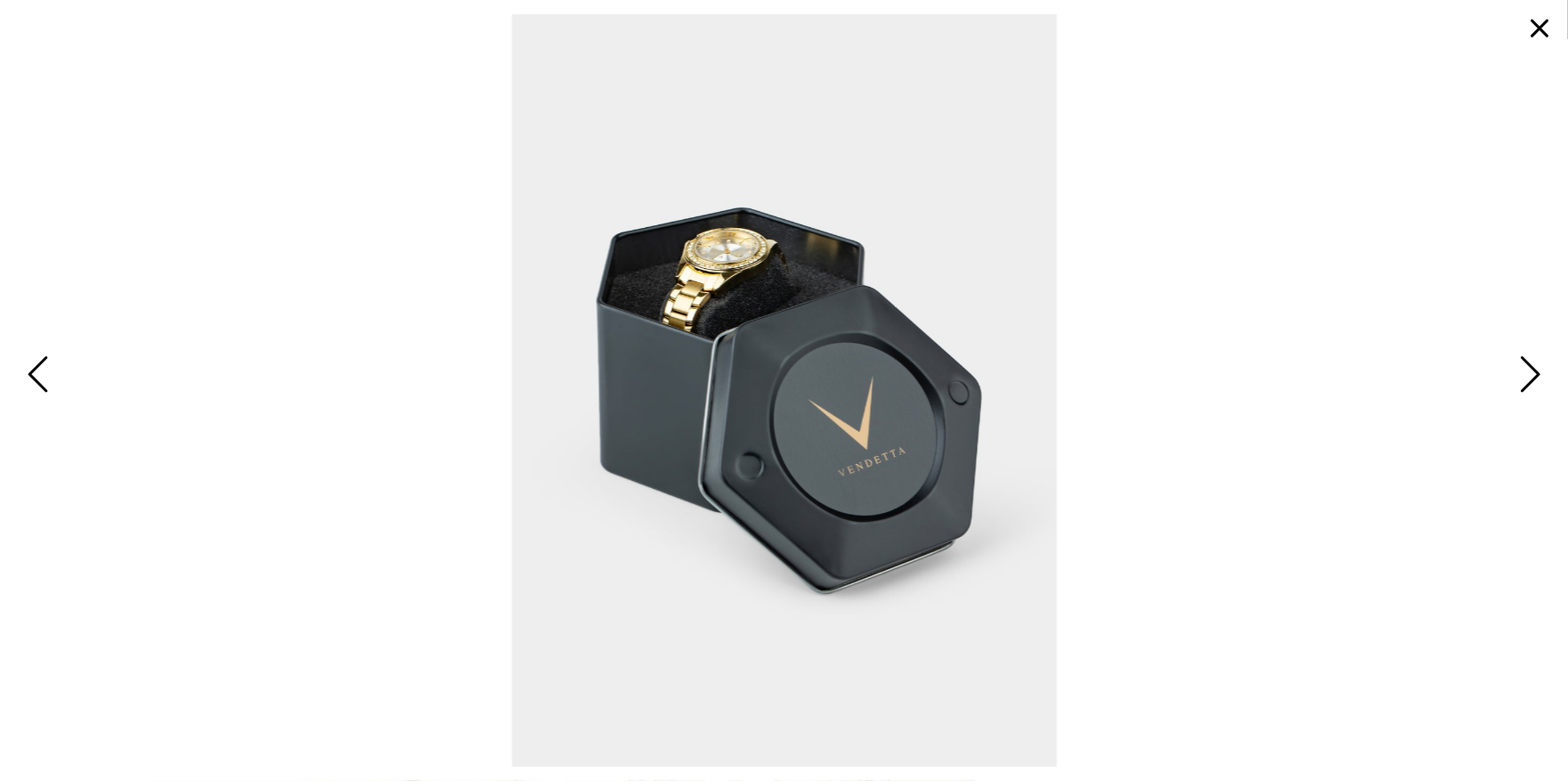
click at [1530, 375] on span "Next" at bounding box center [1528, 375] width 27 height 52
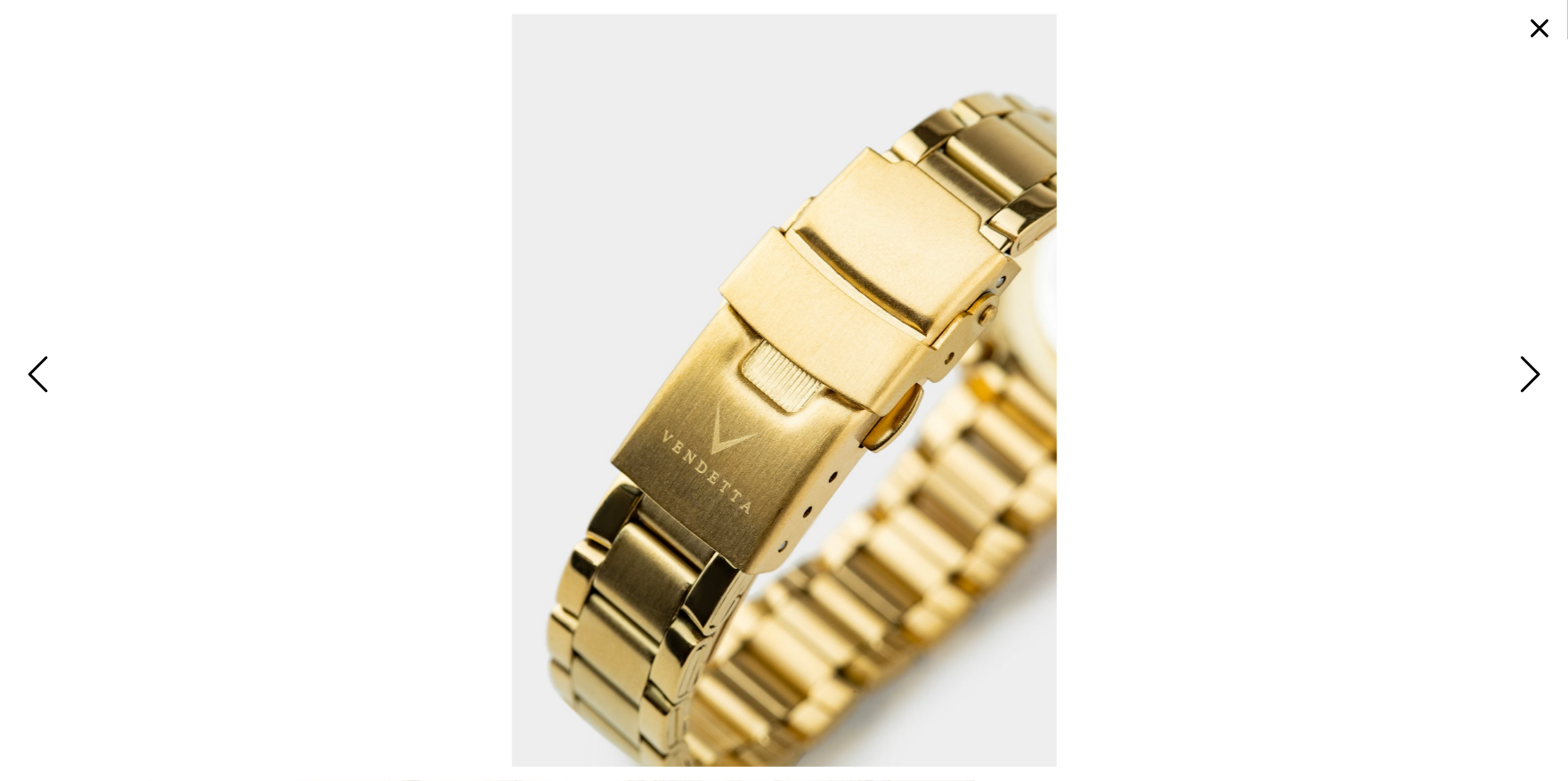
click at [1523, 371] on span "Next" at bounding box center [1528, 375] width 27 height 52
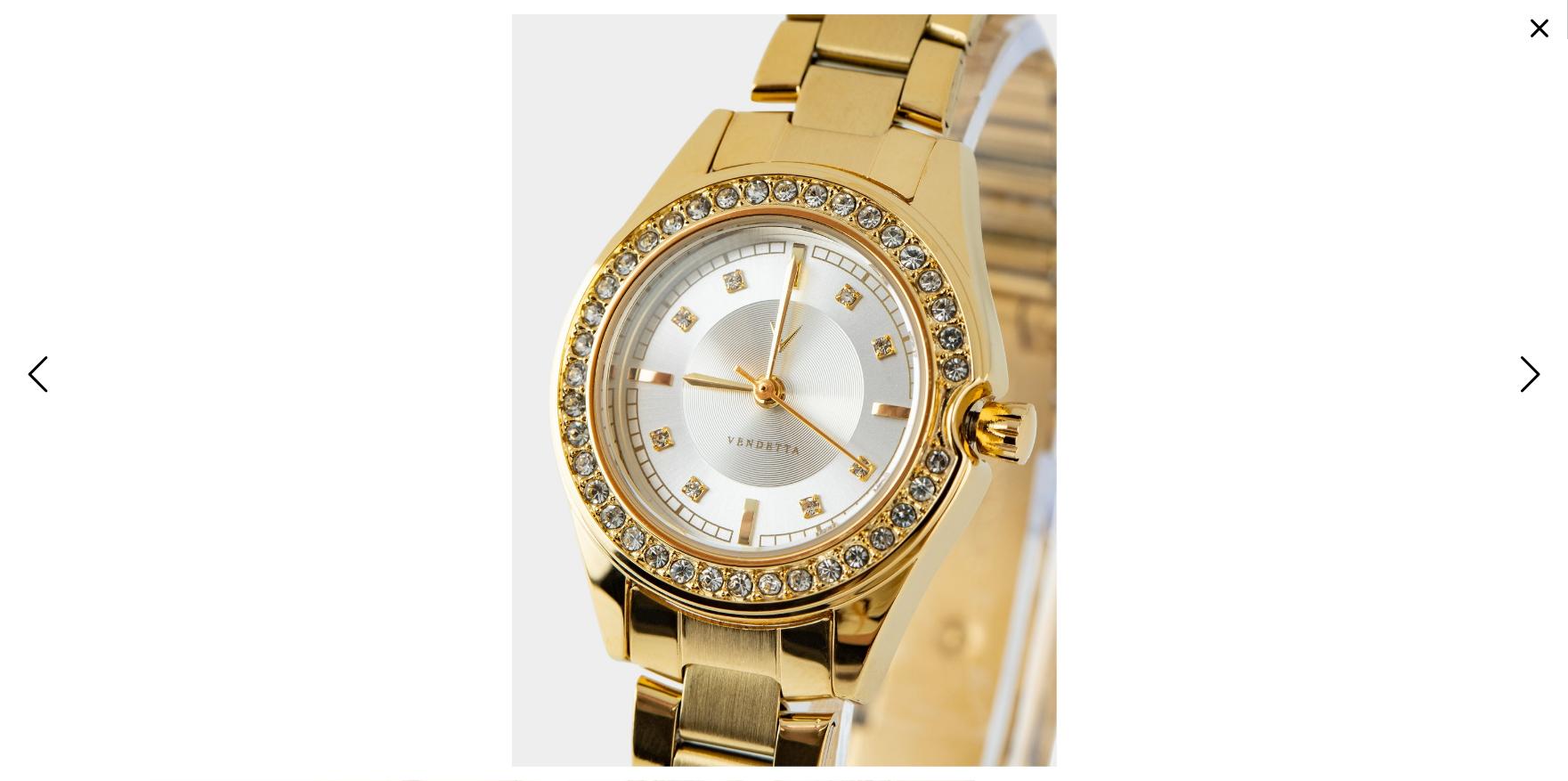
click at [1530, 369] on span "Next" at bounding box center [1528, 375] width 27 height 52
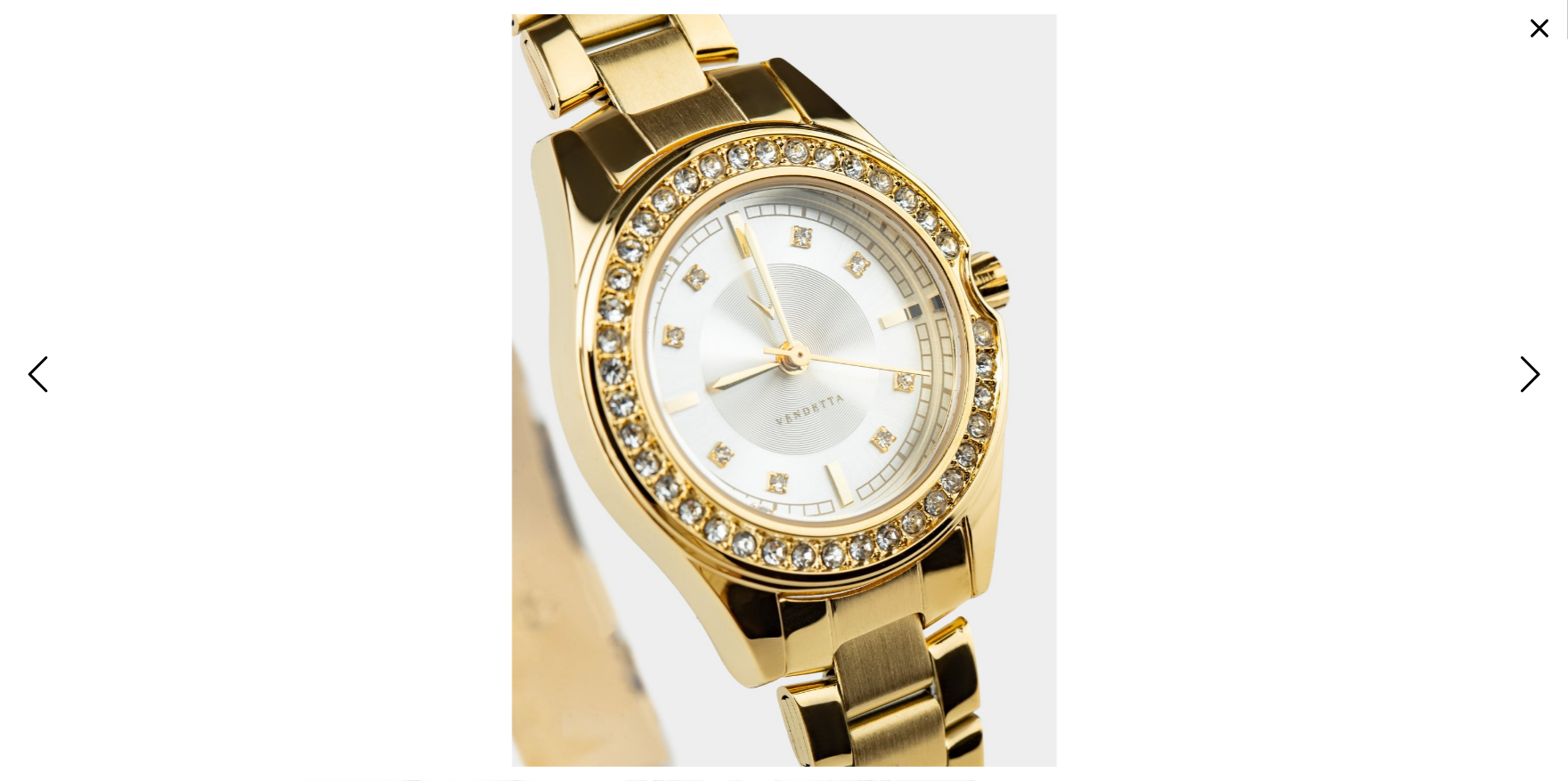
click at [1532, 374] on span "Next" at bounding box center [1528, 375] width 27 height 52
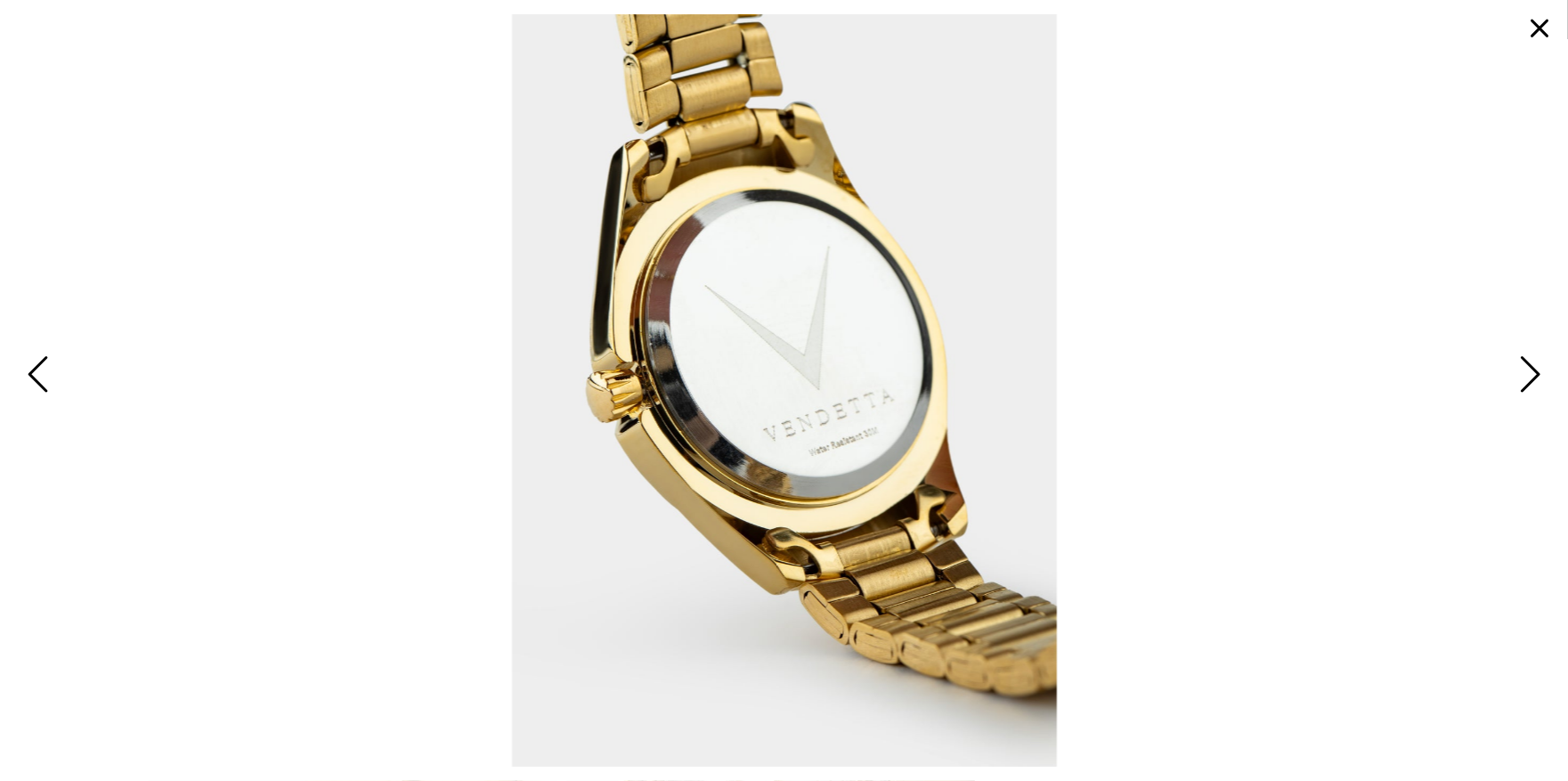
click at [1533, 374] on span "Next" at bounding box center [1528, 375] width 27 height 52
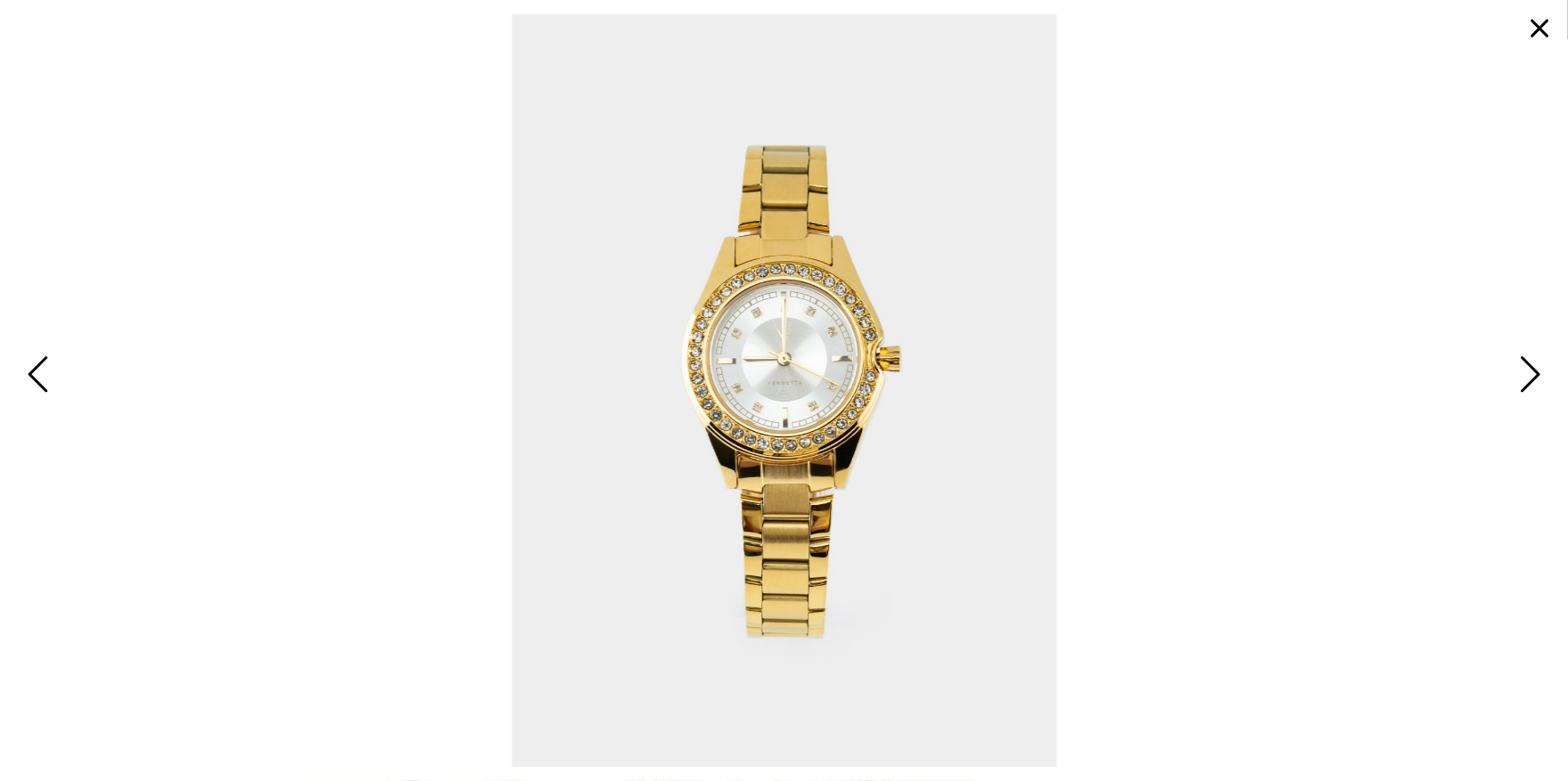
click at [1539, 25] on button "button" at bounding box center [1540, 28] width 43 height 43
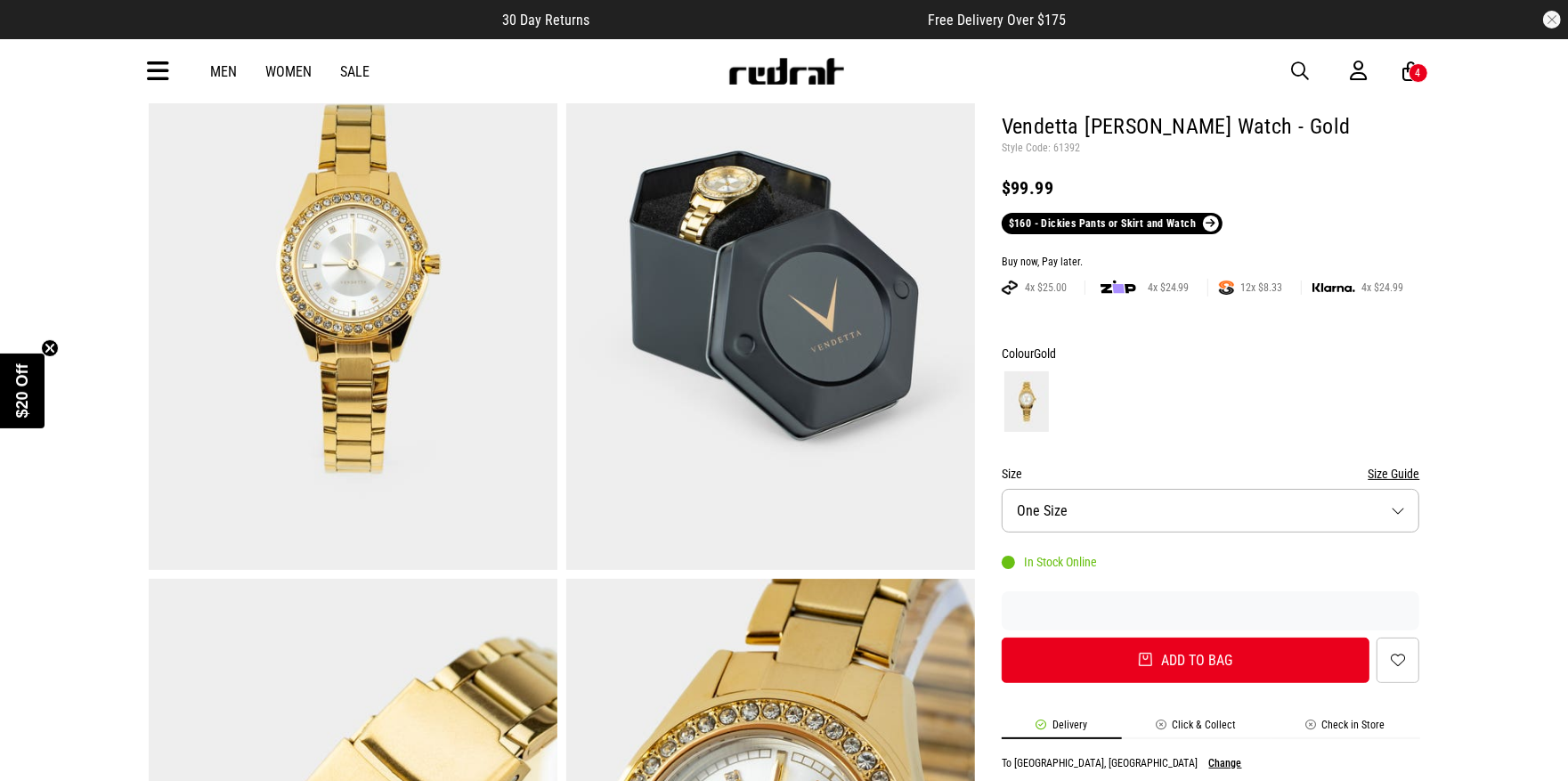
click at [1302, 62] on span "button" at bounding box center [1300, 71] width 18 height 21
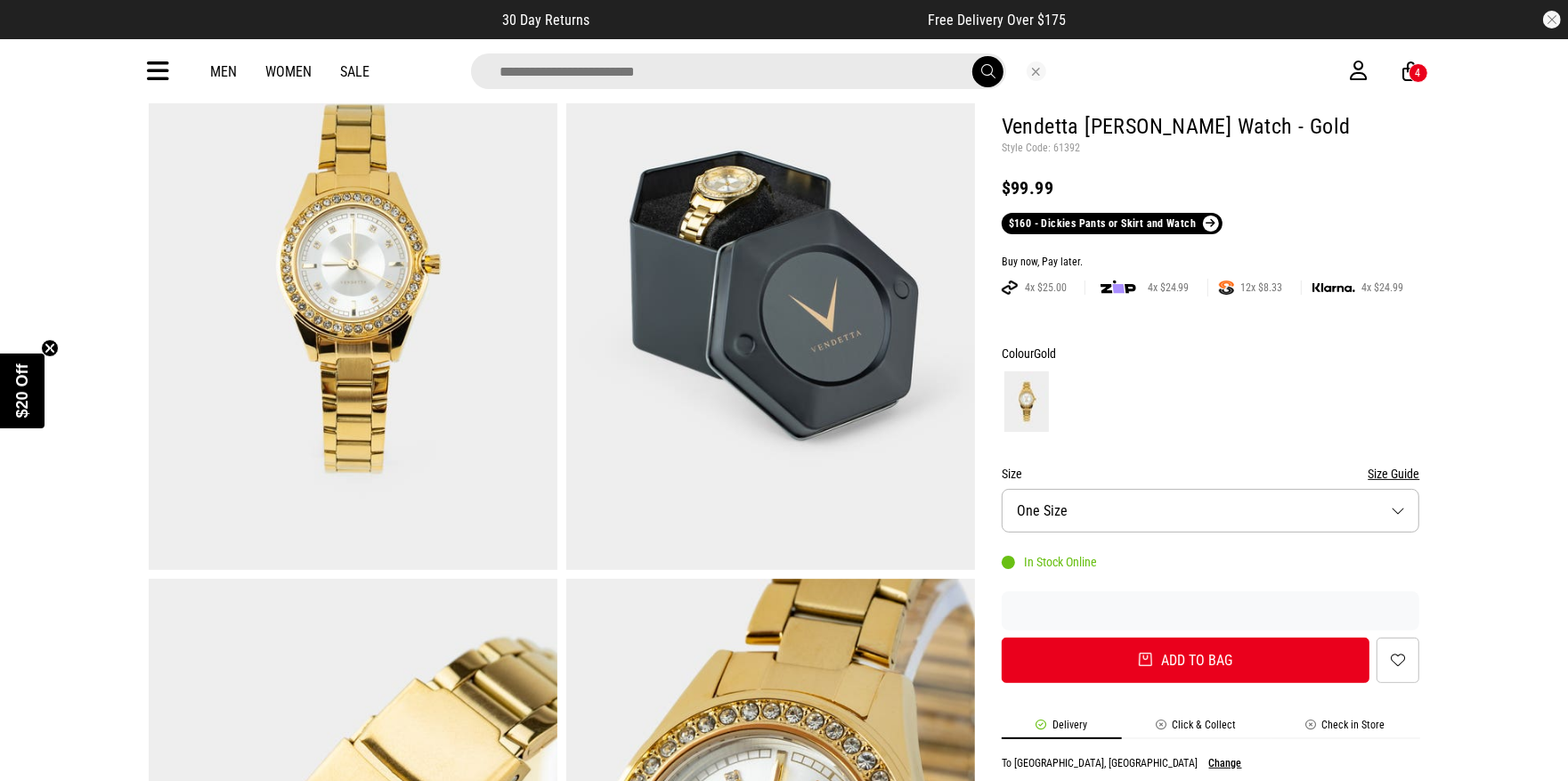
click at [672, 73] on input "search" at bounding box center [739, 71] width 535 height 35
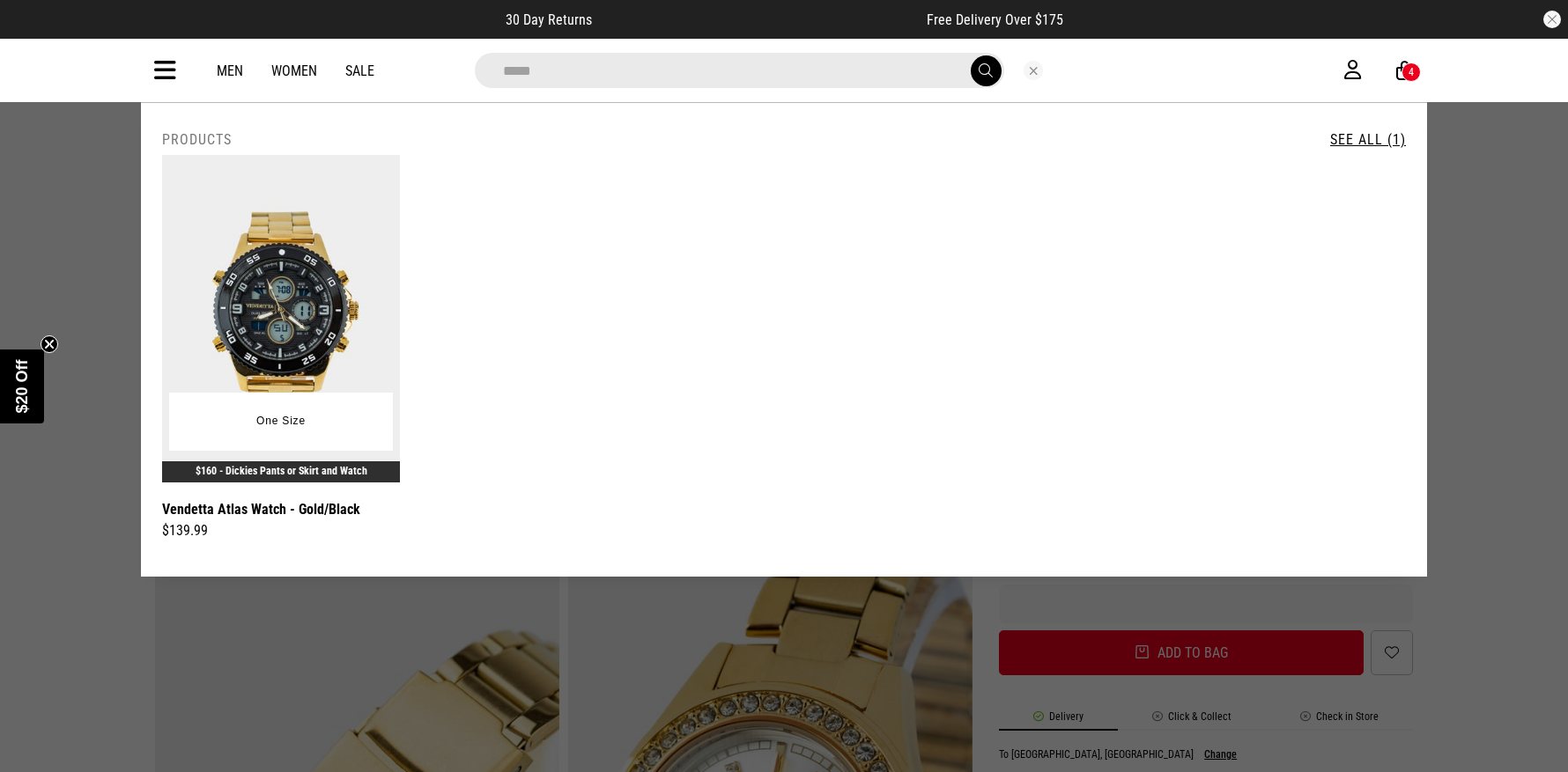
type input "*****"
click at [272, 282] on img at bounding box center [281, 318] width 238 height 327
click at [274, 280] on img at bounding box center [281, 318] width 238 height 327
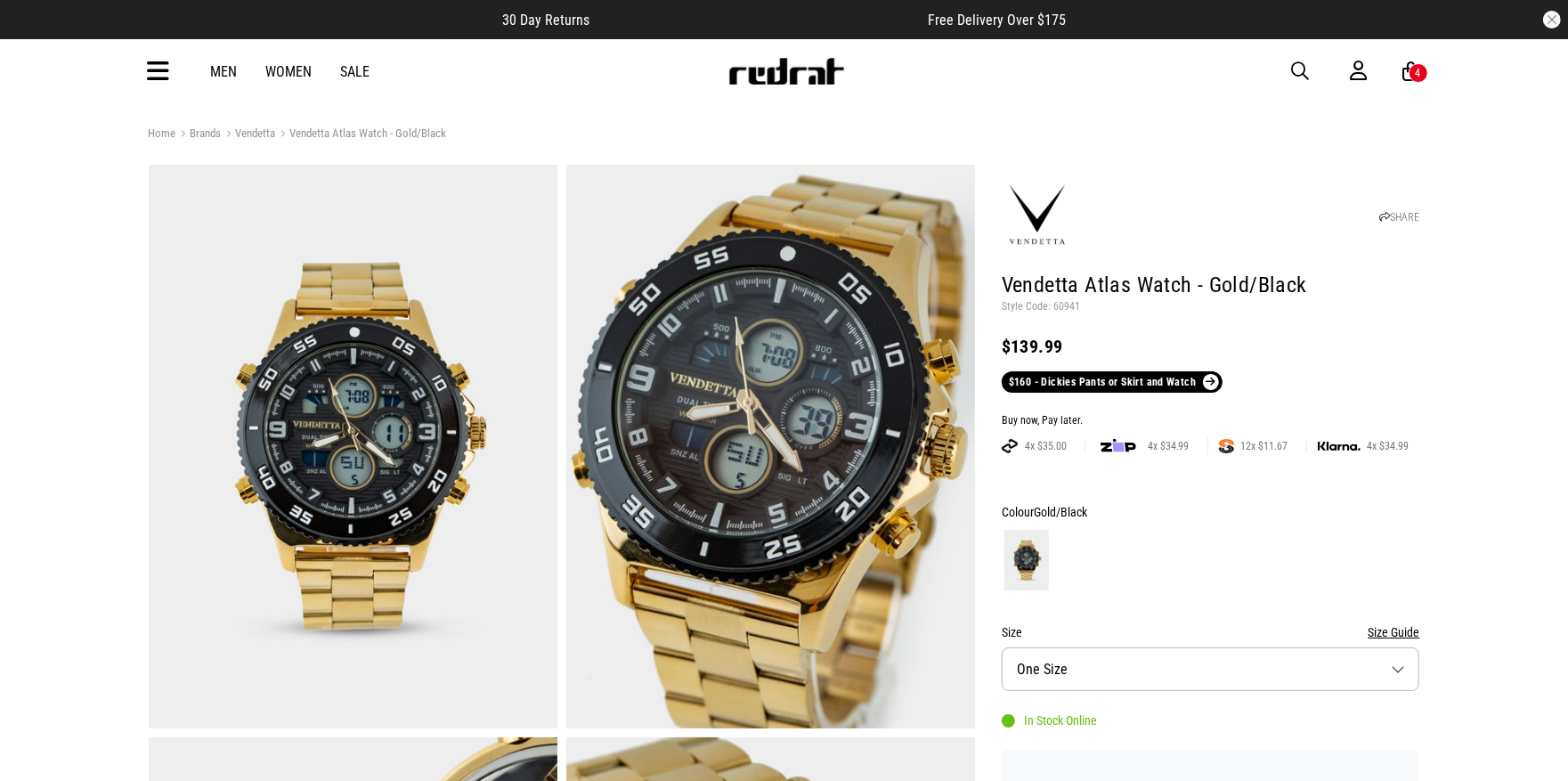
click at [405, 436] on img at bounding box center [352, 446] width 409 height 563
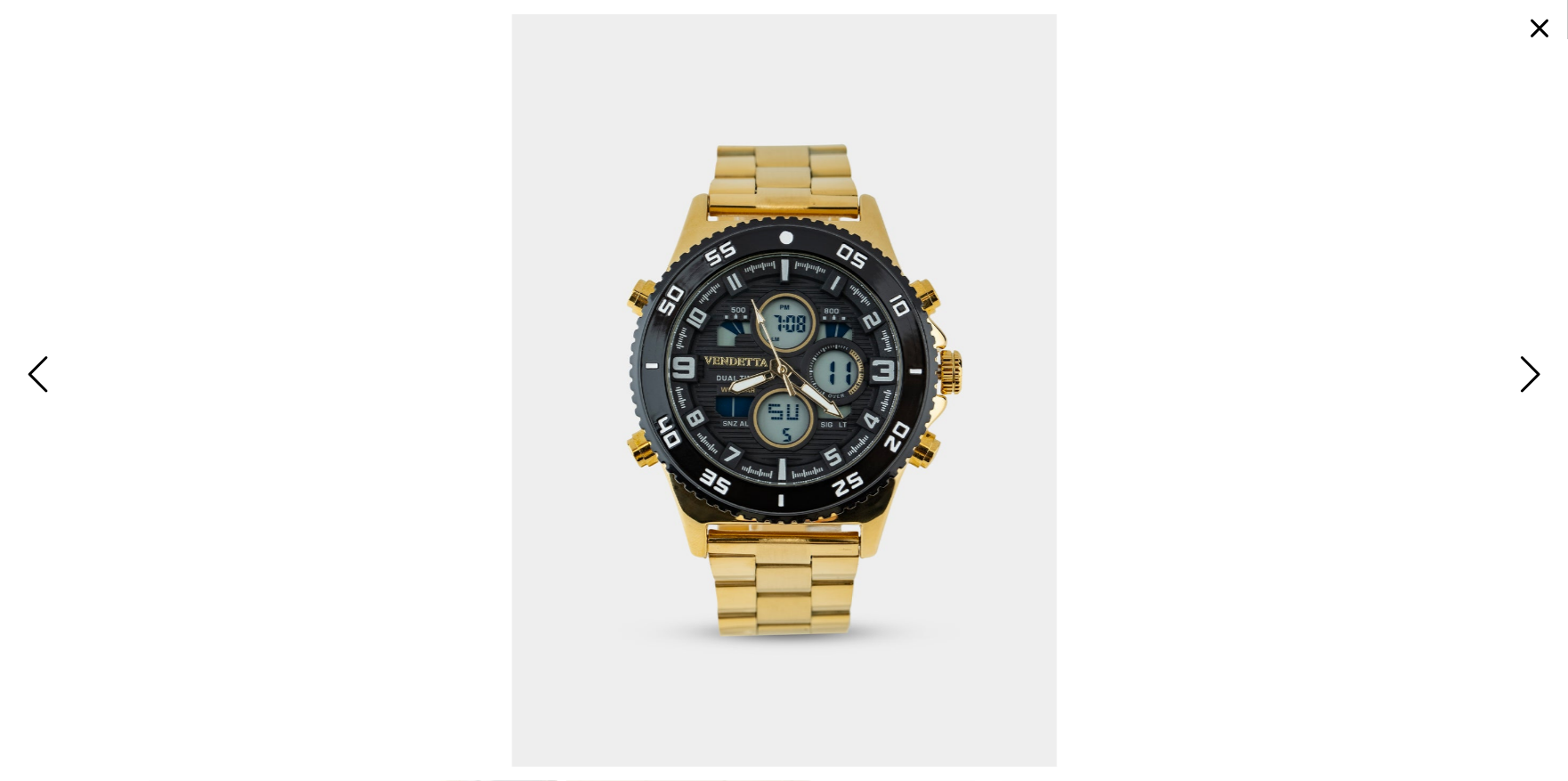
click at [1525, 364] on span "Next" at bounding box center [1528, 375] width 27 height 52
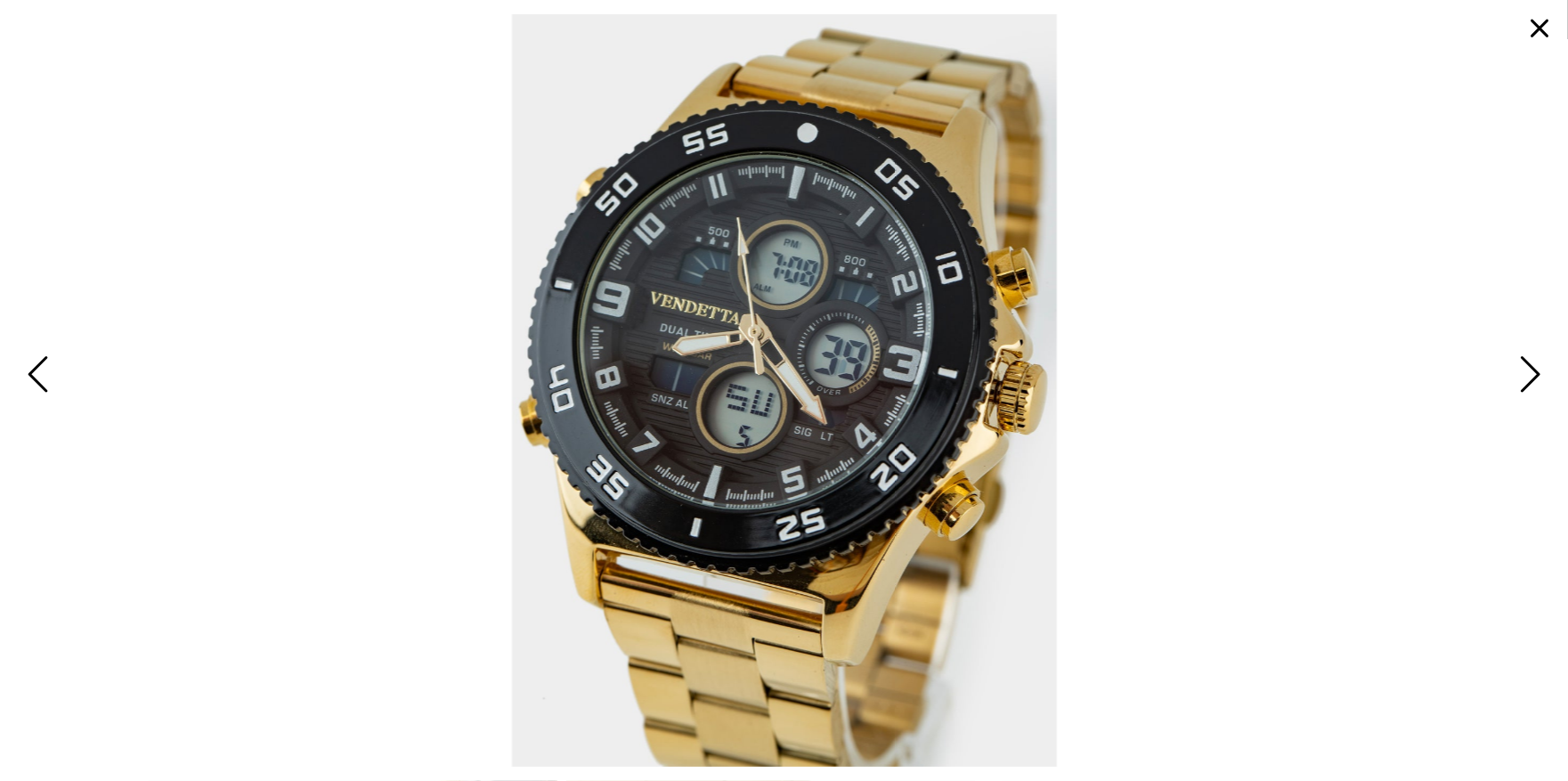
click at [1525, 370] on span "Next" at bounding box center [1528, 375] width 27 height 52
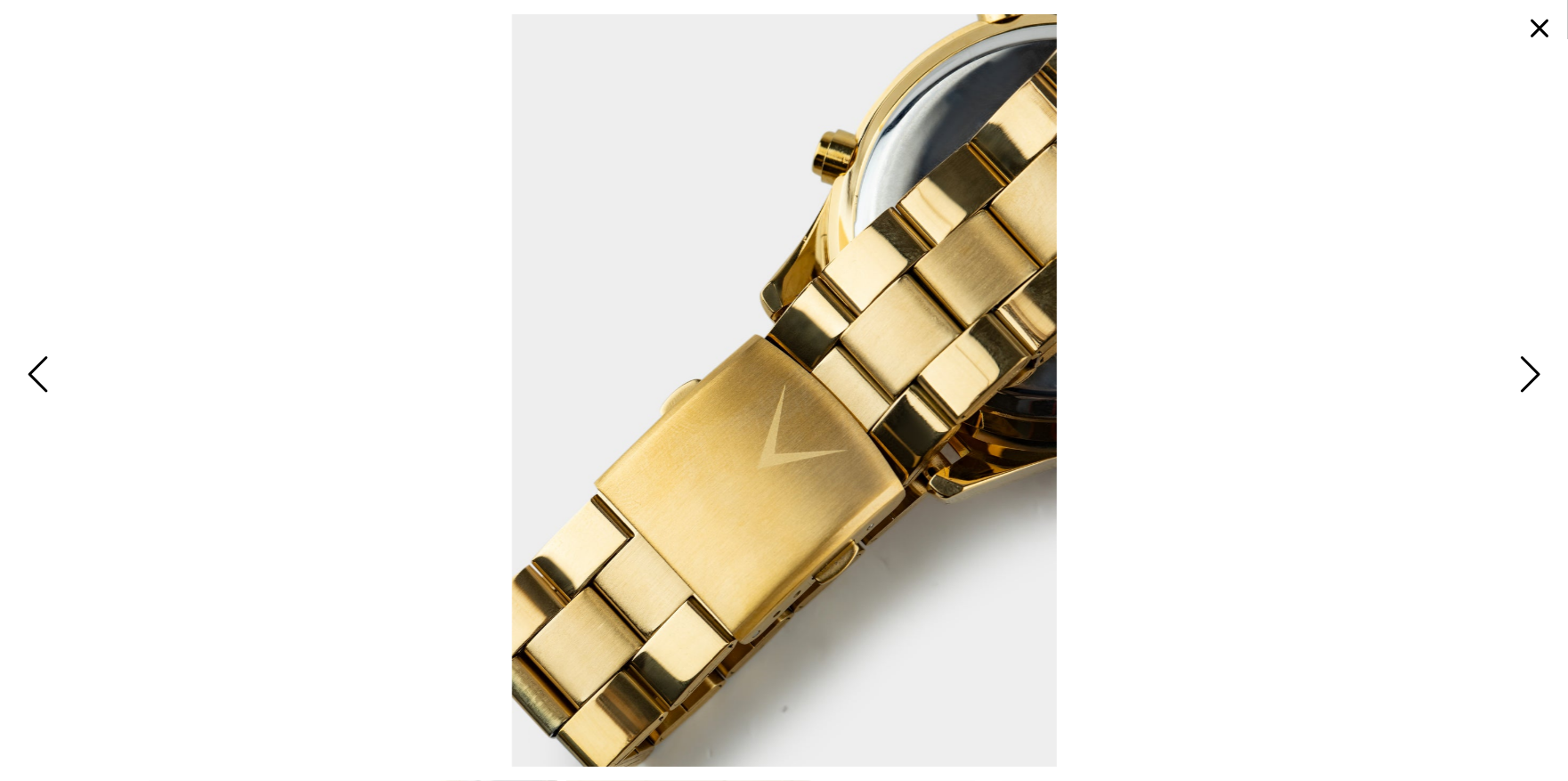
click at [1524, 375] on span "Next" at bounding box center [1528, 375] width 27 height 52
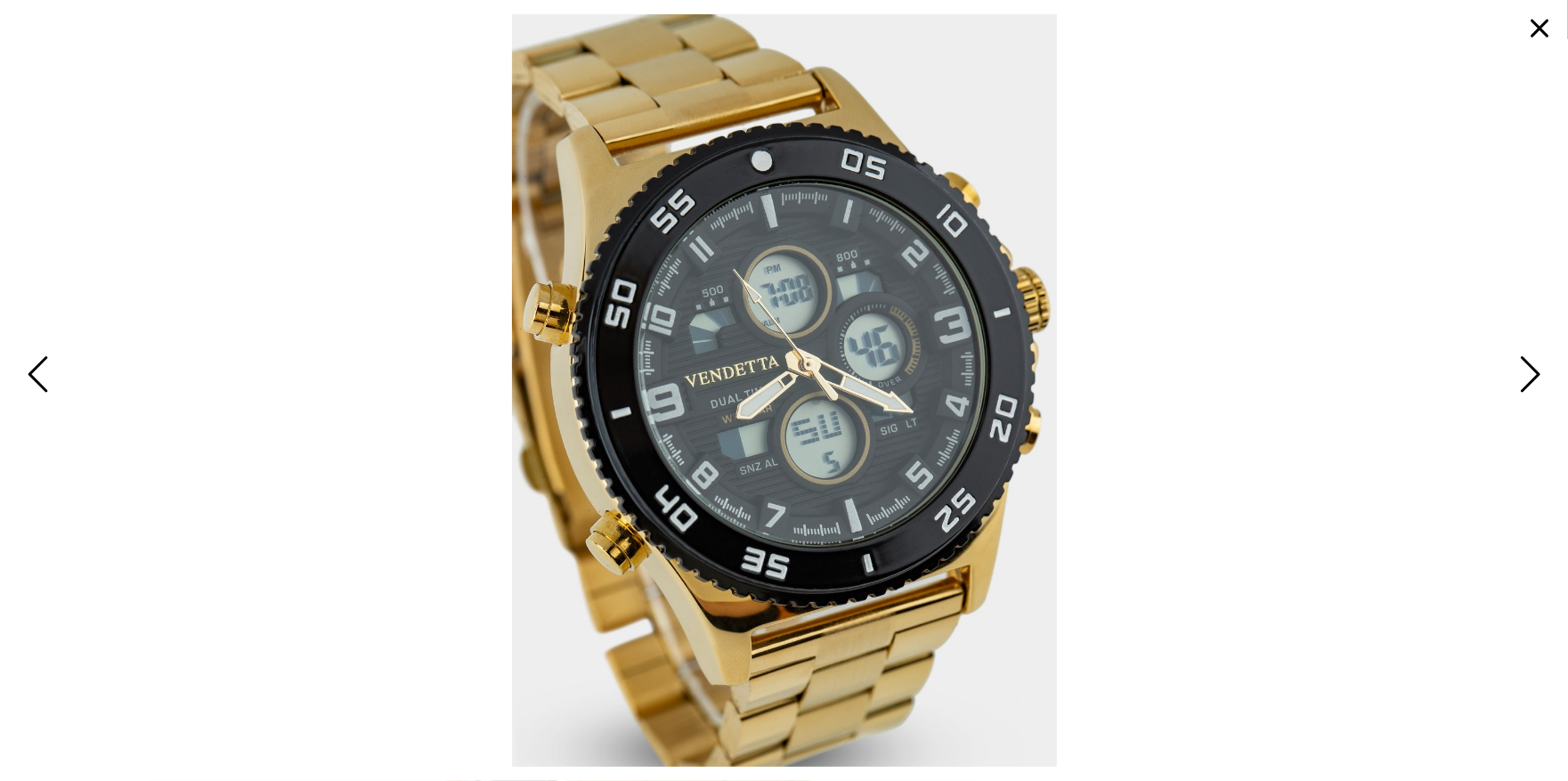
click at [1538, 370] on span "Next" at bounding box center [1528, 375] width 27 height 52
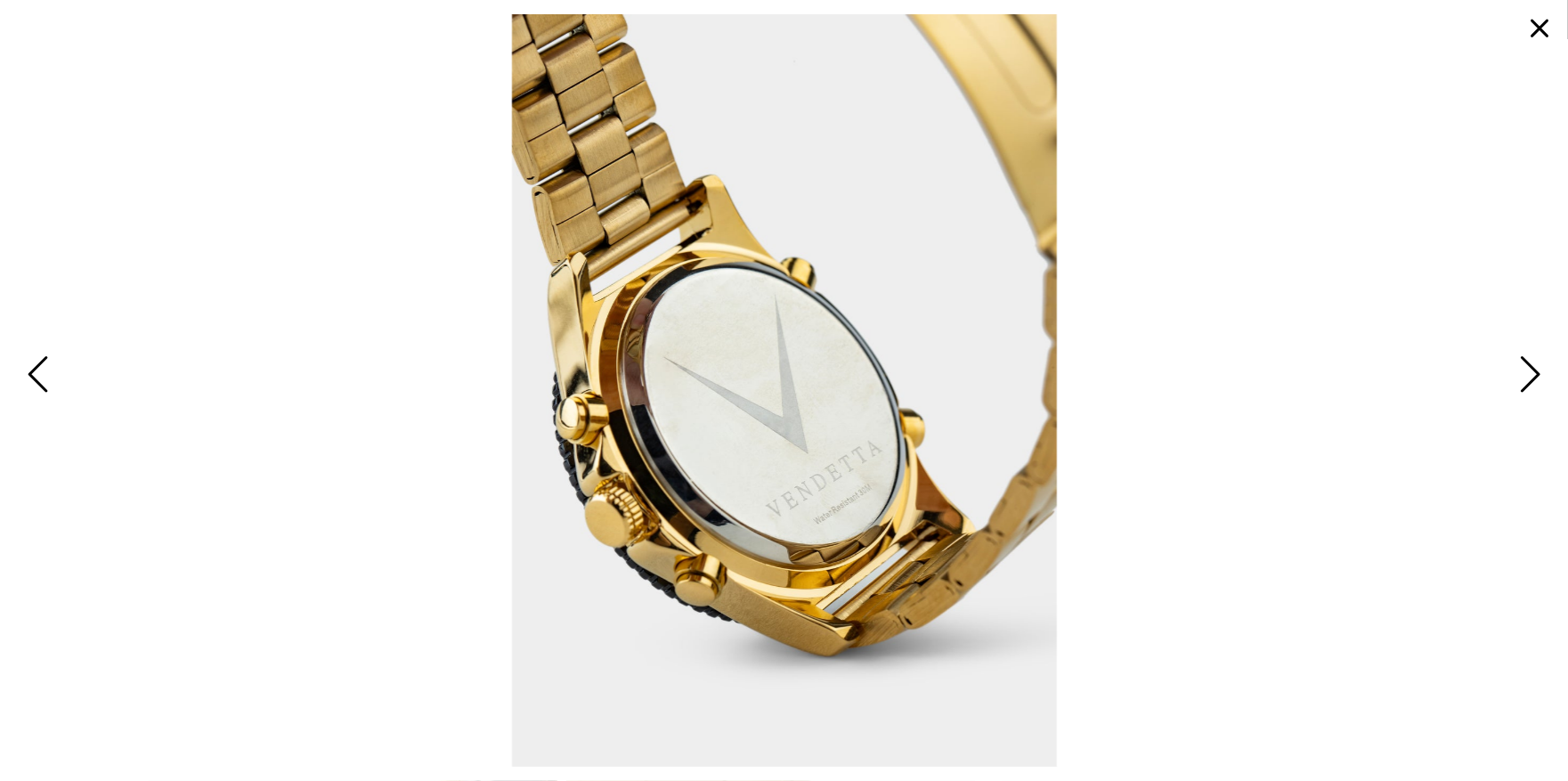
click at [1535, 368] on span "Next" at bounding box center [1528, 375] width 27 height 52
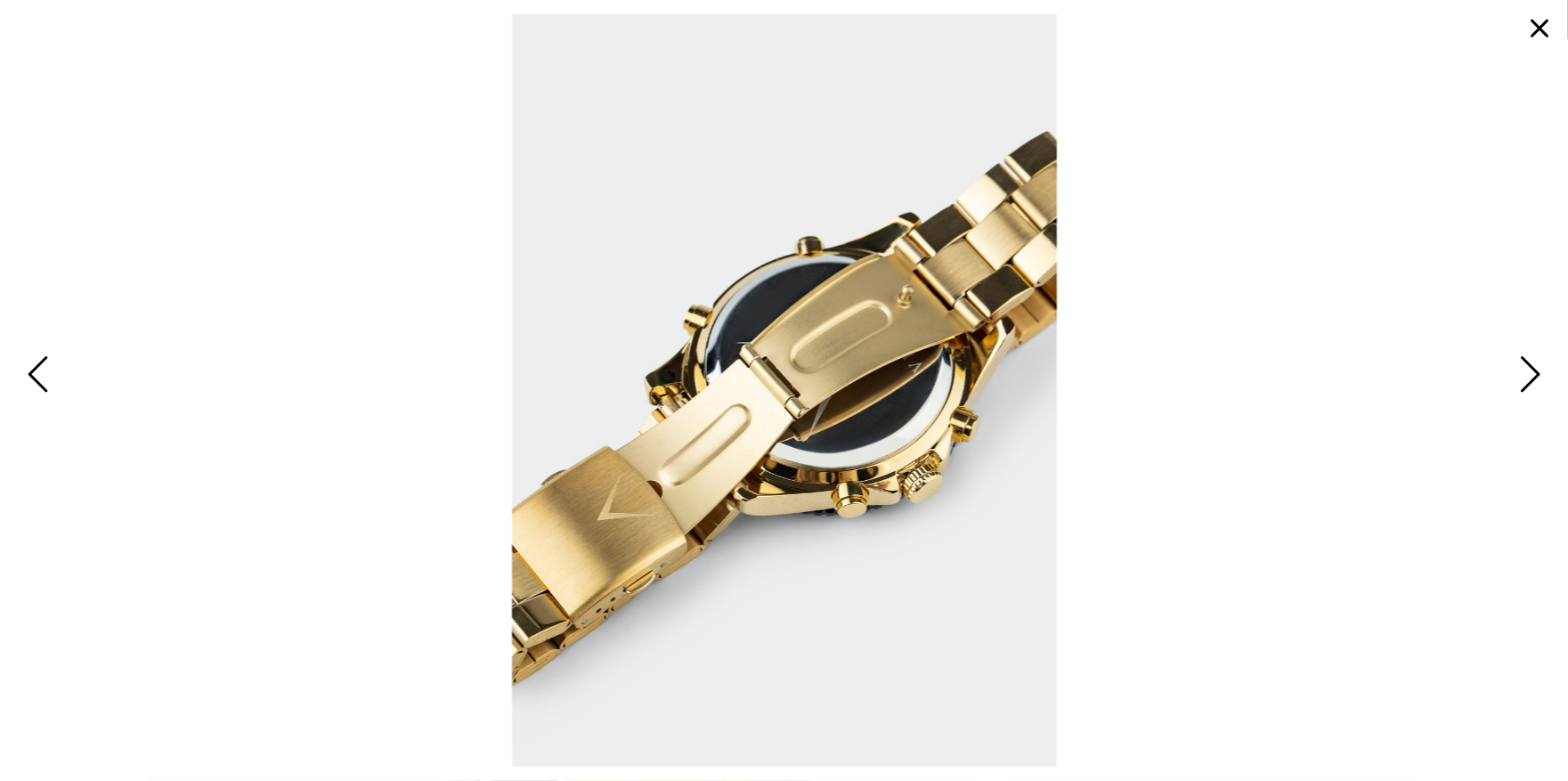
click at [1539, 25] on button "button" at bounding box center [1540, 28] width 43 height 43
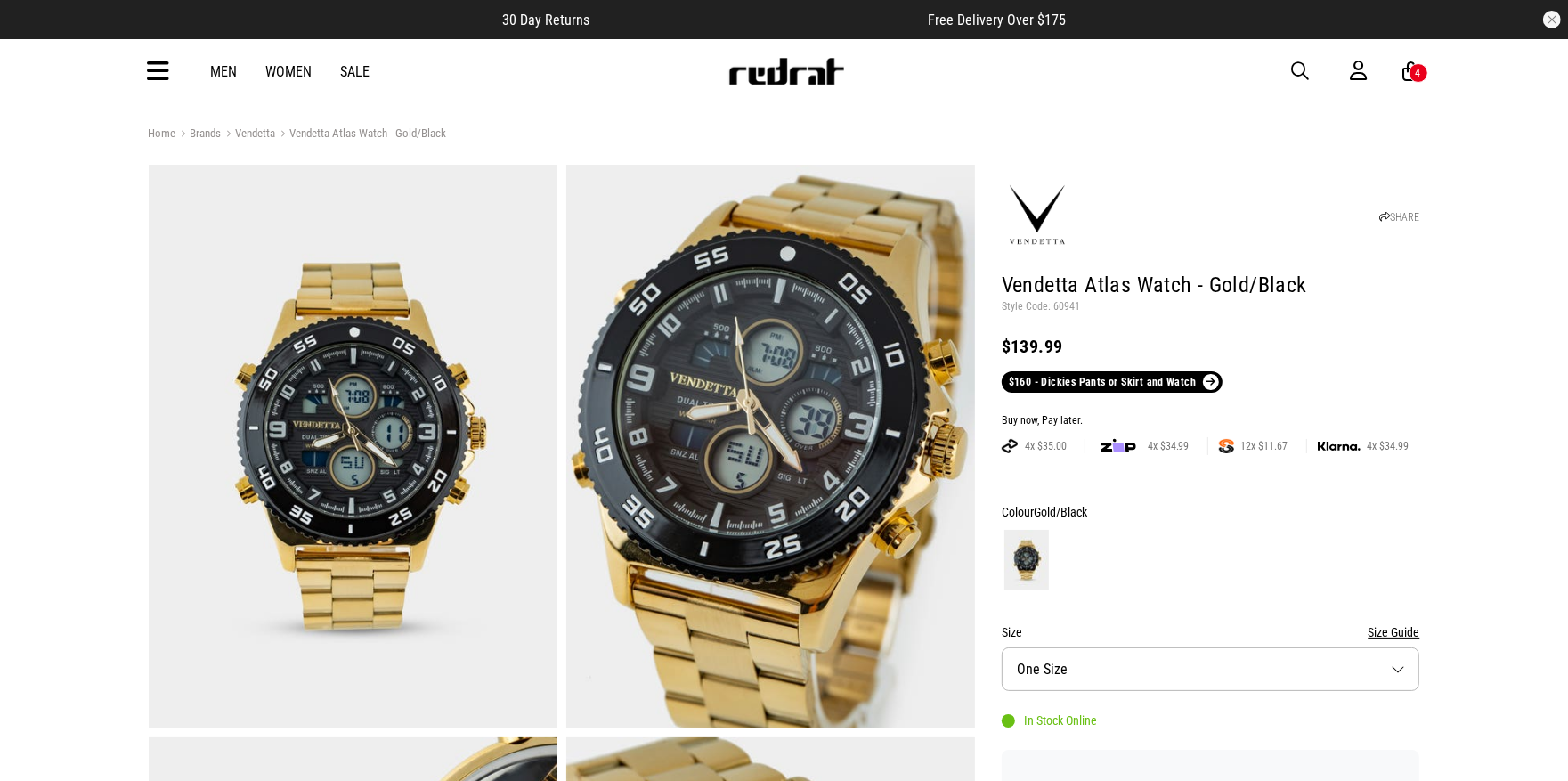
click at [1305, 68] on span "button" at bounding box center [1300, 71] width 18 height 21
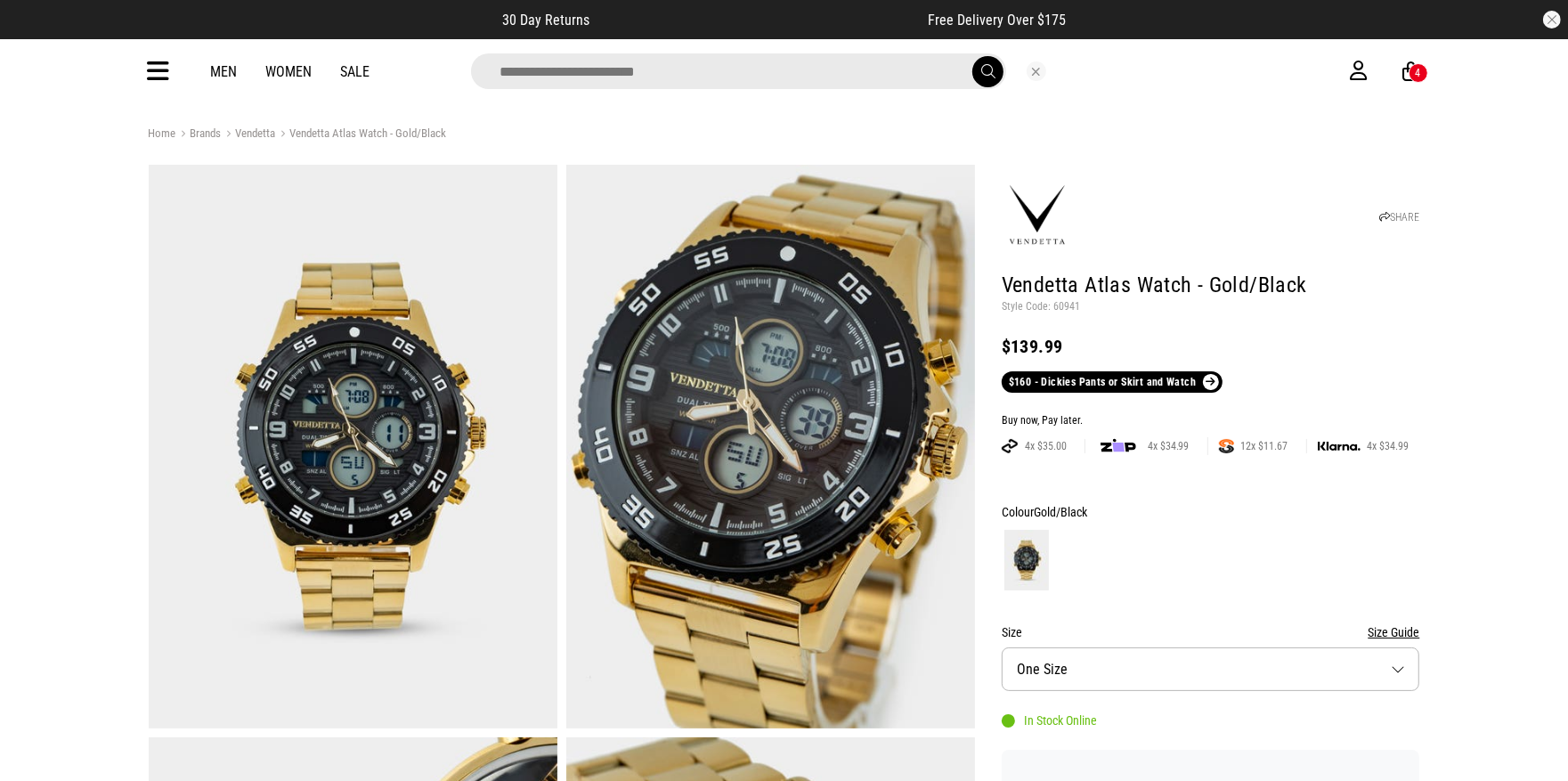
click at [855, 75] on input "search" at bounding box center [739, 71] width 535 height 35
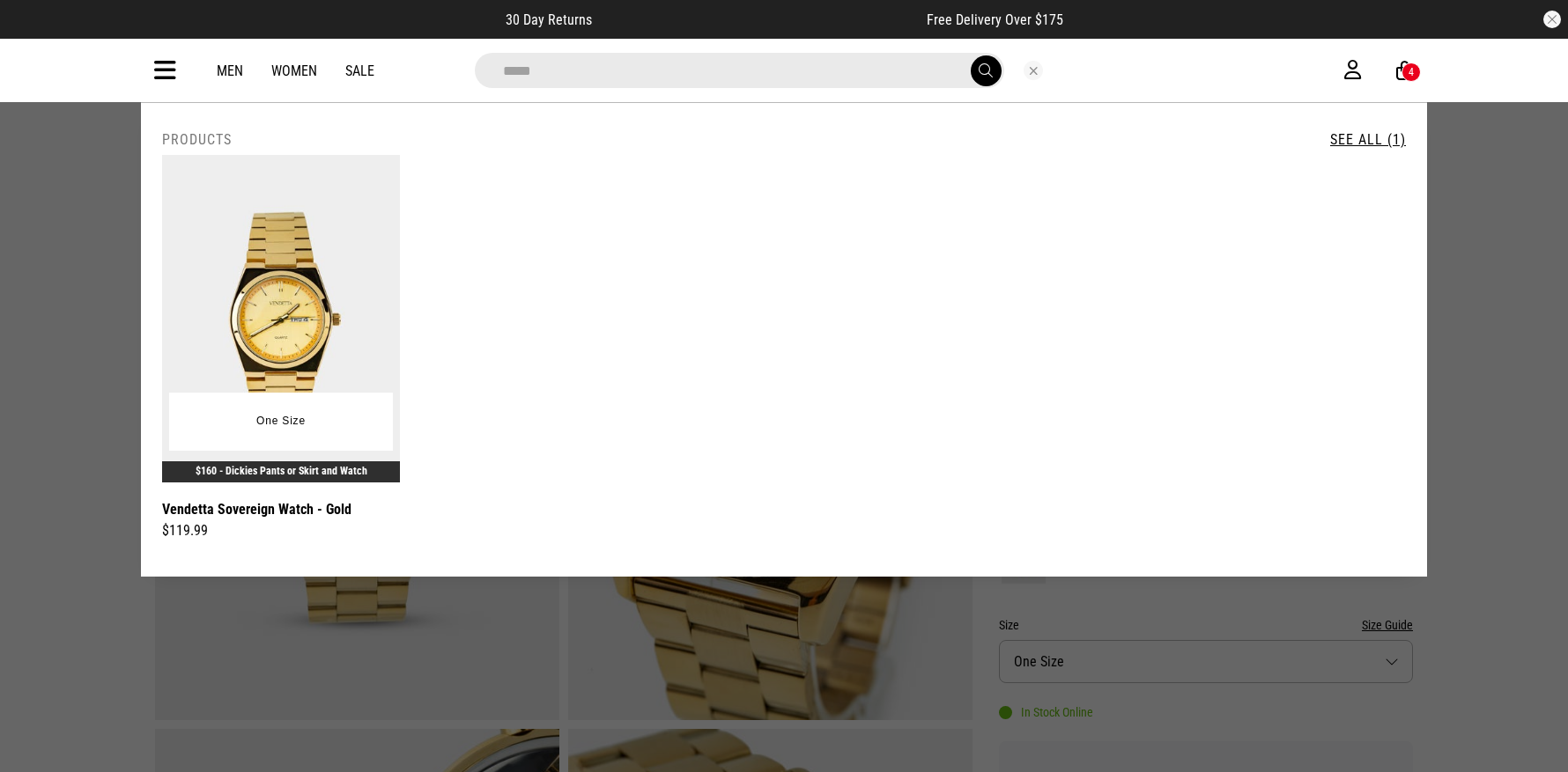
type input "*****"
click at [260, 339] on img at bounding box center [281, 318] width 238 height 327
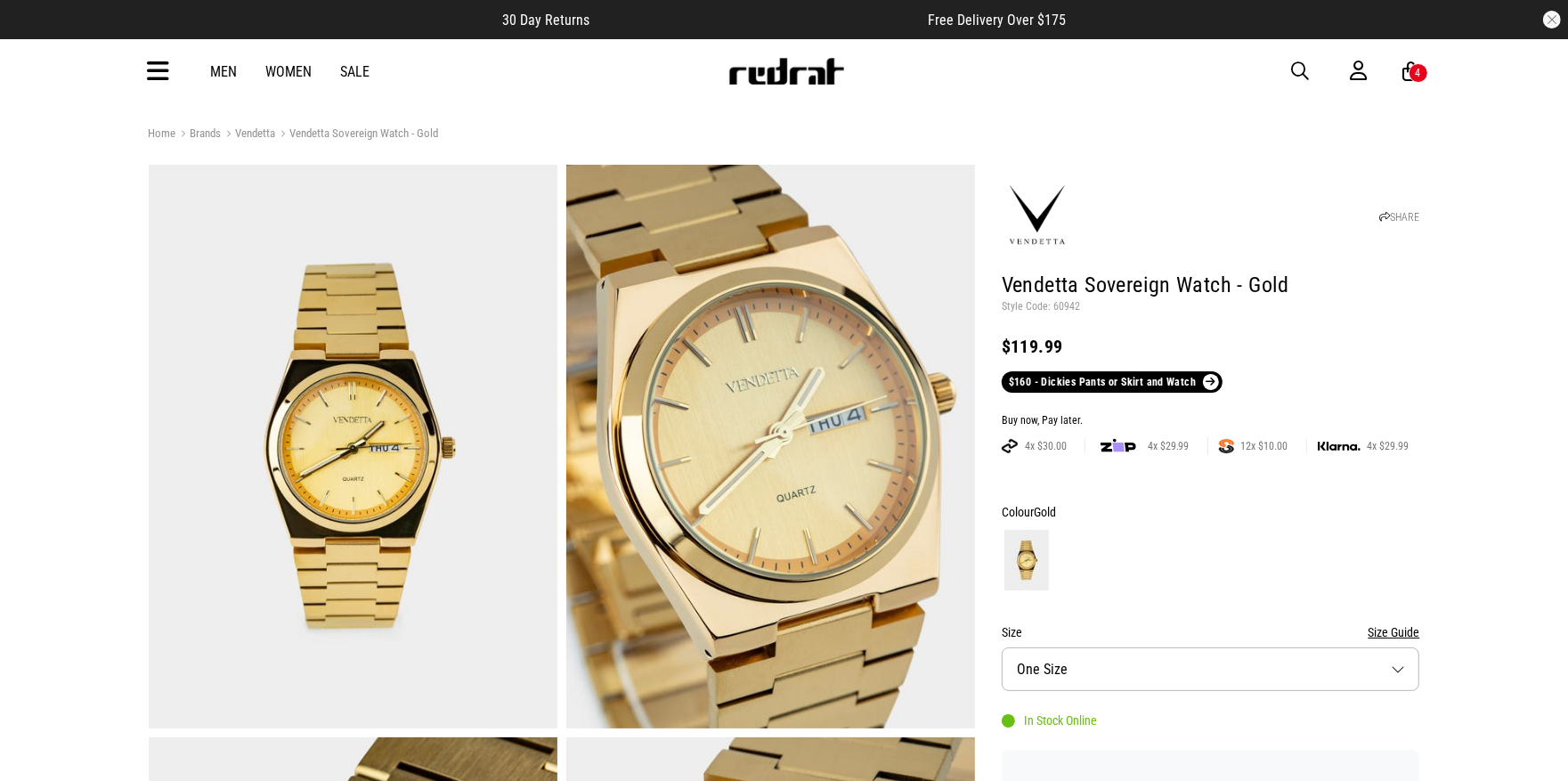
click at [722, 479] on img at bounding box center [770, 446] width 409 height 563
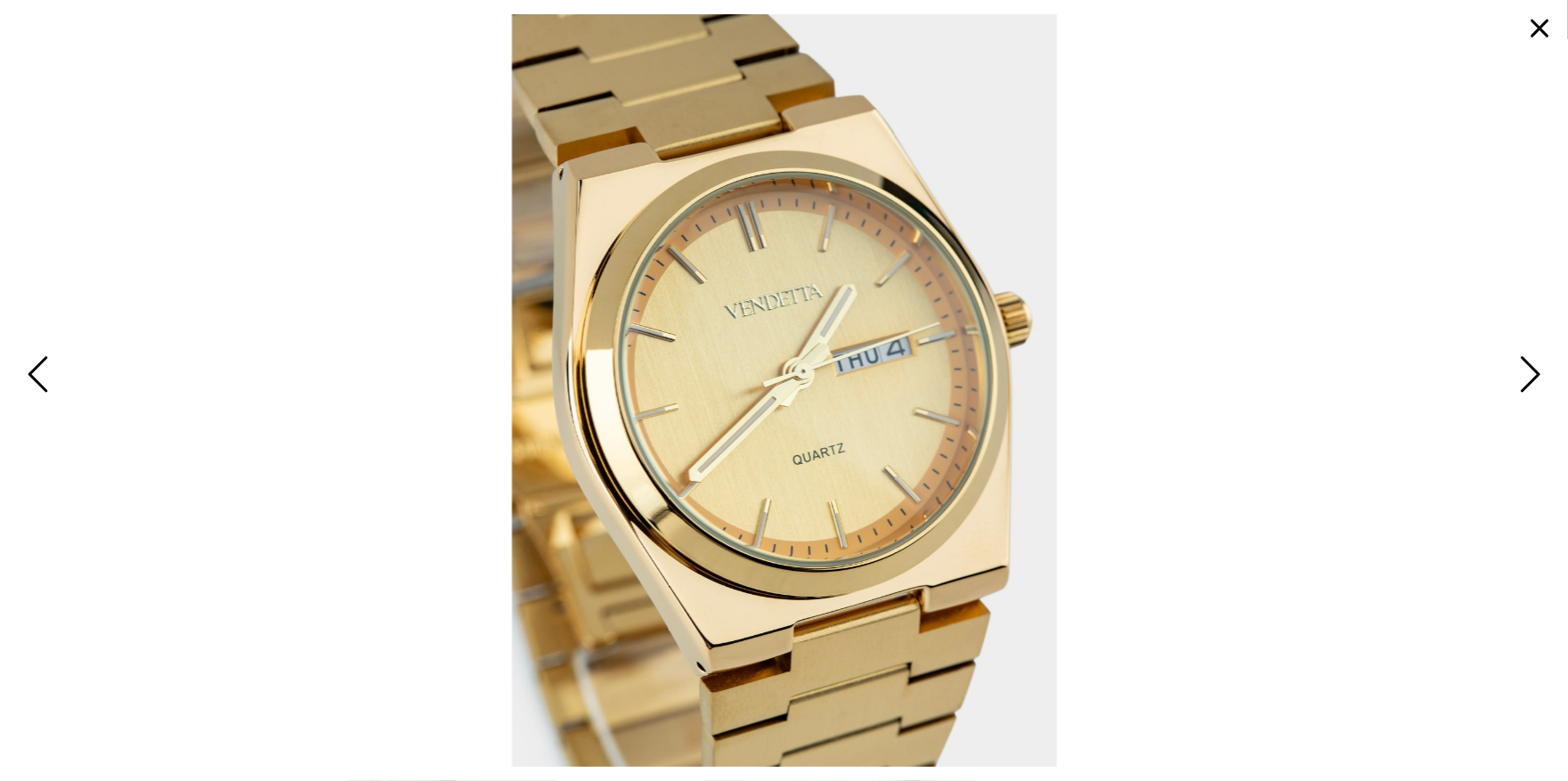
click at [1533, 371] on span "Next" at bounding box center [1528, 375] width 27 height 52
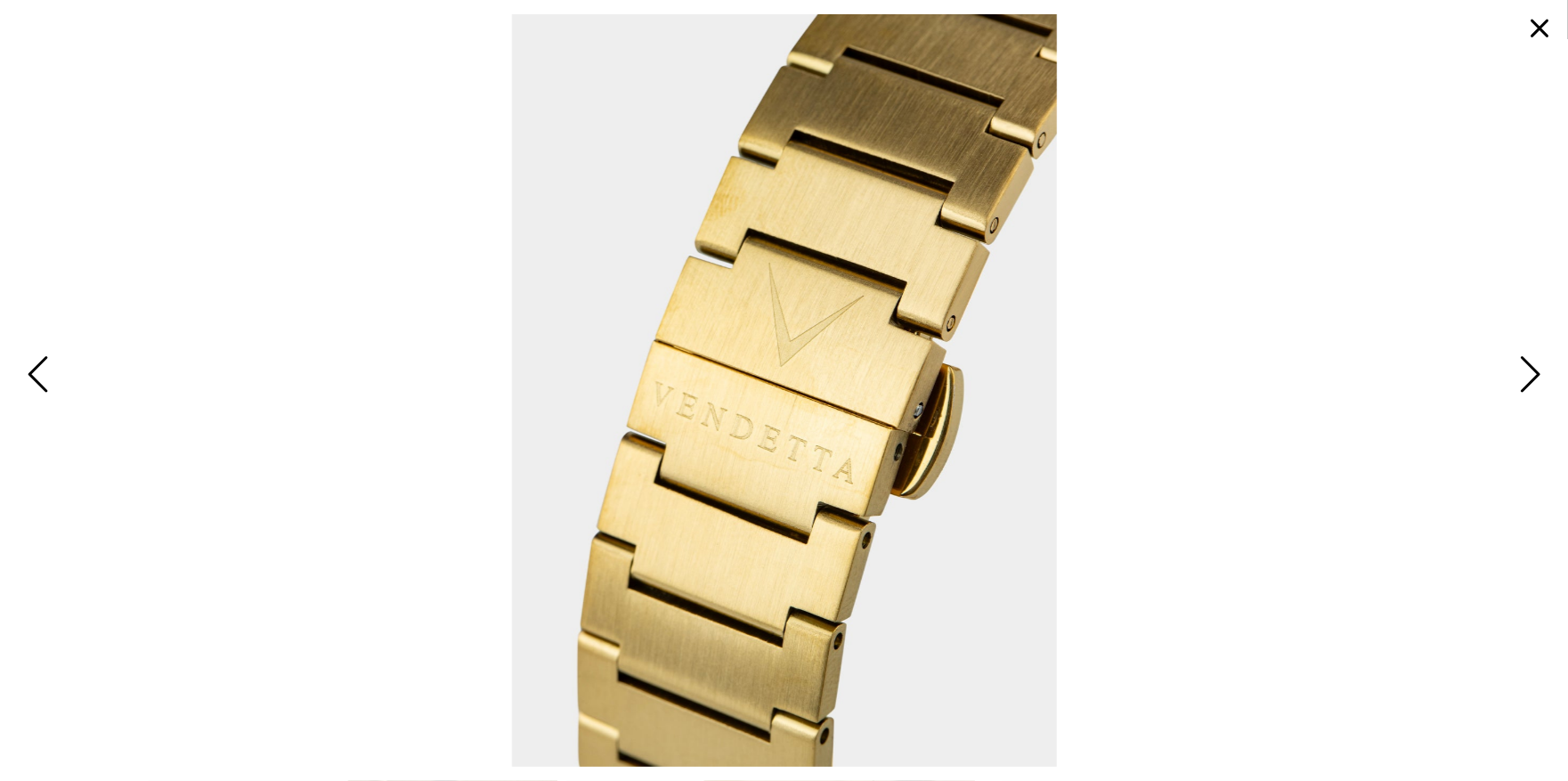
click at [1533, 371] on span "Next" at bounding box center [1528, 375] width 27 height 52
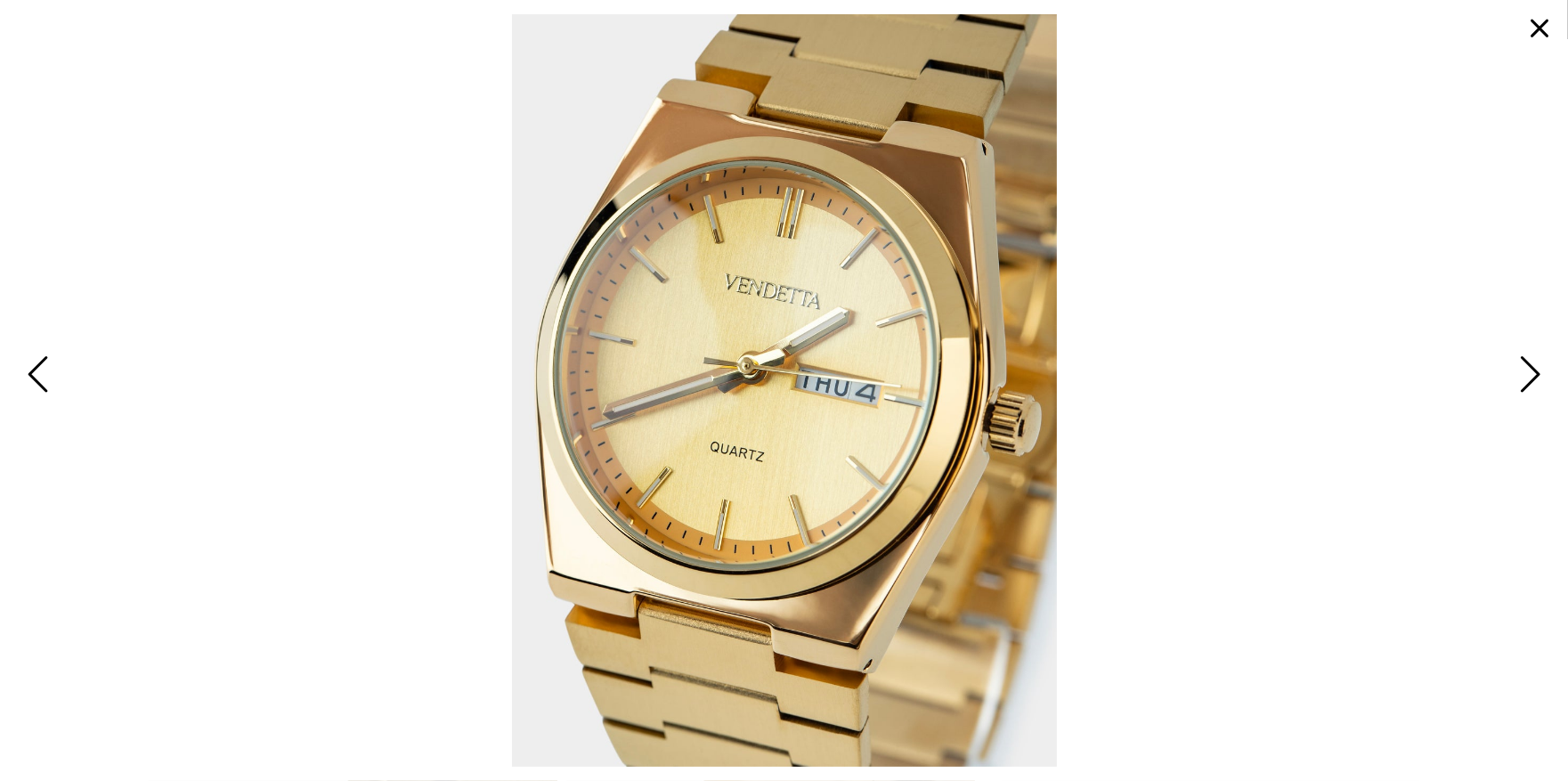
click at [1536, 374] on span "Next" at bounding box center [1528, 375] width 27 height 52
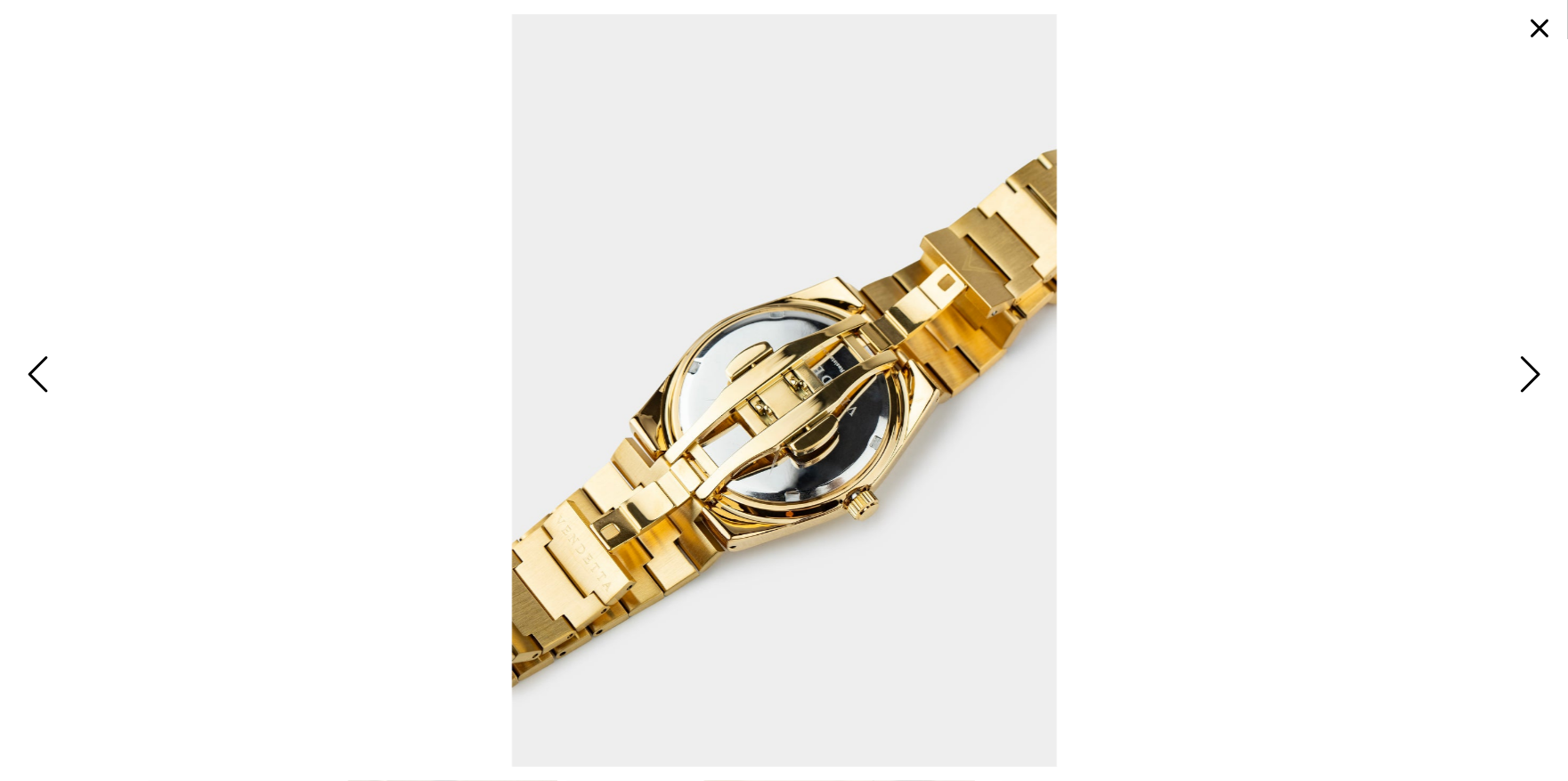
click at [1536, 374] on span "Next" at bounding box center [1528, 375] width 27 height 52
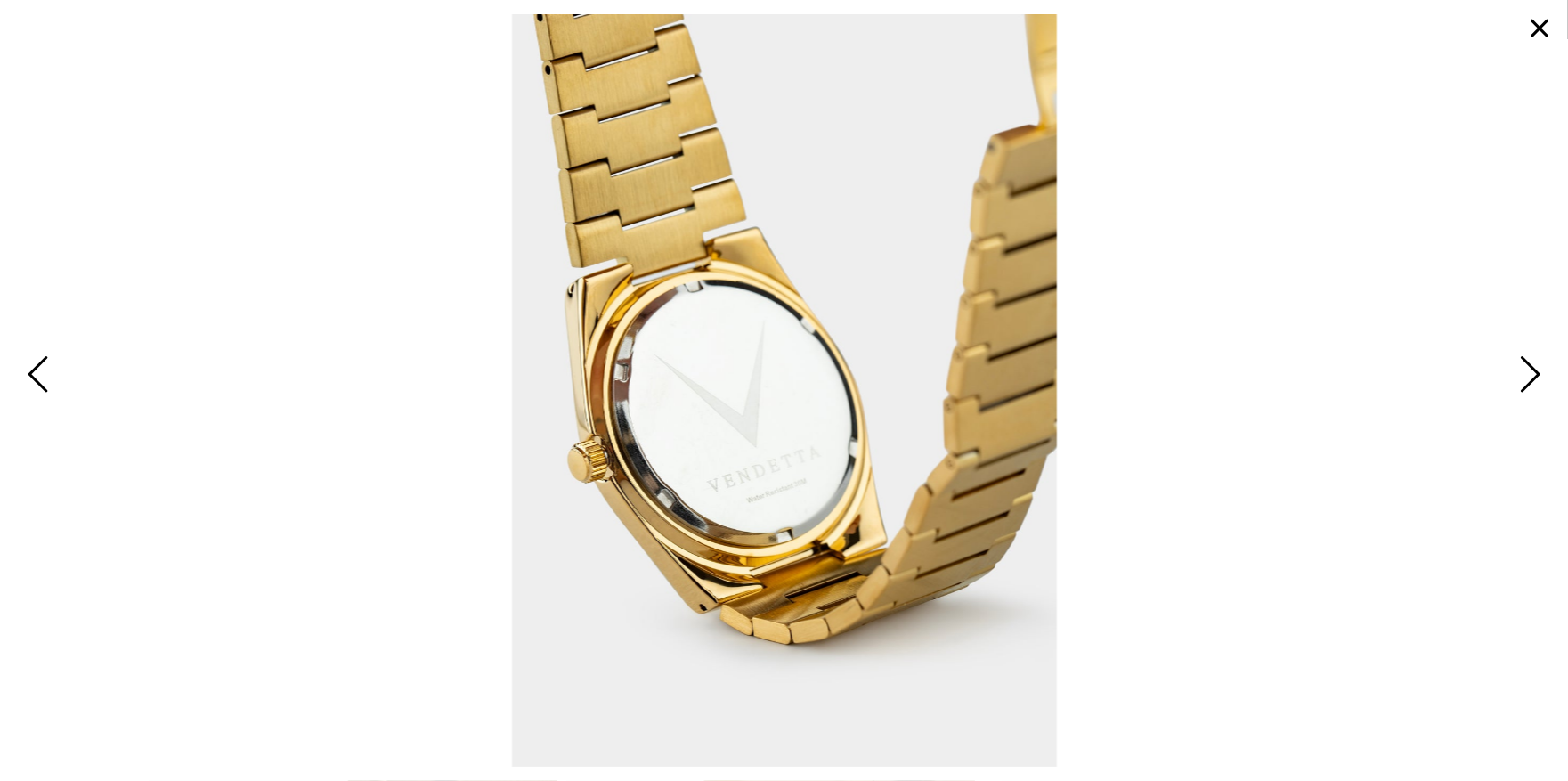
click at [1536, 374] on span "Next" at bounding box center [1528, 375] width 27 height 52
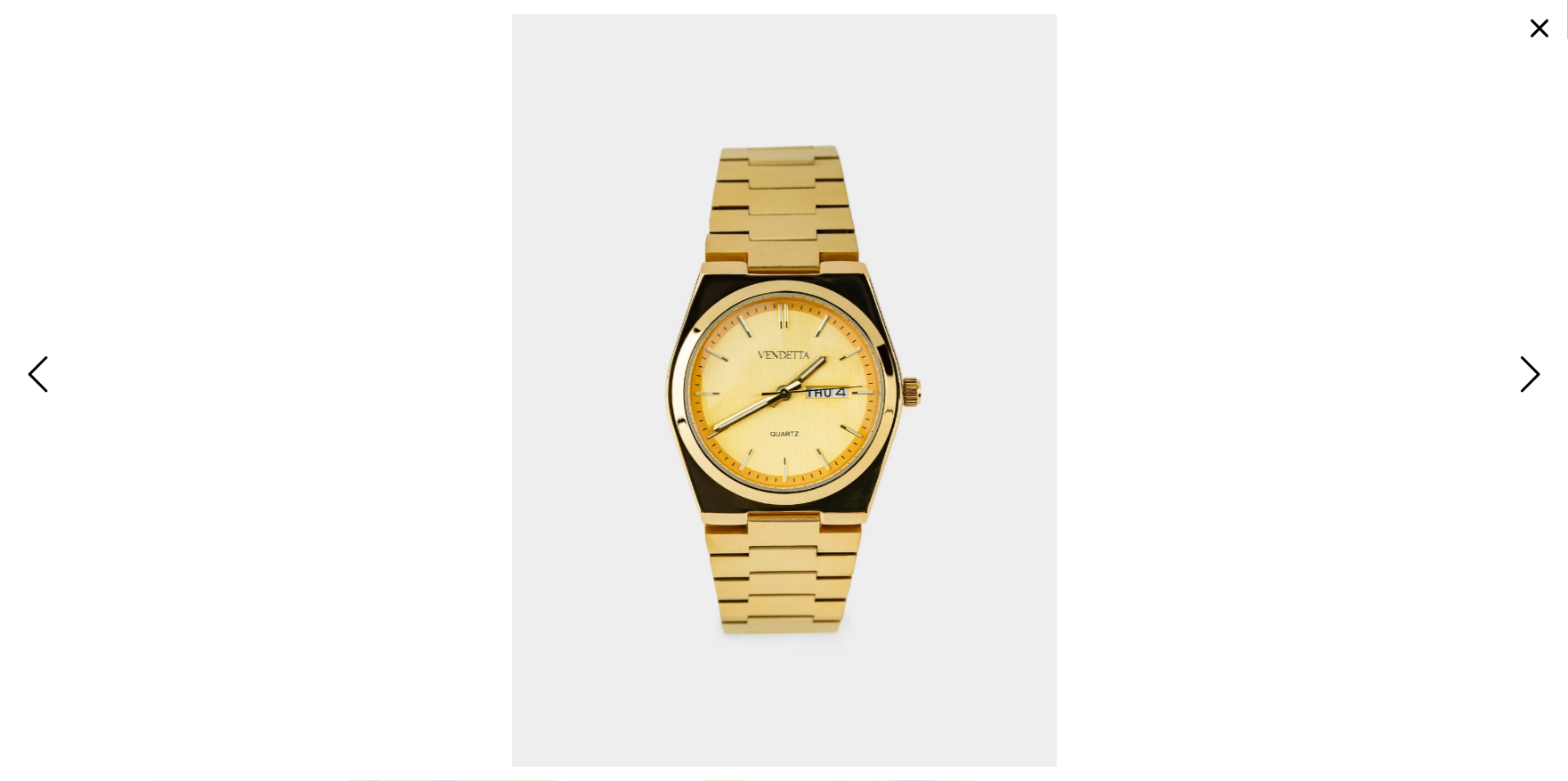
click at [1536, 374] on span "Next" at bounding box center [1528, 375] width 27 height 52
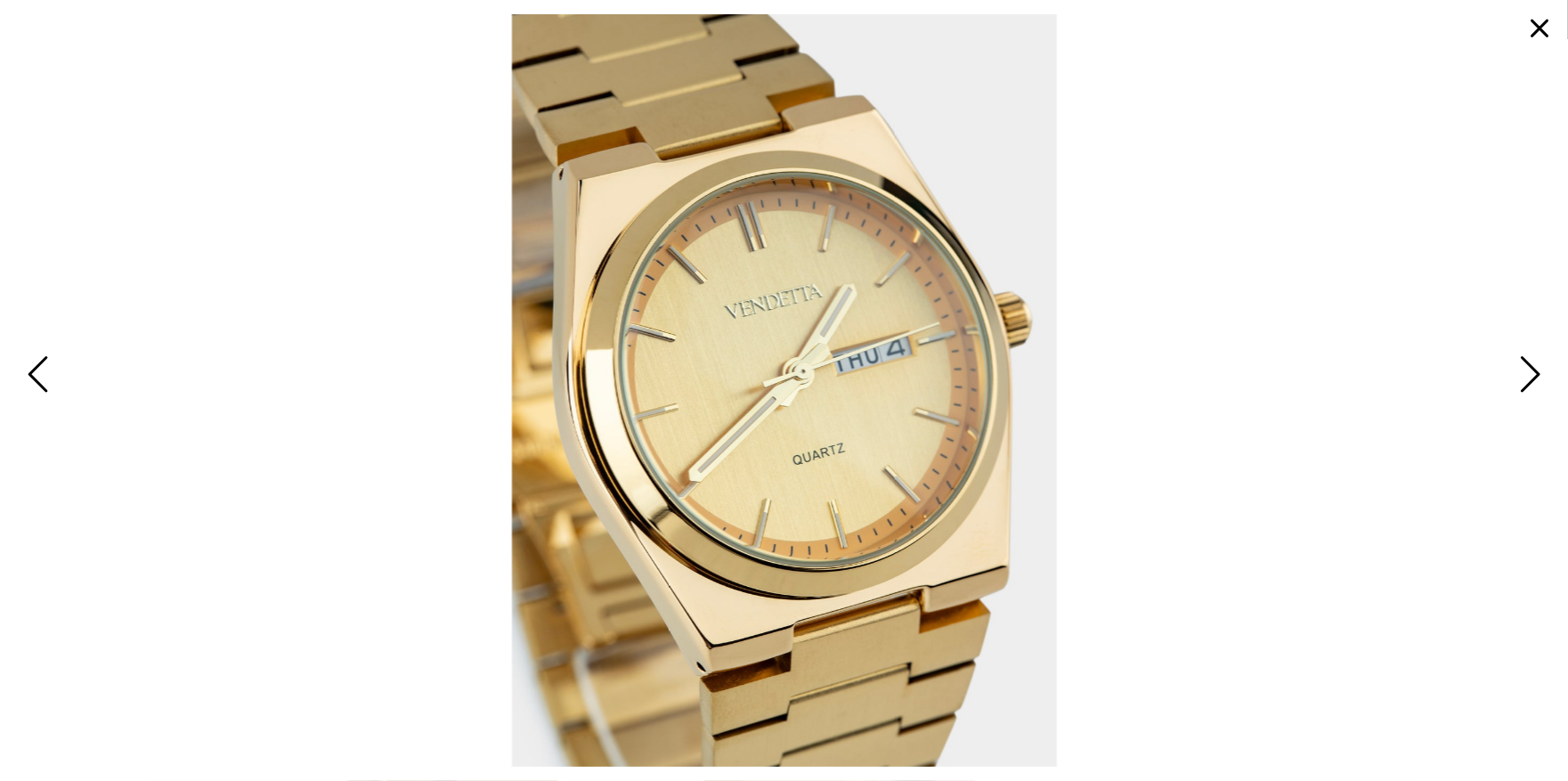
click at [1538, 25] on button "button" at bounding box center [1540, 28] width 43 height 43
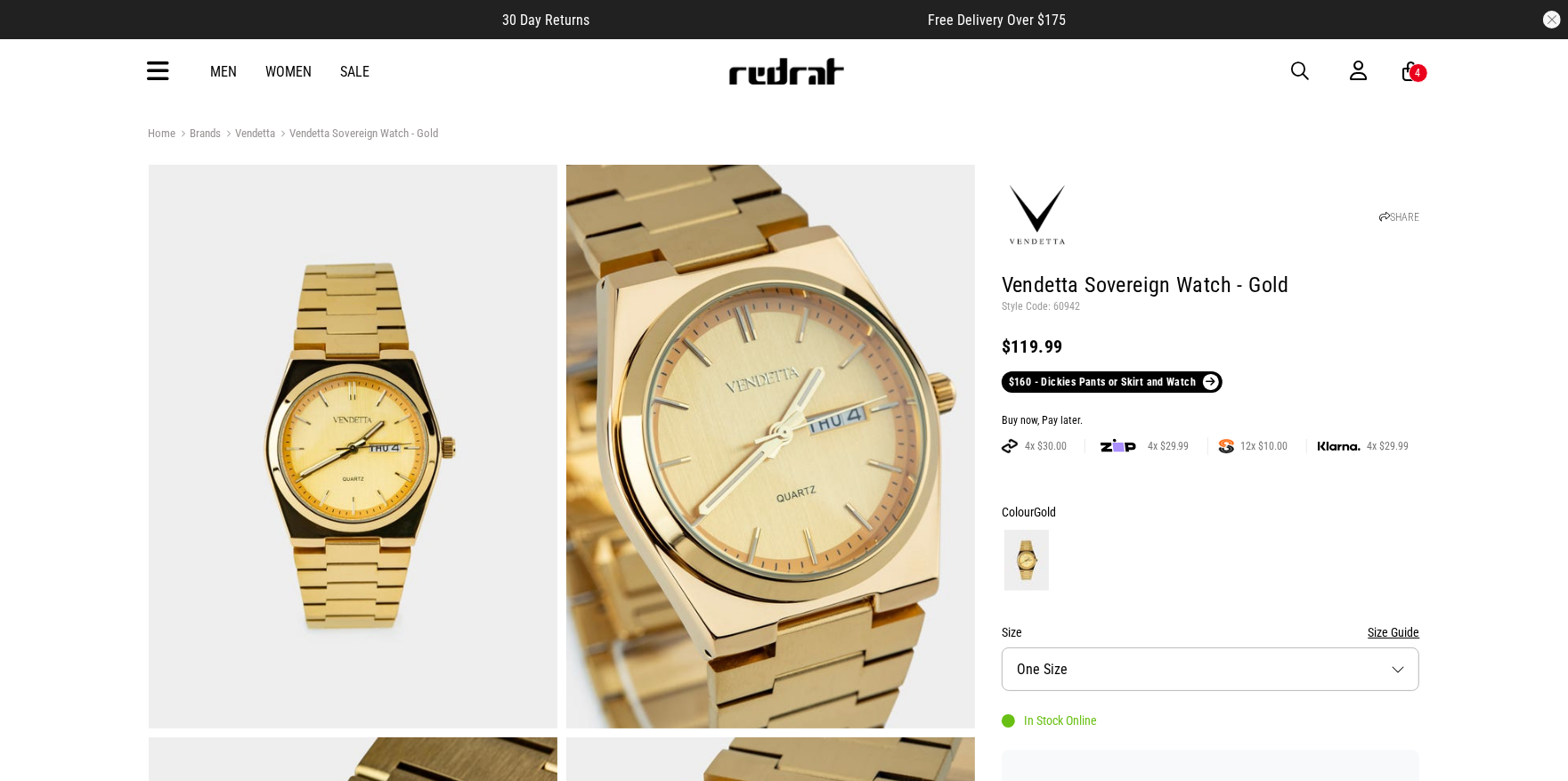
click at [1296, 69] on span "button" at bounding box center [1300, 71] width 18 height 21
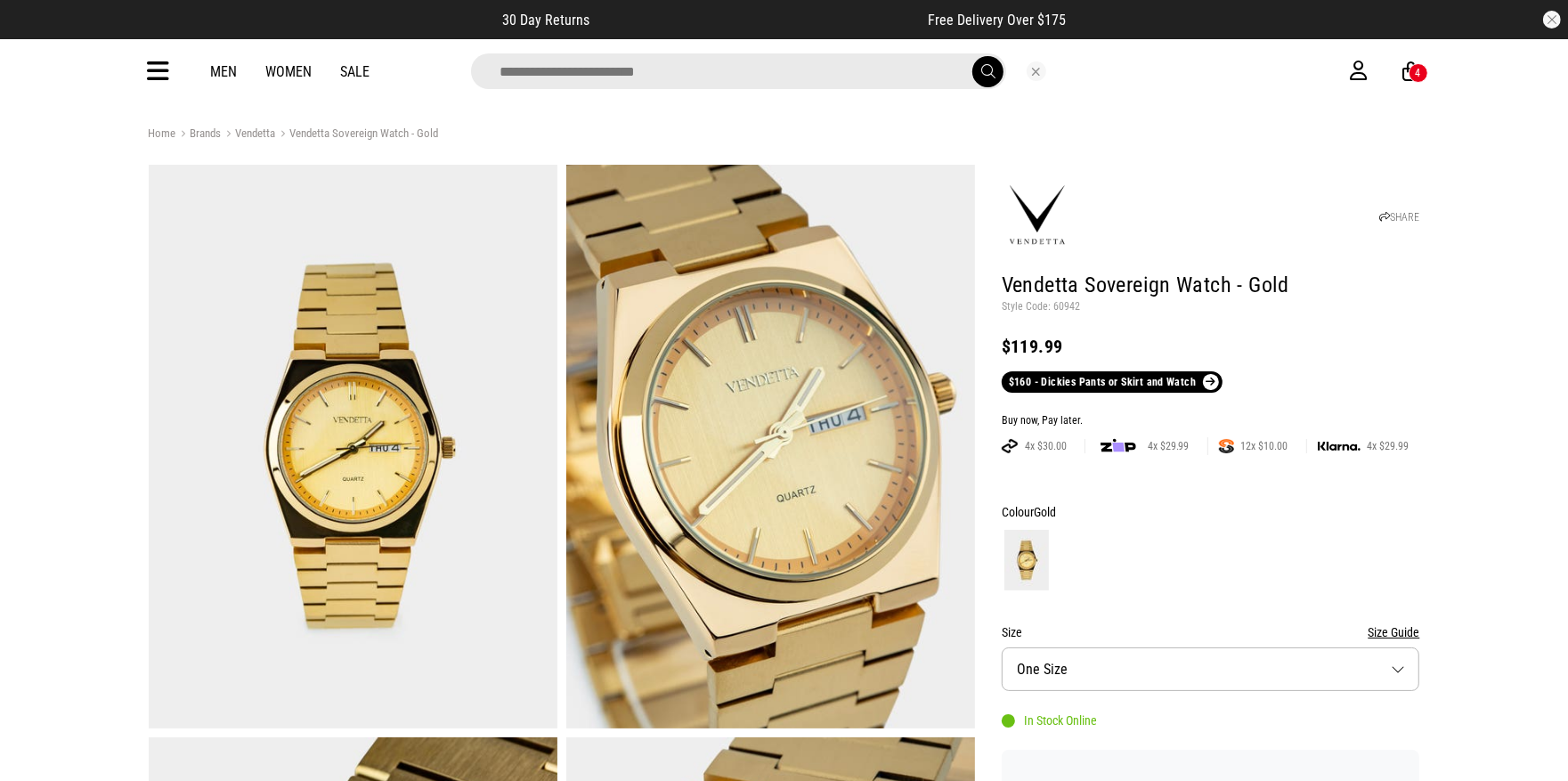
click at [876, 62] on input "search" at bounding box center [739, 71] width 535 height 35
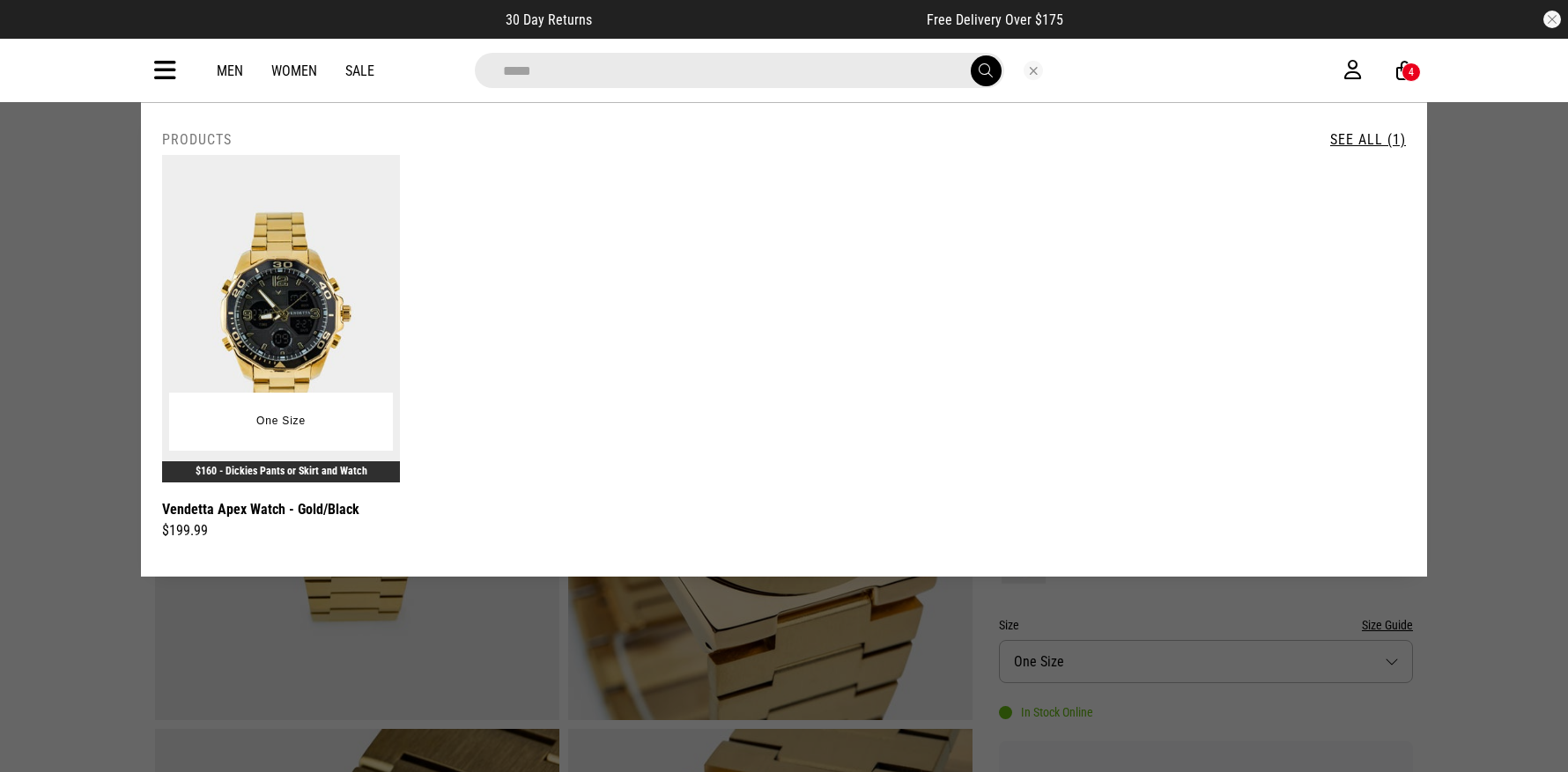
type input "*****"
click at [313, 281] on img at bounding box center [281, 318] width 238 height 327
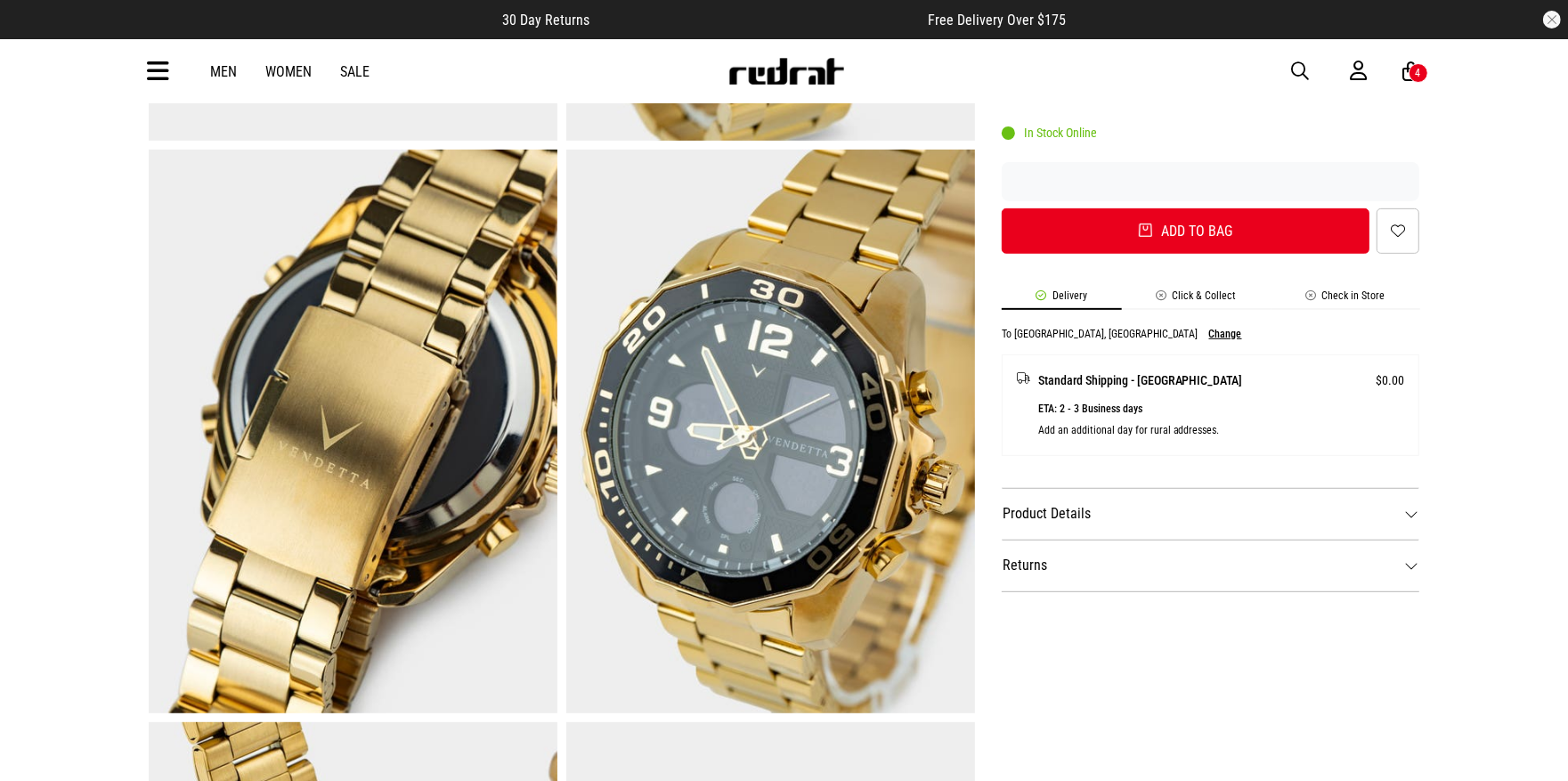
scroll to position [669, 0]
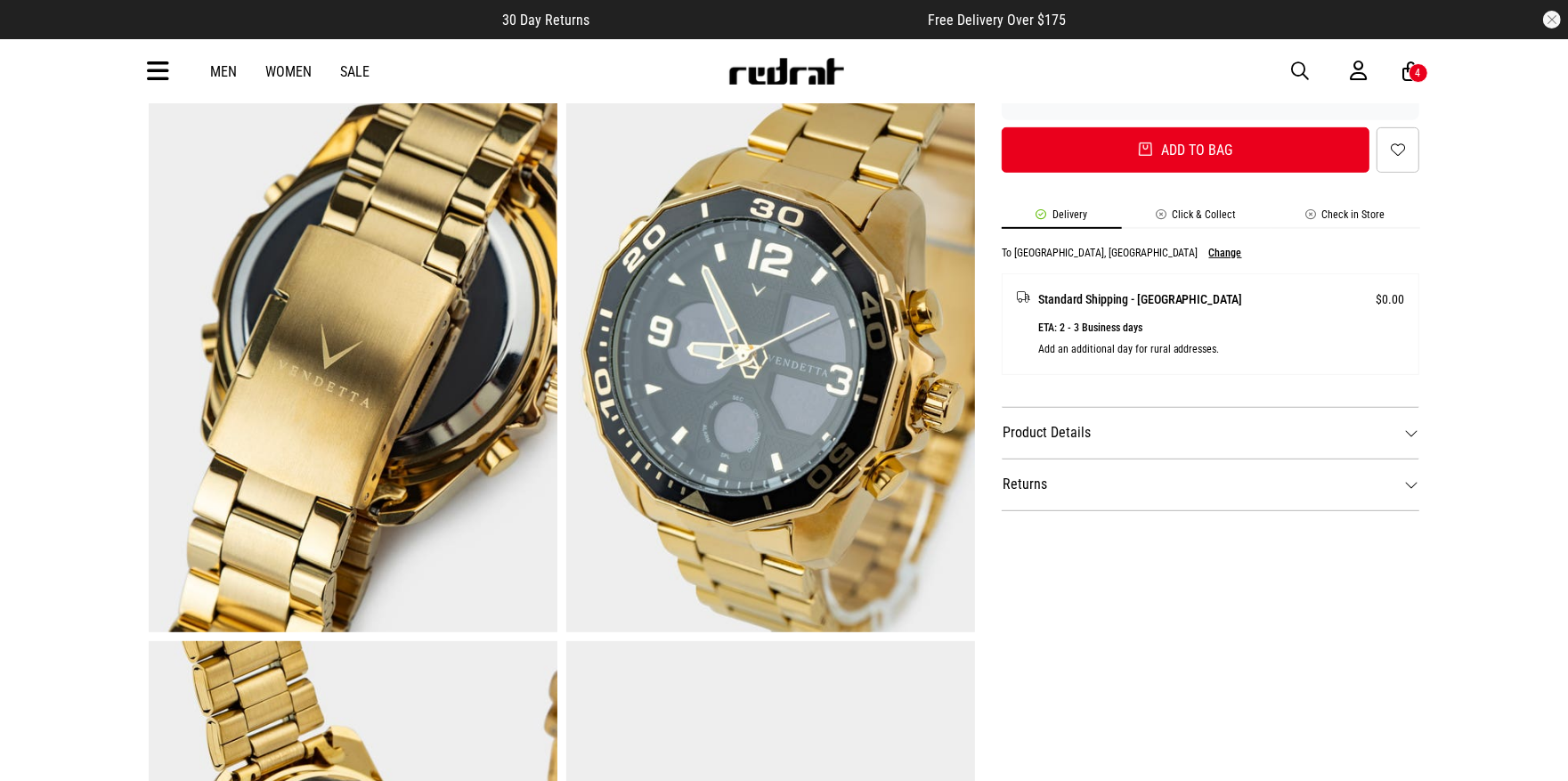
click at [1112, 431] on dt "Product Details" at bounding box center [1211, 432] width 419 height 52
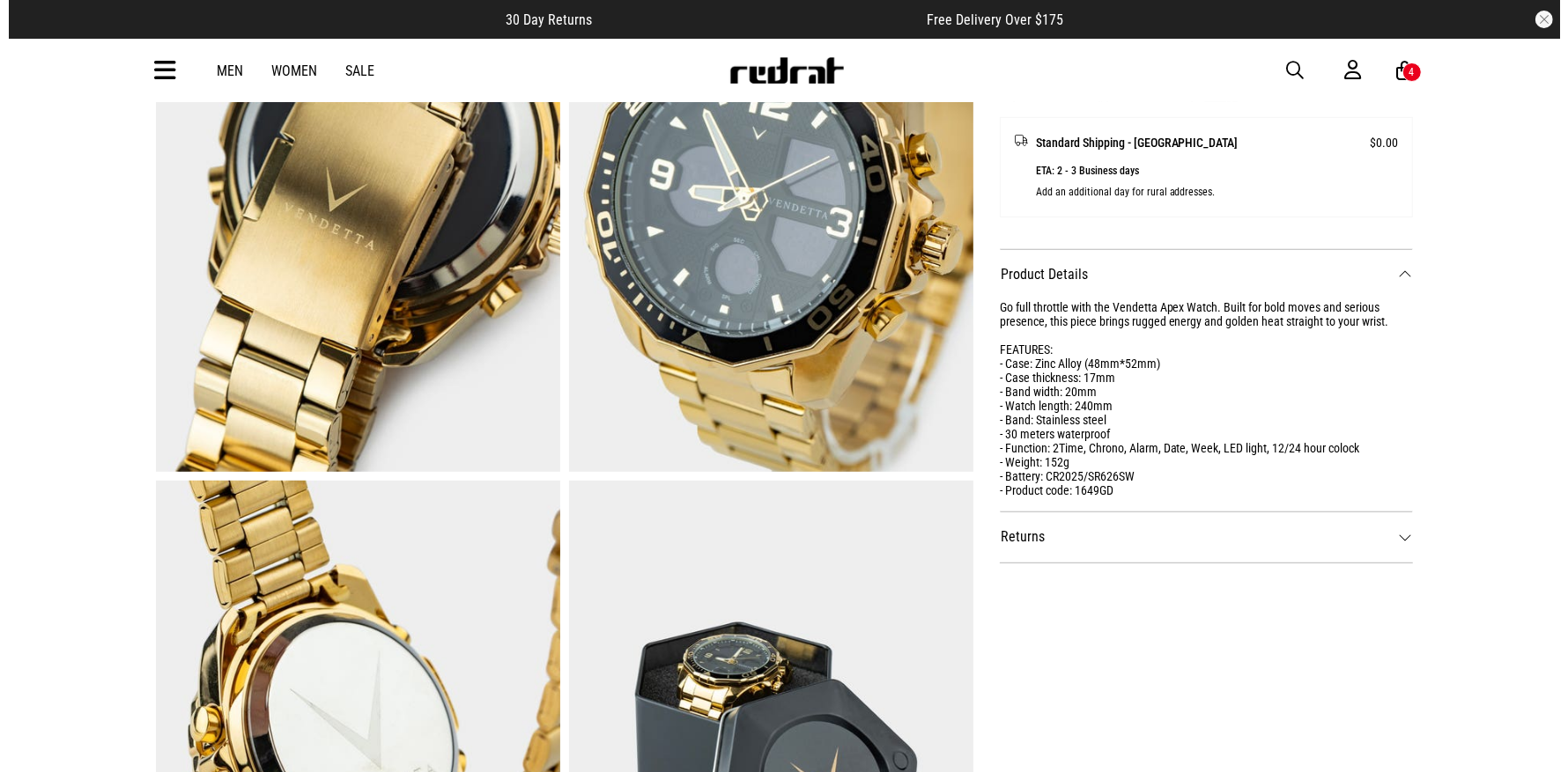
scroll to position [0, 0]
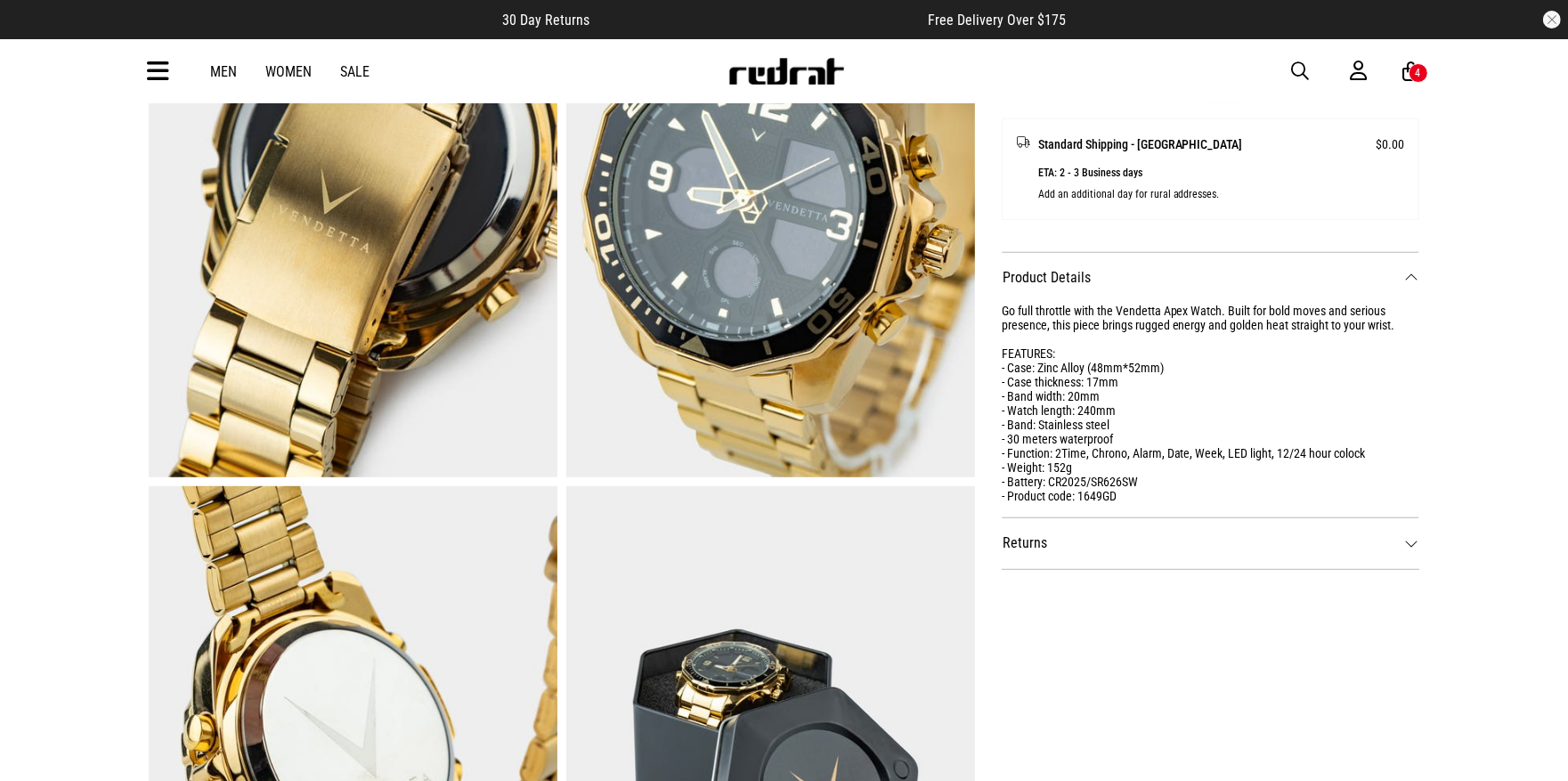
click at [1295, 68] on span "button" at bounding box center [1300, 71] width 18 height 21
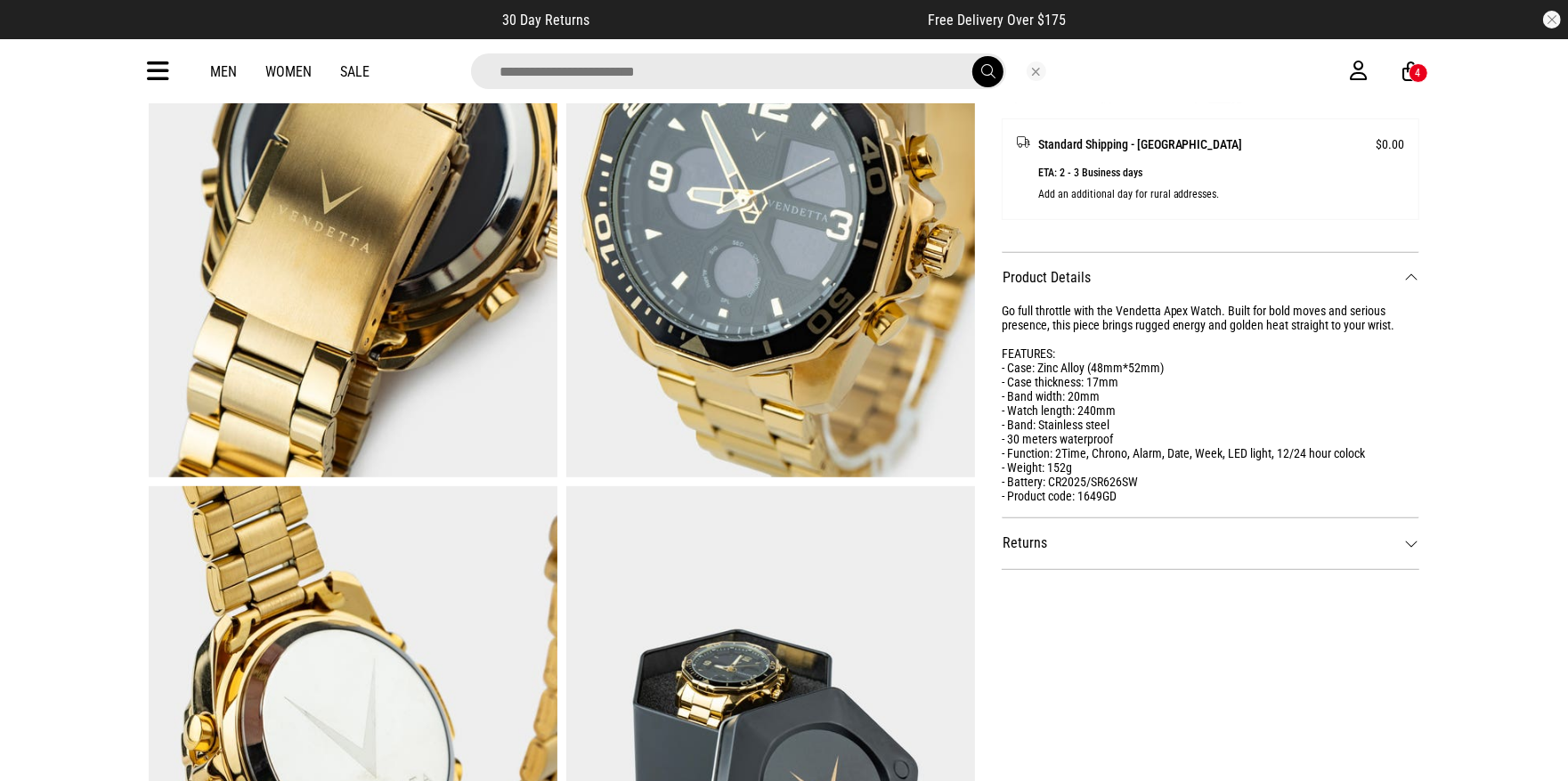
click at [858, 82] on input "search" at bounding box center [739, 71] width 535 height 35
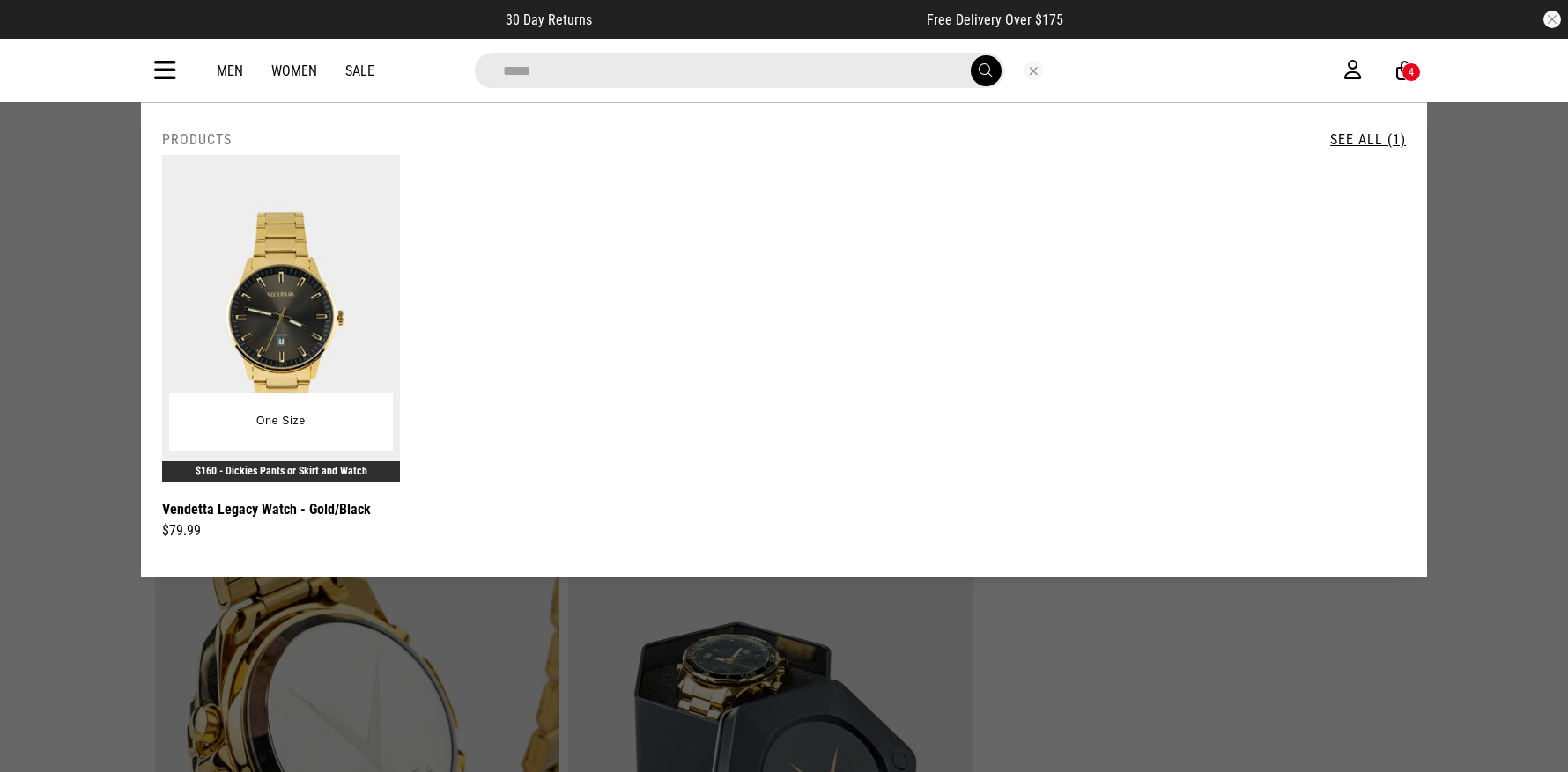
type input "*****"
click at [289, 275] on img at bounding box center [281, 318] width 238 height 327
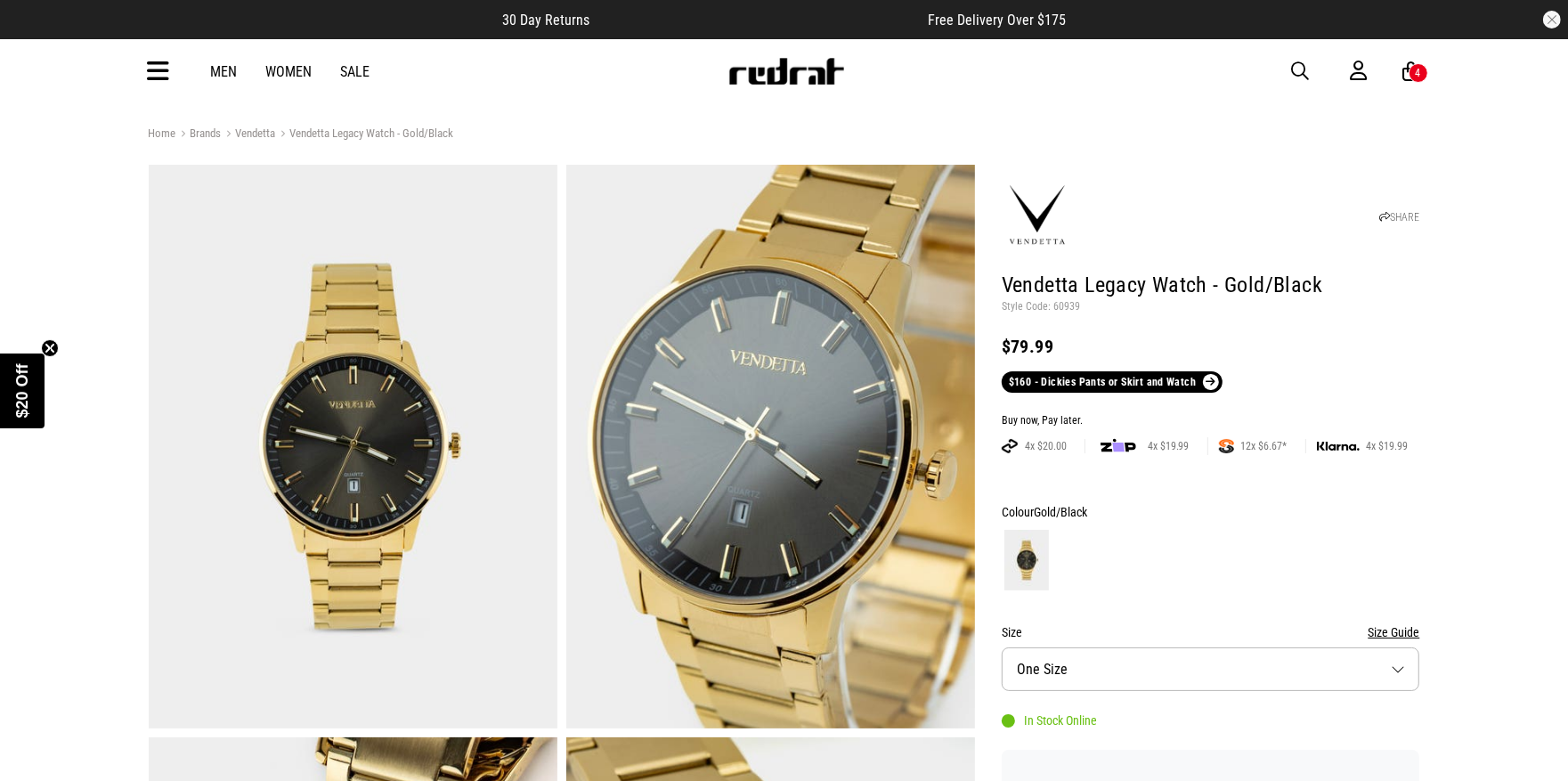
click at [1301, 65] on span "button" at bounding box center [1300, 71] width 18 height 21
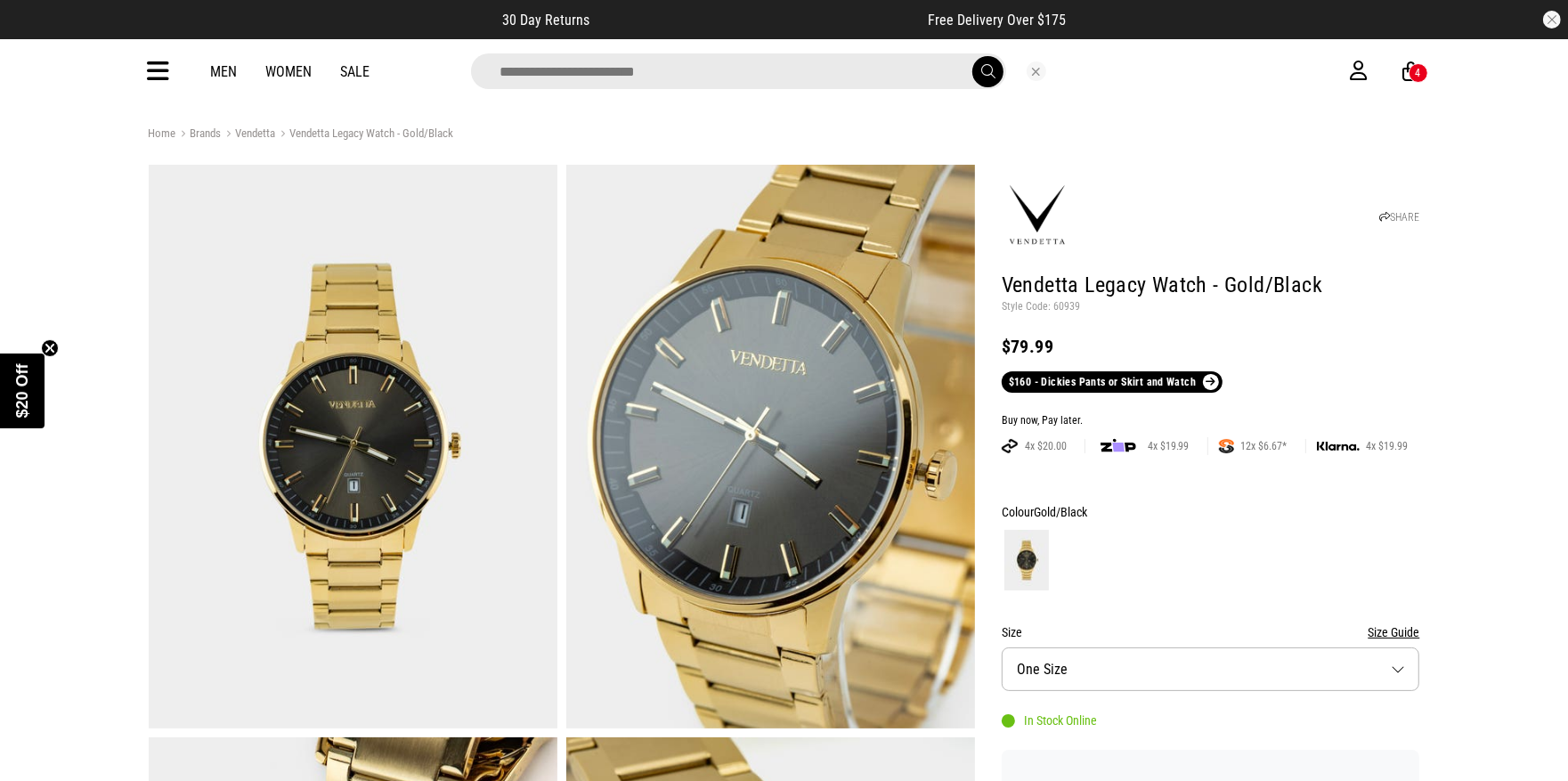
click at [730, 74] on input "search" at bounding box center [739, 71] width 535 height 35
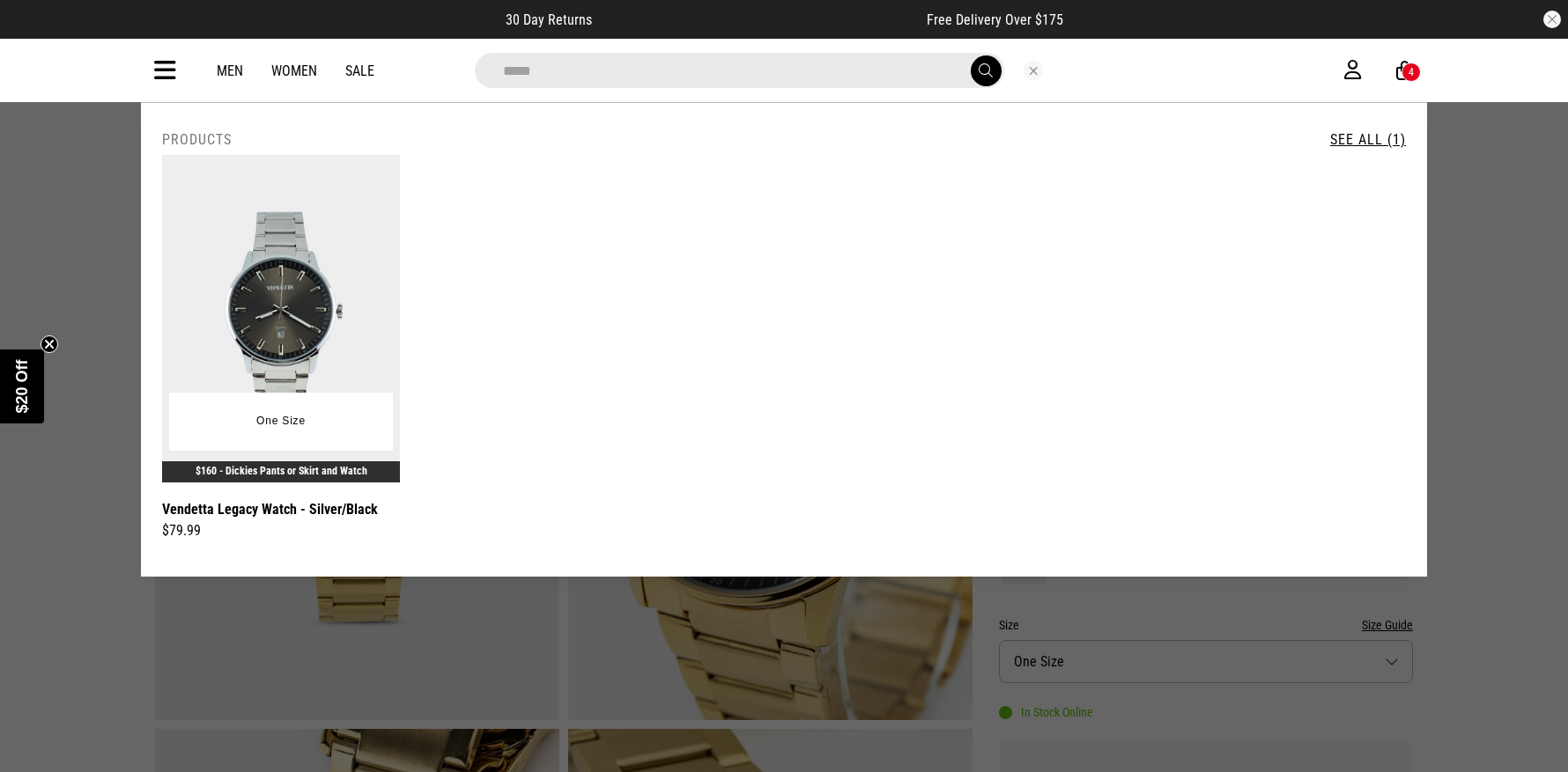
type input "*****"
click at [344, 333] on img at bounding box center [281, 318] width 238 height 327
